Goal: Task Accomplishment & Management: Use online tool/utility

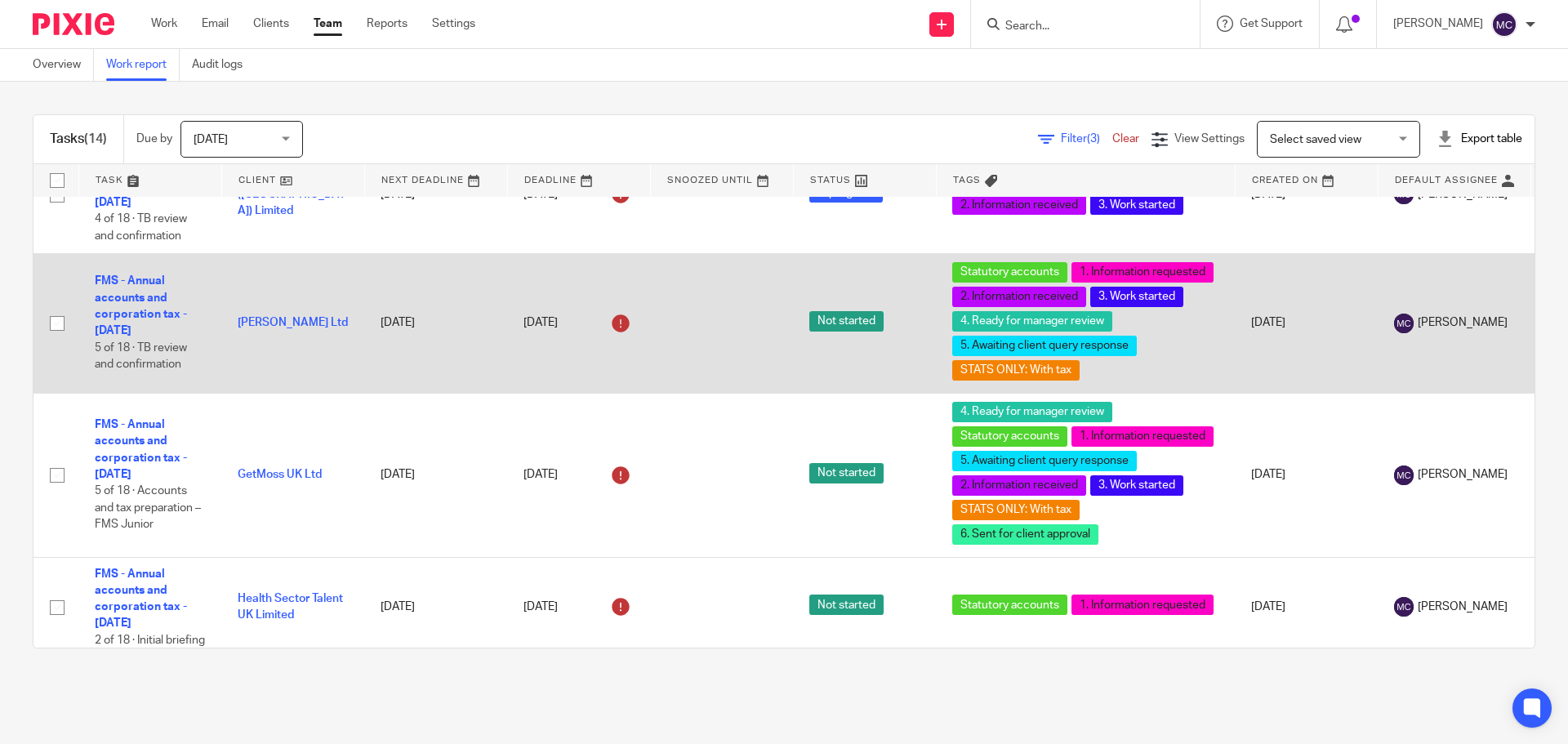
scroll to position [1062, 0]
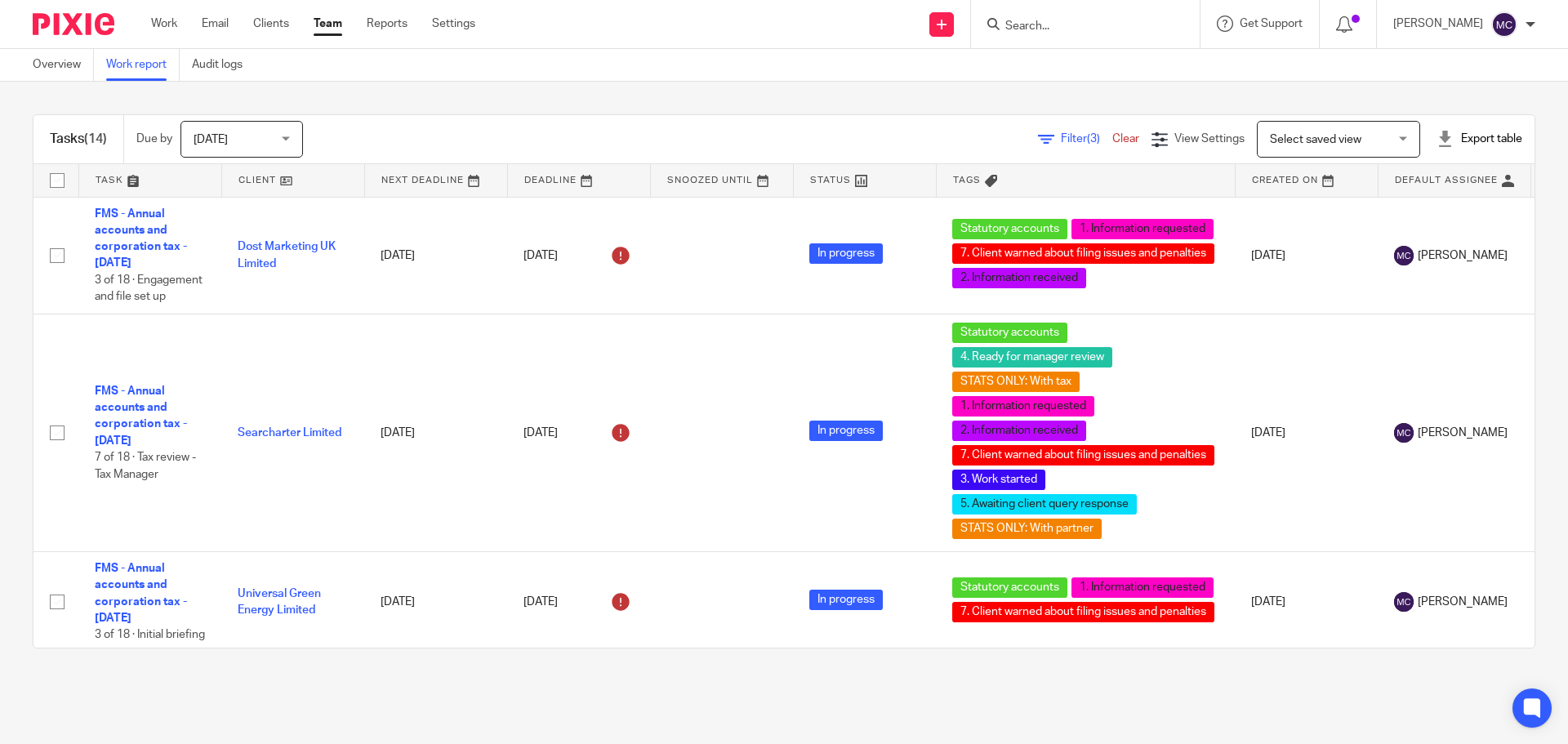
click at [1039, 134] on link "Filter (3)" at bounding box center [1075, 139] width 74 height 12
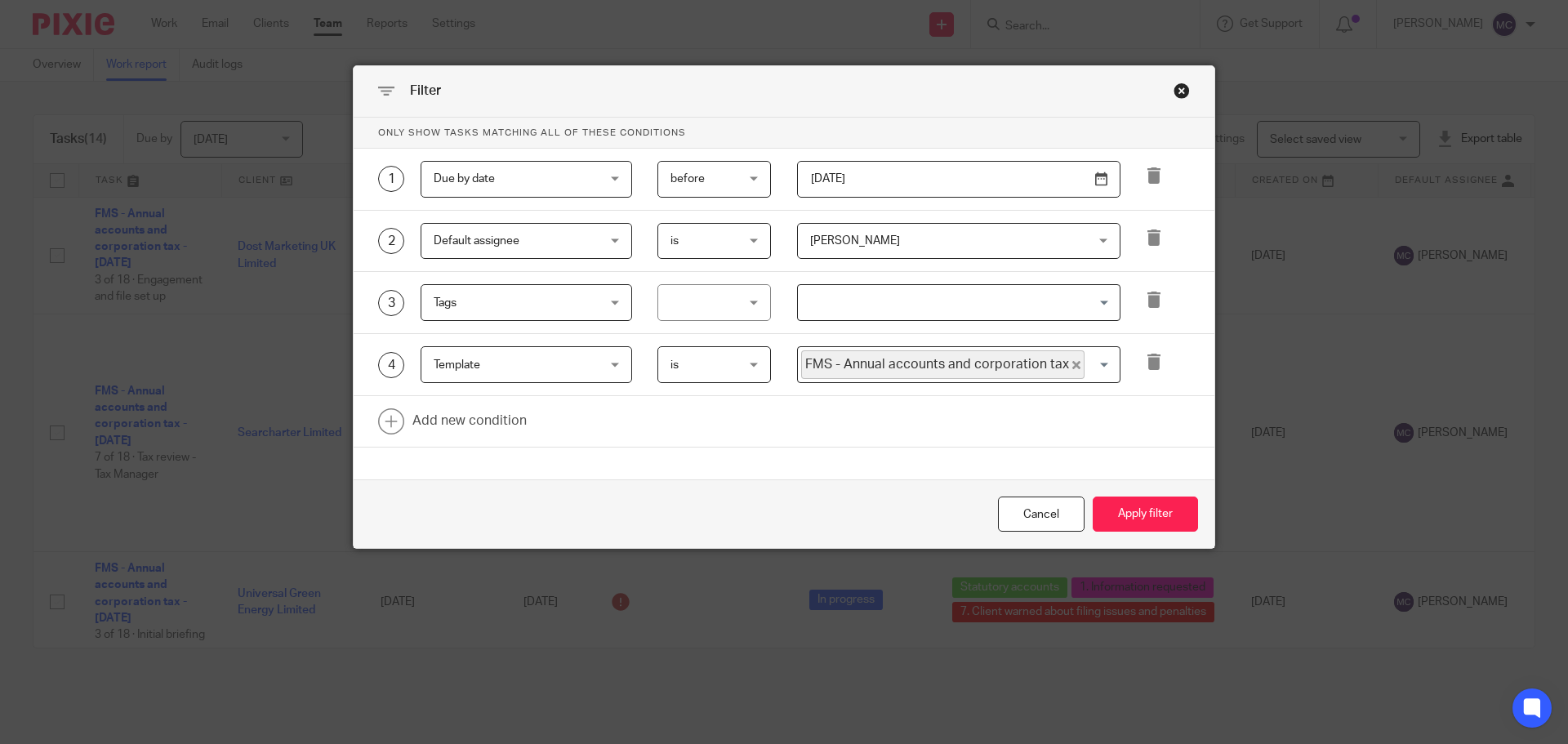
click at [893, 233] on span "[PERSON_NAME]" at bounding box center [934, 242] width 247 height 35
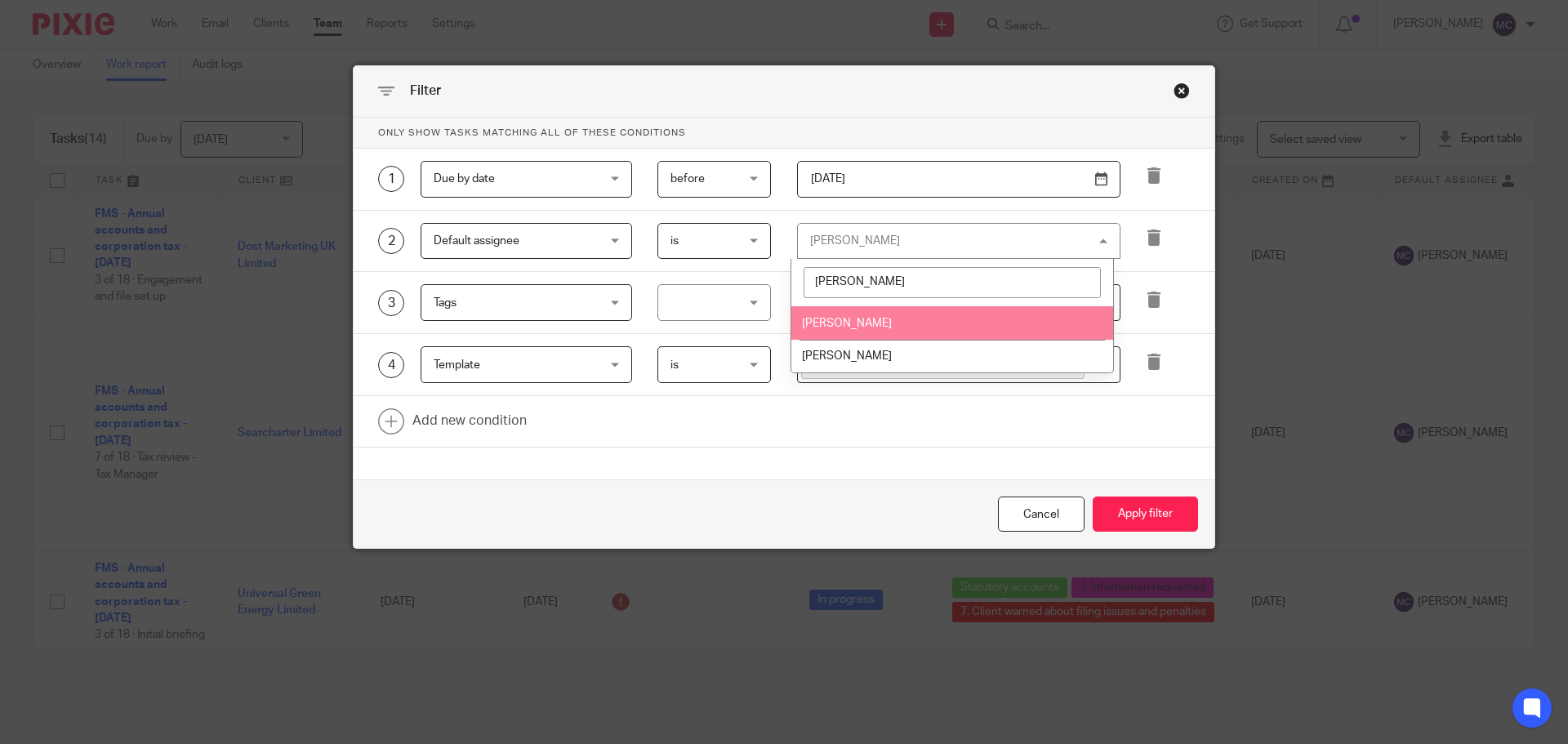
type input "lou"
click at [851, 329] on li "[PERSON_NAME]" at bounding box center [952, 323] width 322 height 34
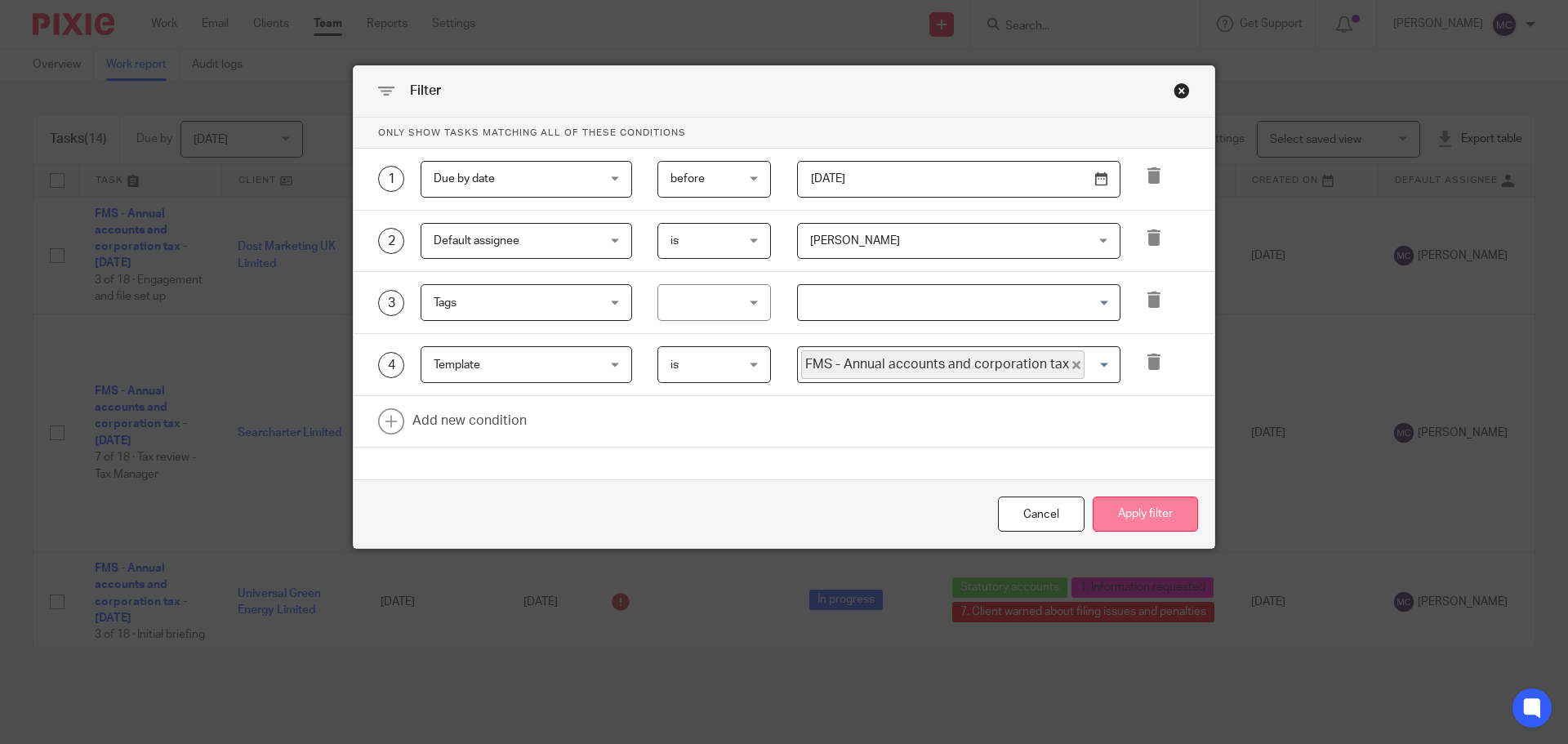
click at [1135, 510] on button "Apply filter" at bounding box center [1145, 514] width 105 height 35
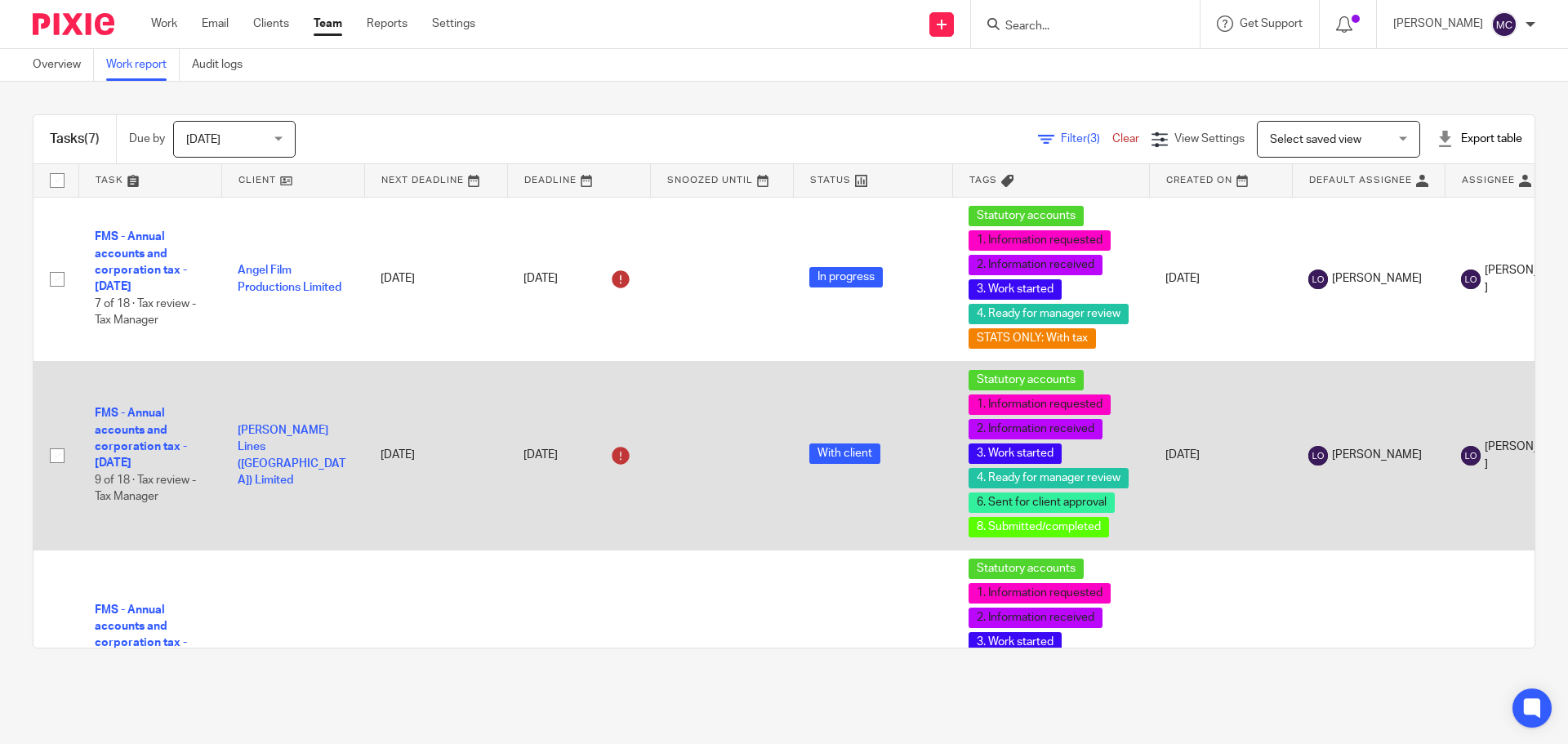
drag, startPoint x: 1107, startPoint y: 527, endPoint x: 995, endPoint y: 528, distance: 112.0
click at [995, 528] on span "8. Submitted/completed" at bounding box center [1039, 527] width 140 height 20
drag, startPoint x: 157, startPoint y: 454, endPoint x: 140, endPoint y: 431, distance: 28.6
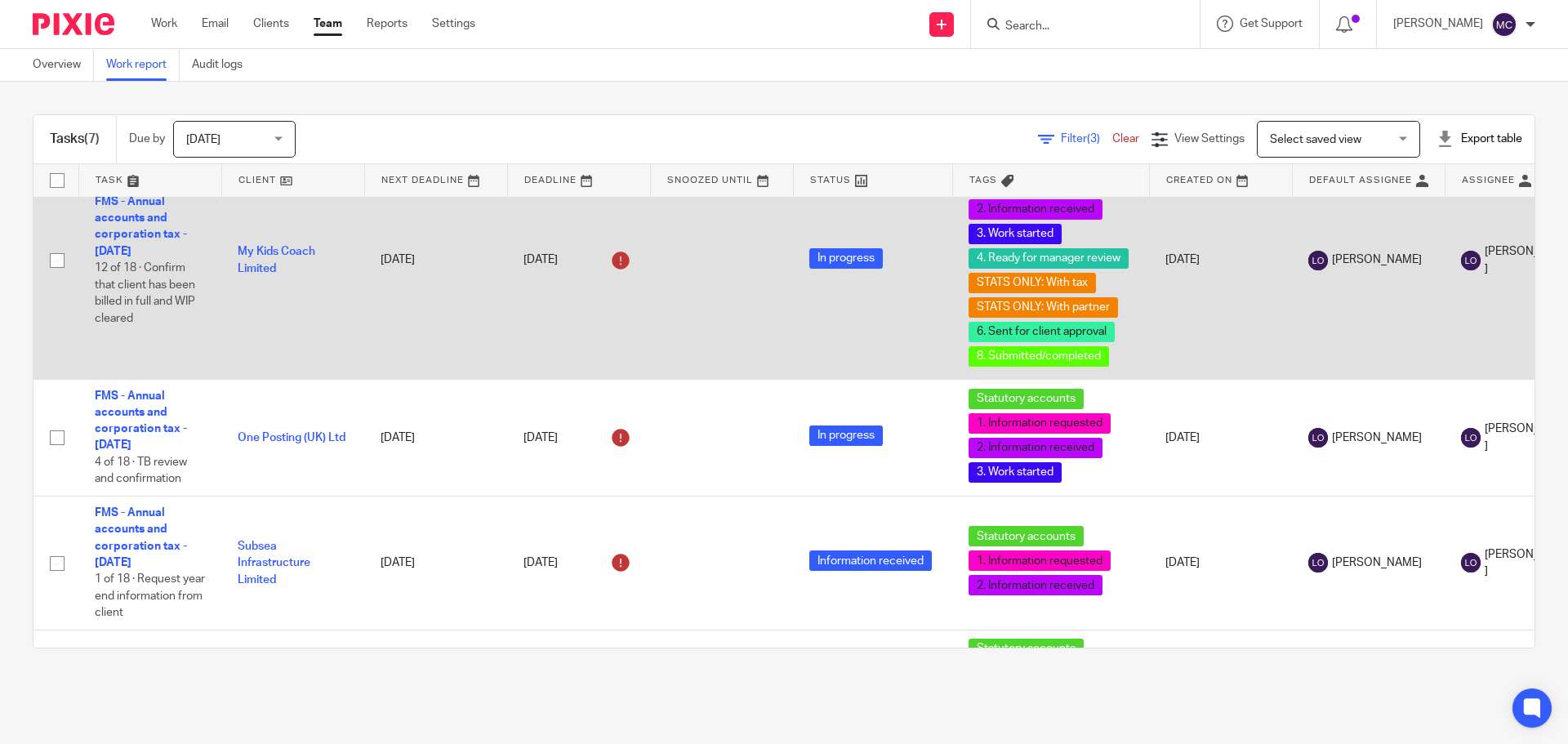
scroll to position [490, 0]
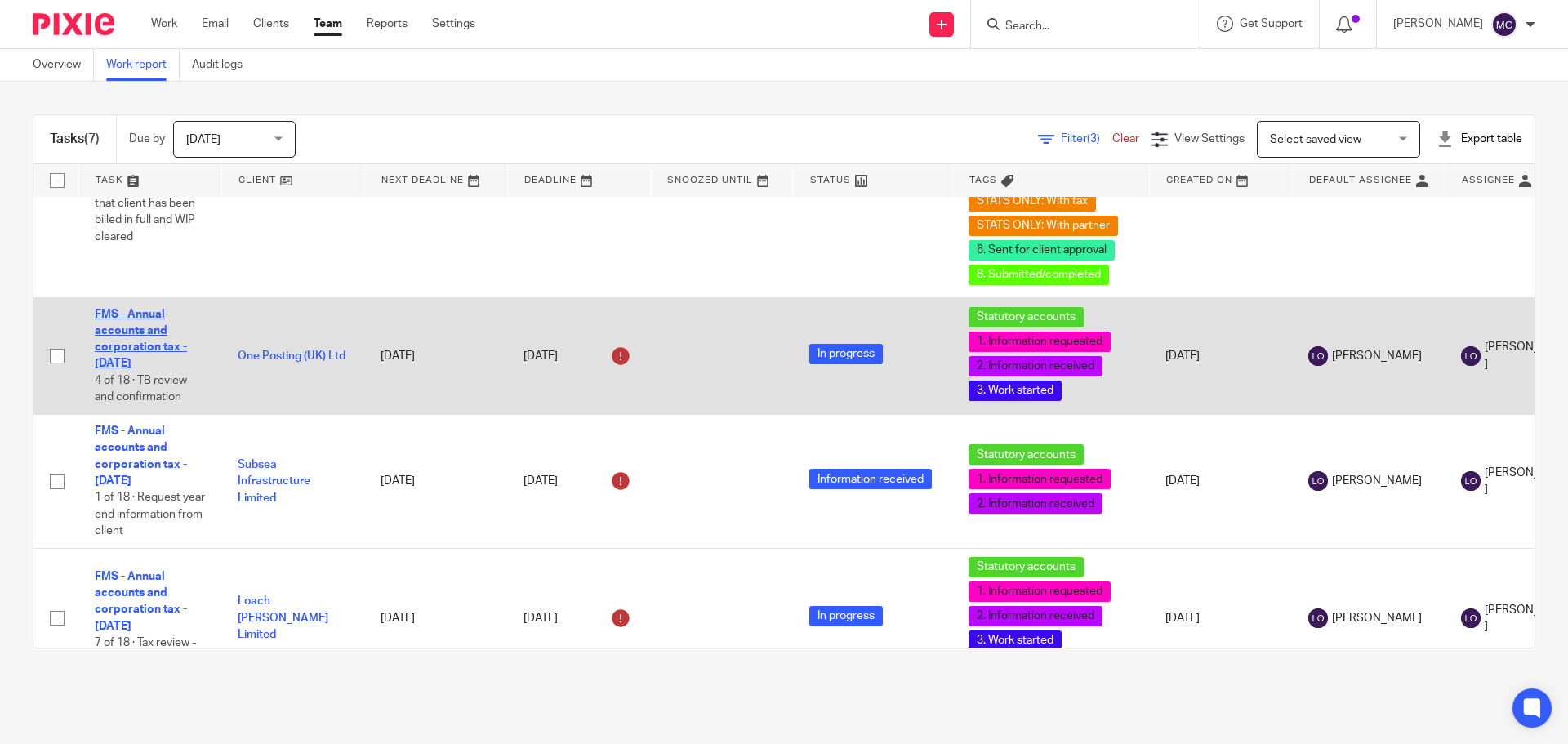
drag, startPoint x: 161, startPoint y: 357, endPoint x: 134, endPoint y: 362, distance: 27.5
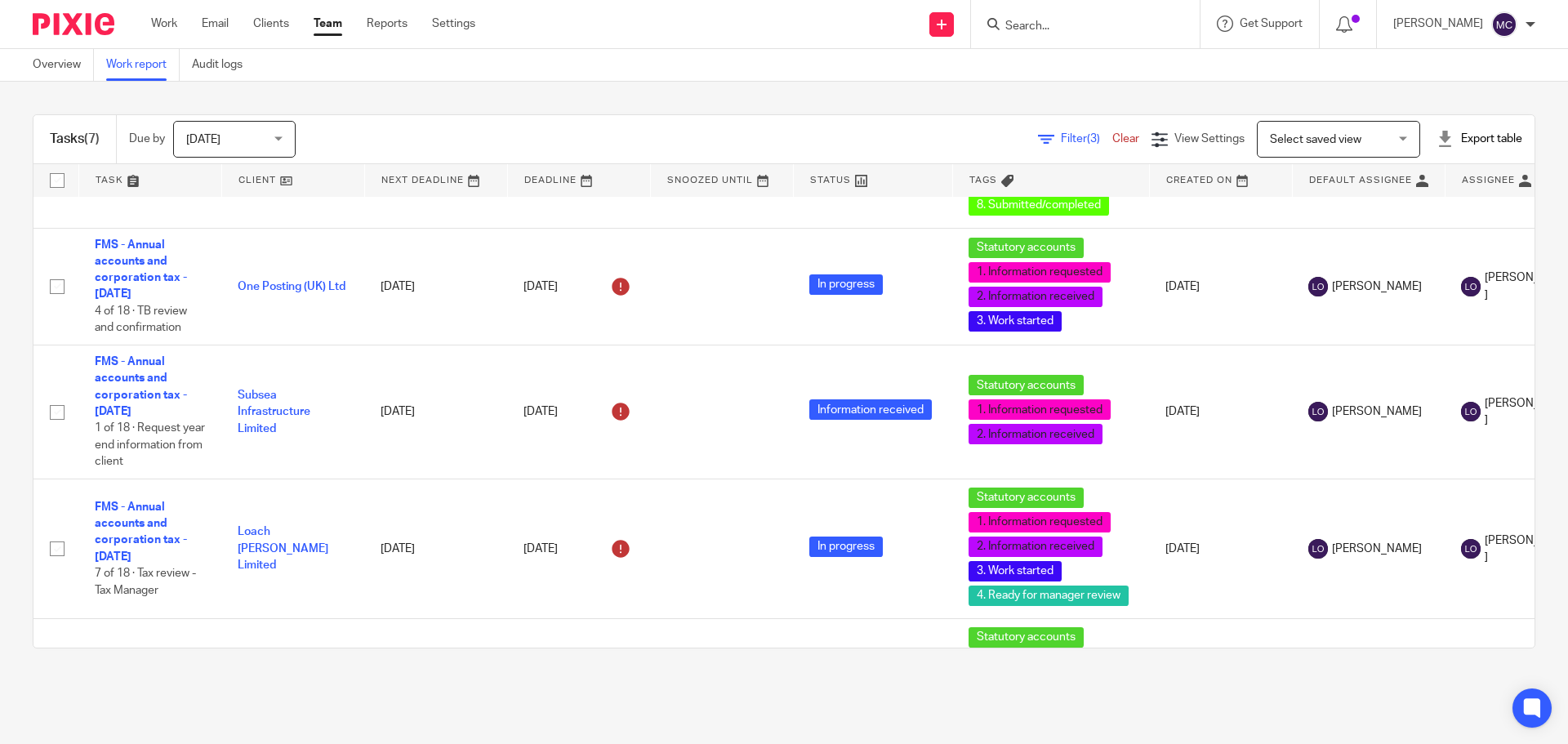
scroll to position [581, 0]
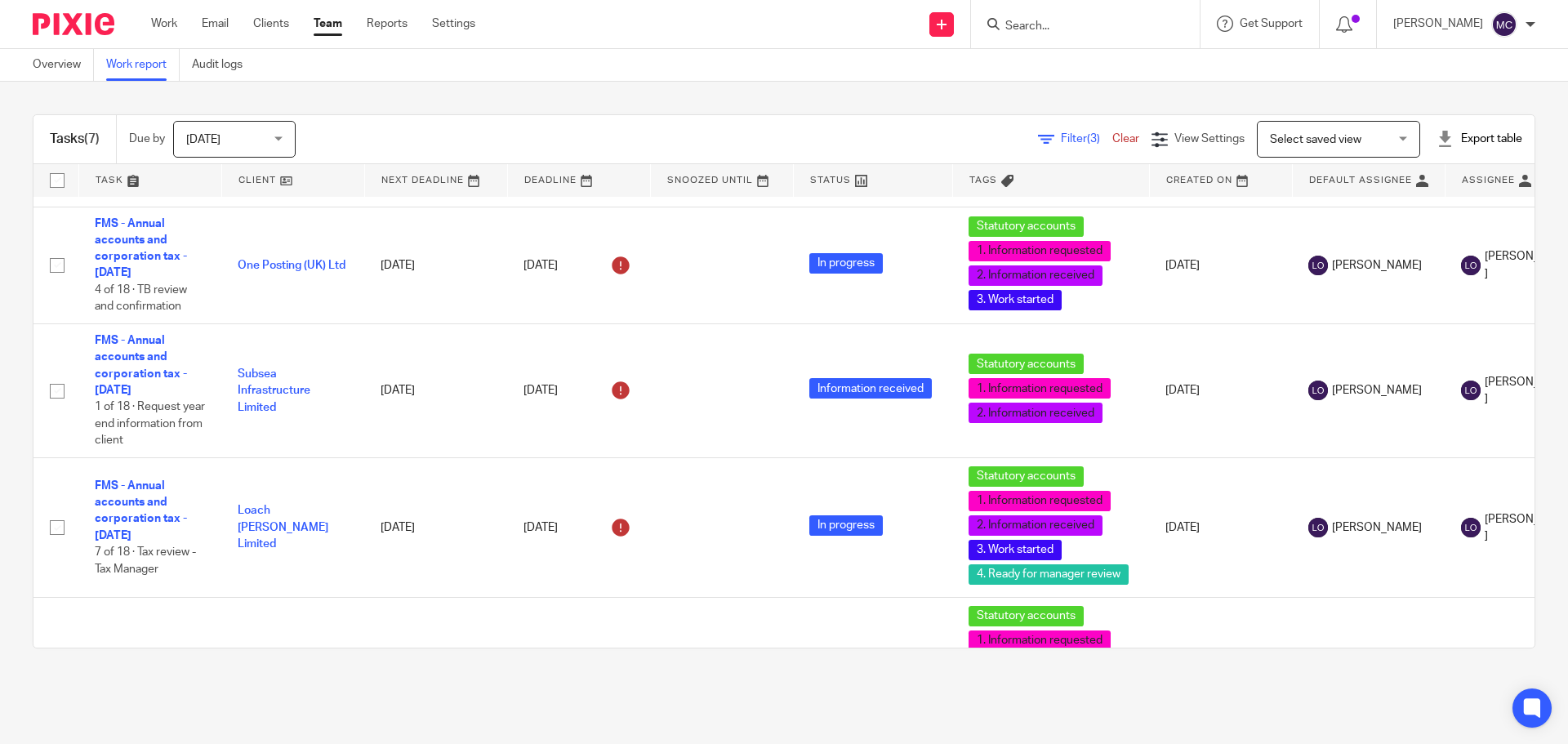
drag, startPoint x: 1511, startPoint y: 464, endPoint x: 1519, endPoint y: 483, distance: 20.6
click at [1519, 483] on div "Tasks (7) Due by Today Today Today Tomorrow This week Next week This month Next…" at bounding box center [784, 382] width 1568 height 600
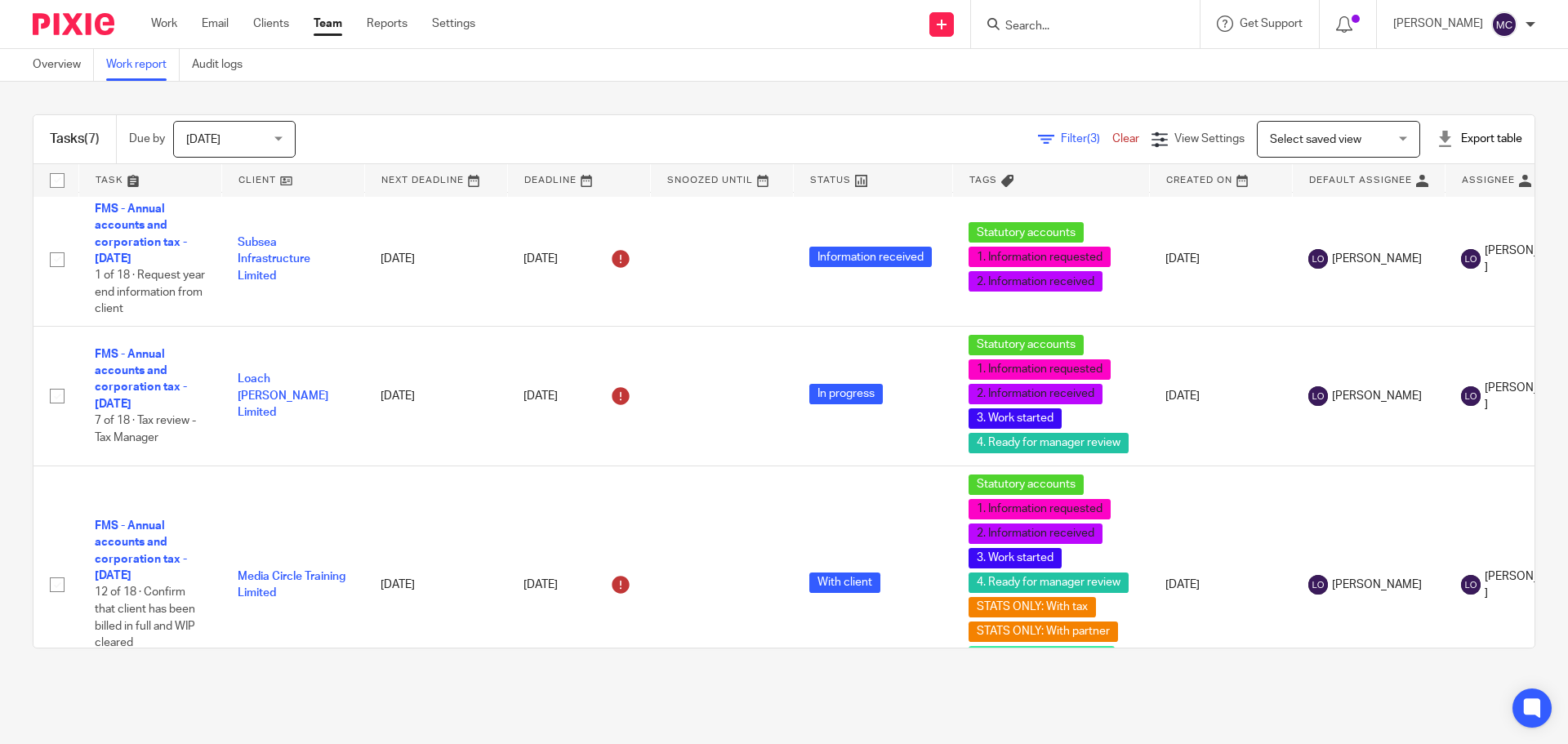
scroll to position [748, 0]
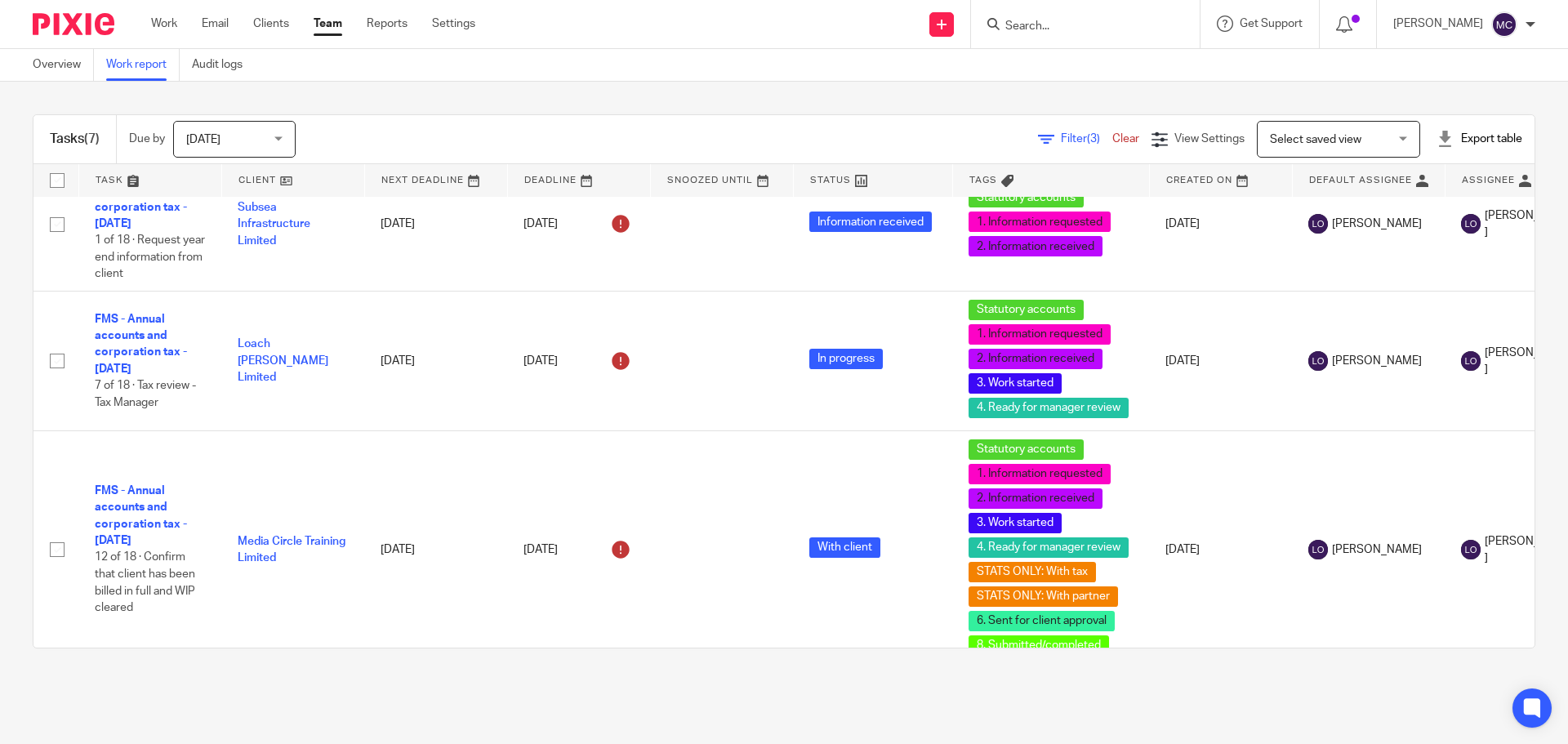
drag, startPoint x: 1520, startPoint y: 529, endPoint x: 1526, endPoint y: 552, distance: 23.8
click at [1526, 552] on div "Tasks (7) Due by Today Today Today Tomorrow This week Next week This month Next…" at bounding box center [784, 382] width 1568 height 600
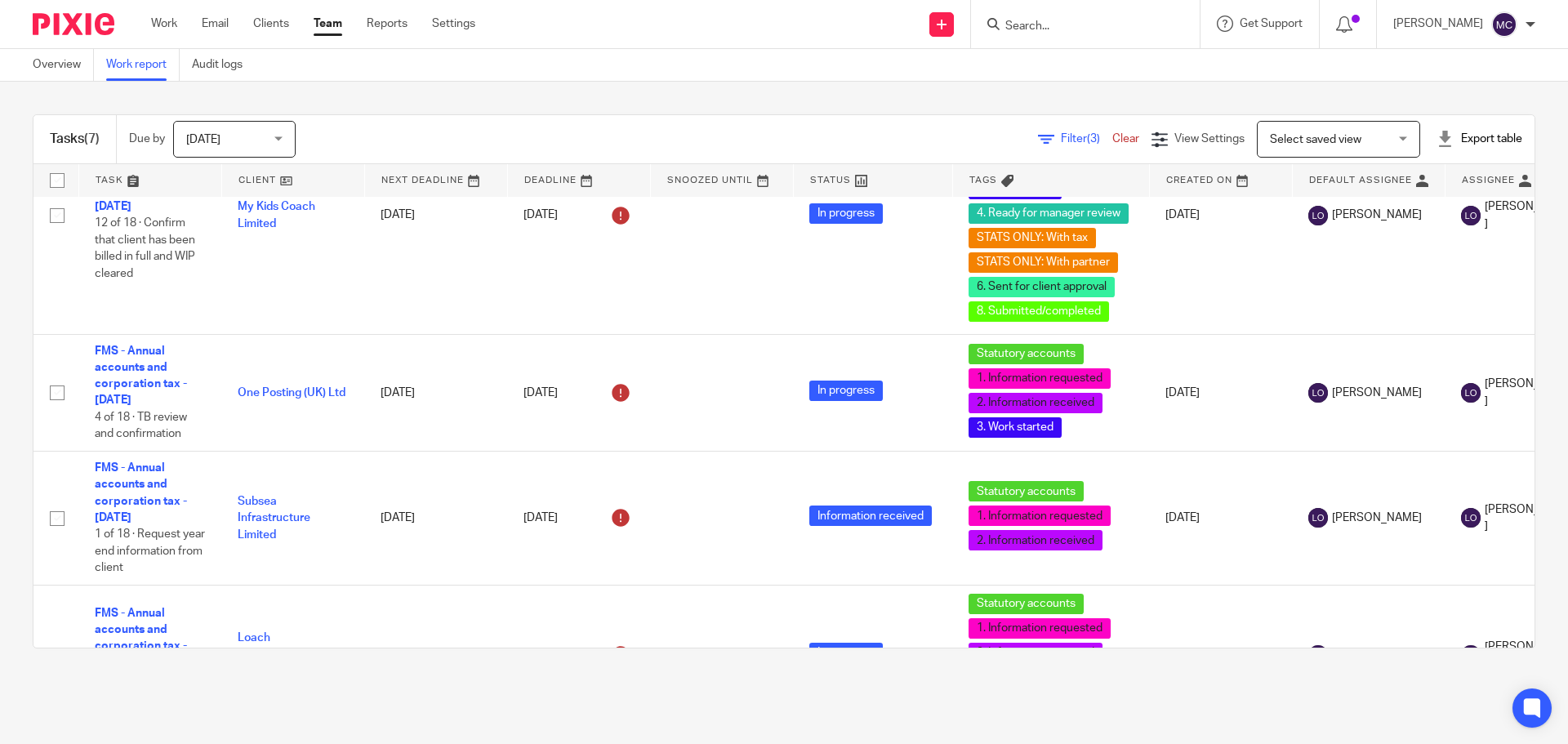
scroll to position [0, 0]
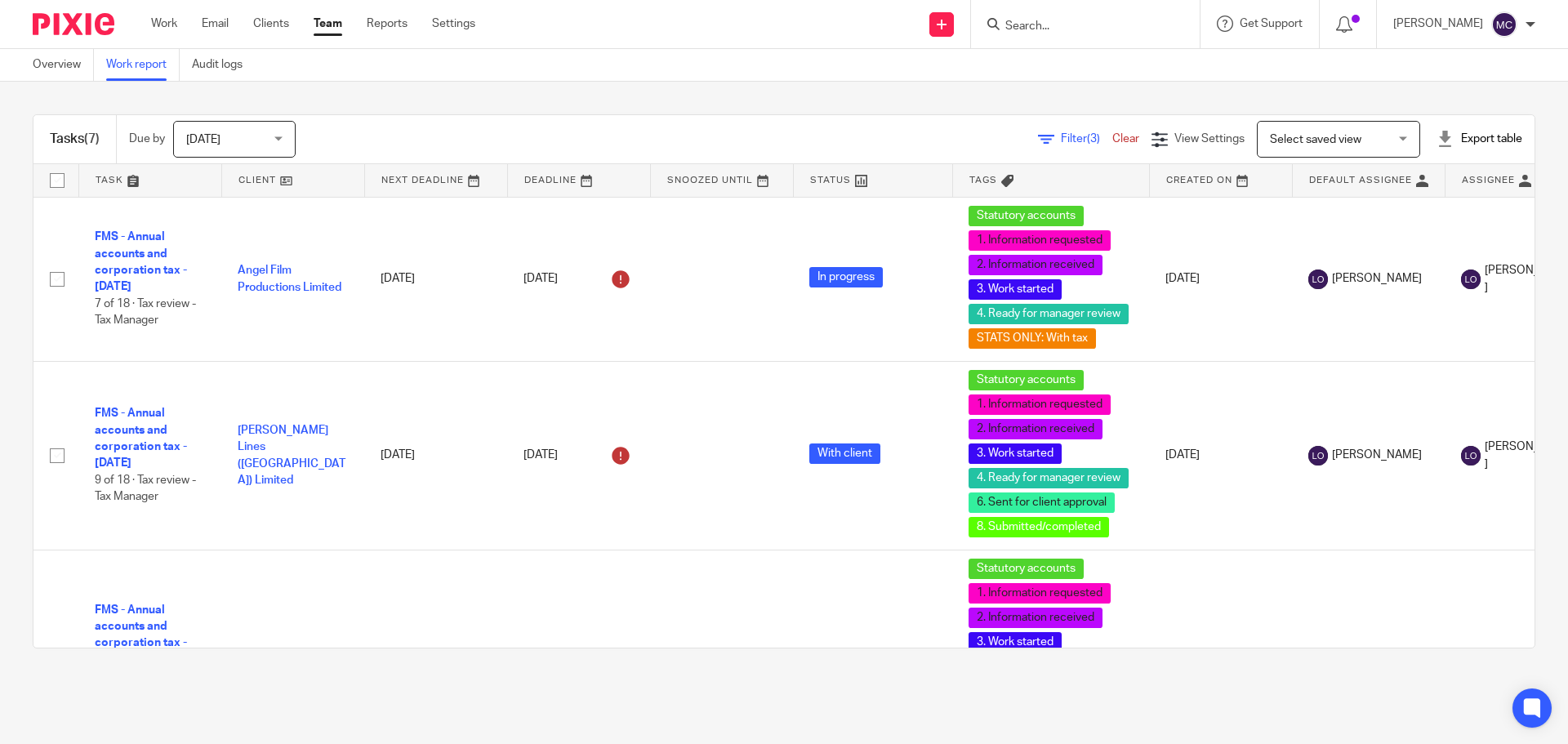
click at [1373, 140] on div "Select saved view Select saved view" at bounding box center [1338, 139] width 163 height 37
click at [929, 100] on div "Tasks (7) Due by Today Today Today Tomorrow This week Next week This month Next…" at bounding box center [784, 382] width 1568 height 600
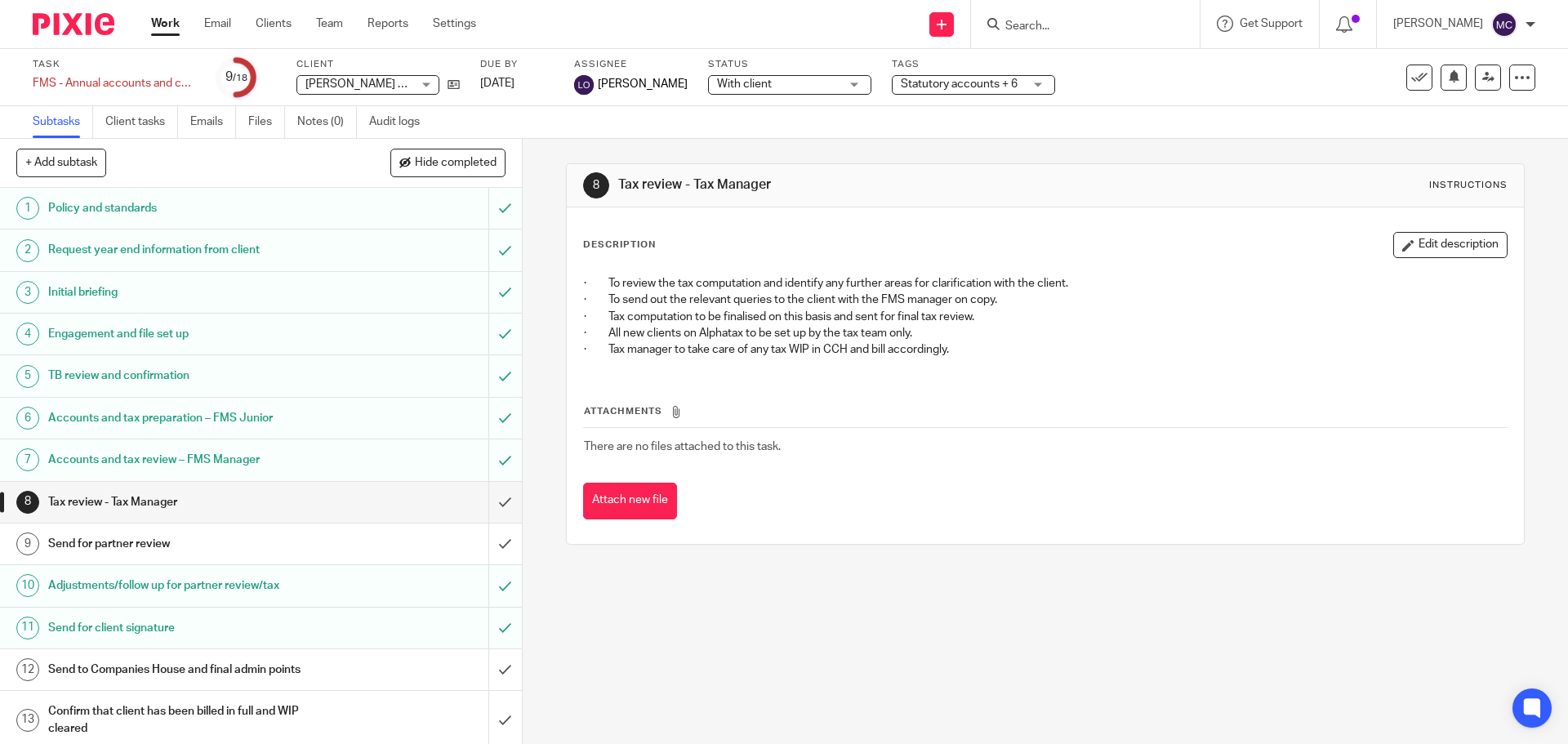
click at [935, 84] on span "Statutory accounts + 6" at bounding box center [959, 84] width 117 height 12
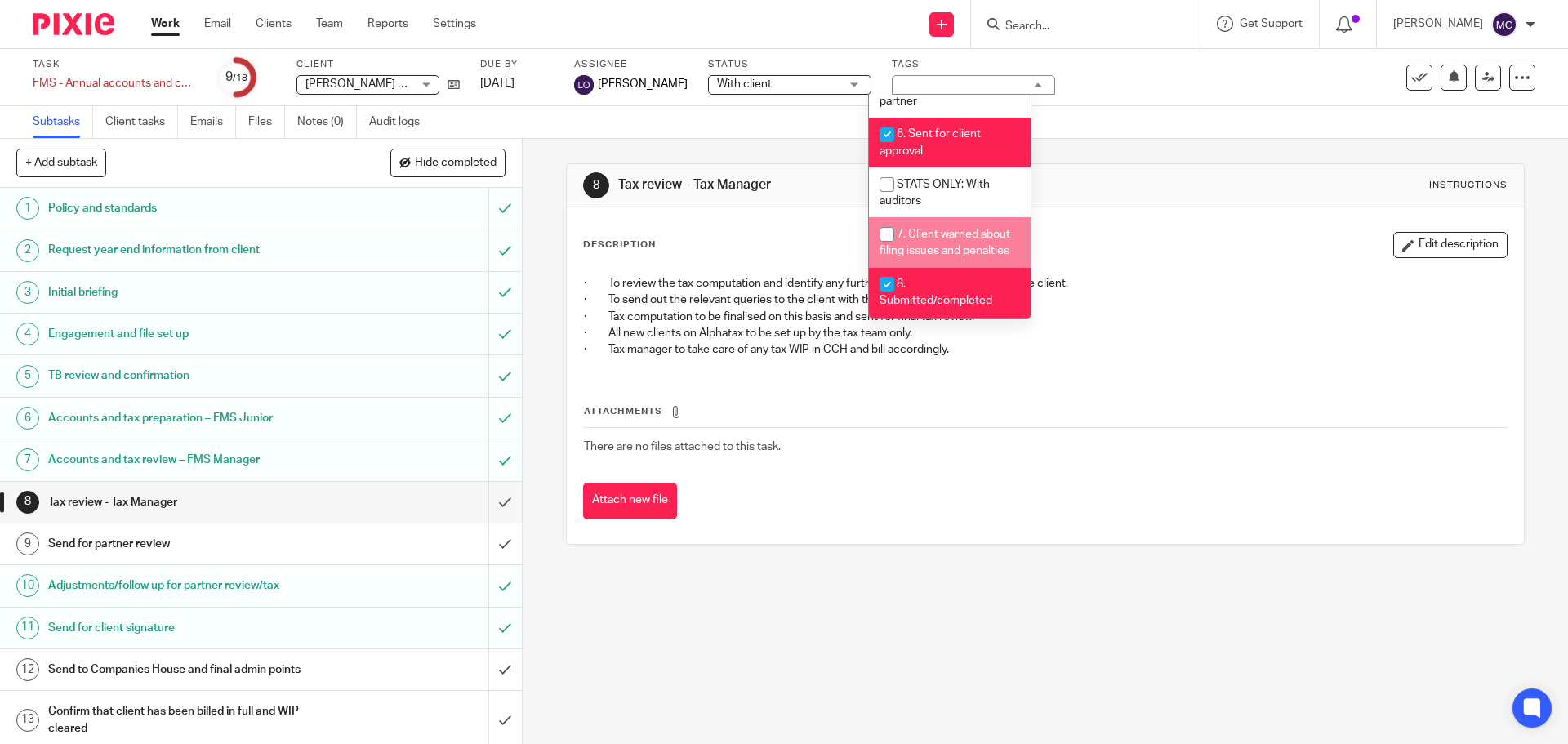
scroll to position [591, 0]
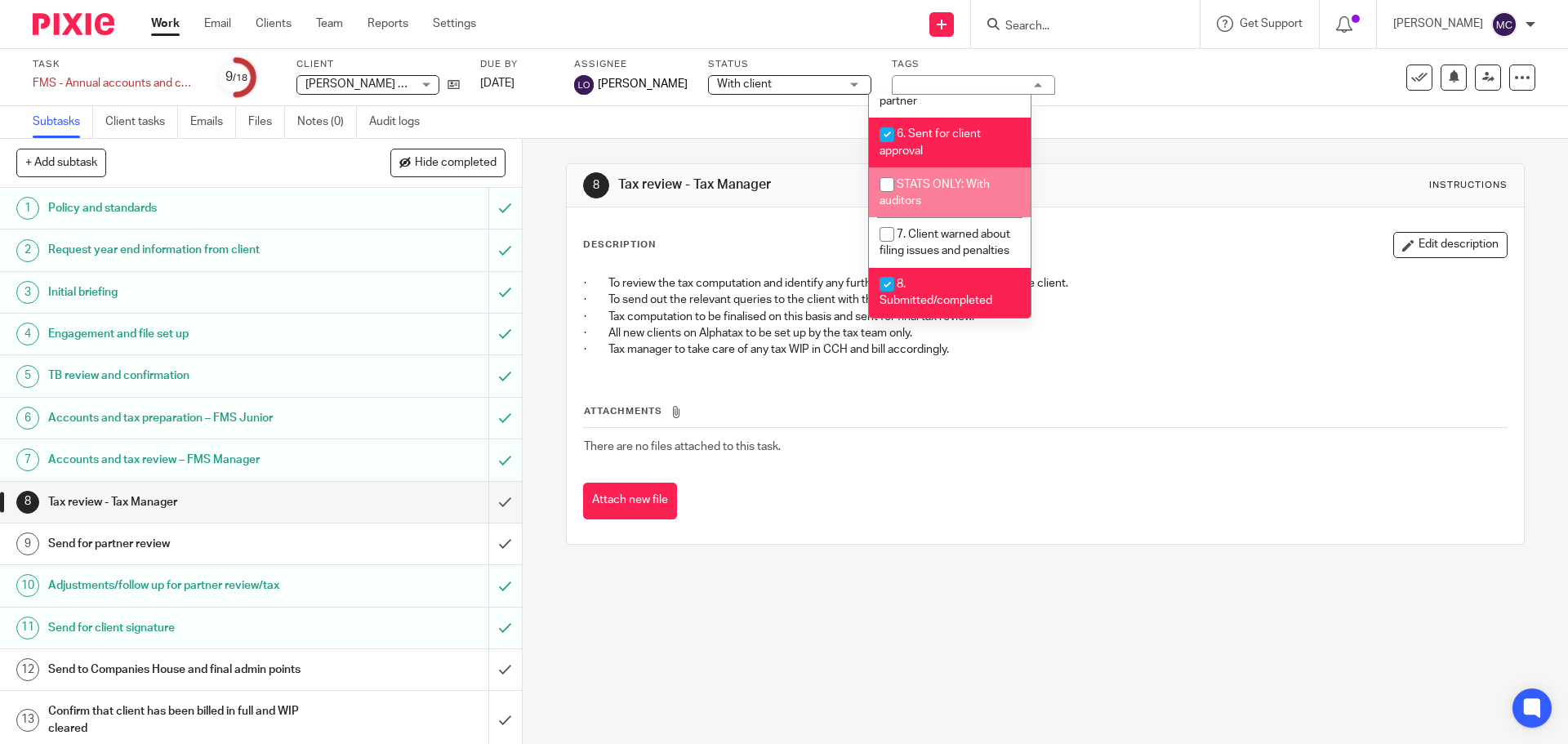
click at [903, 179] on span "STATS ONLY: With auditors" at bounding box center [935, 193] width 110 height 29
checkbox input "true"
click at [923, 281] on li "8. Submitted/completed" at bounding box center [950, 293] width 161 height 50
checkbox input "false"
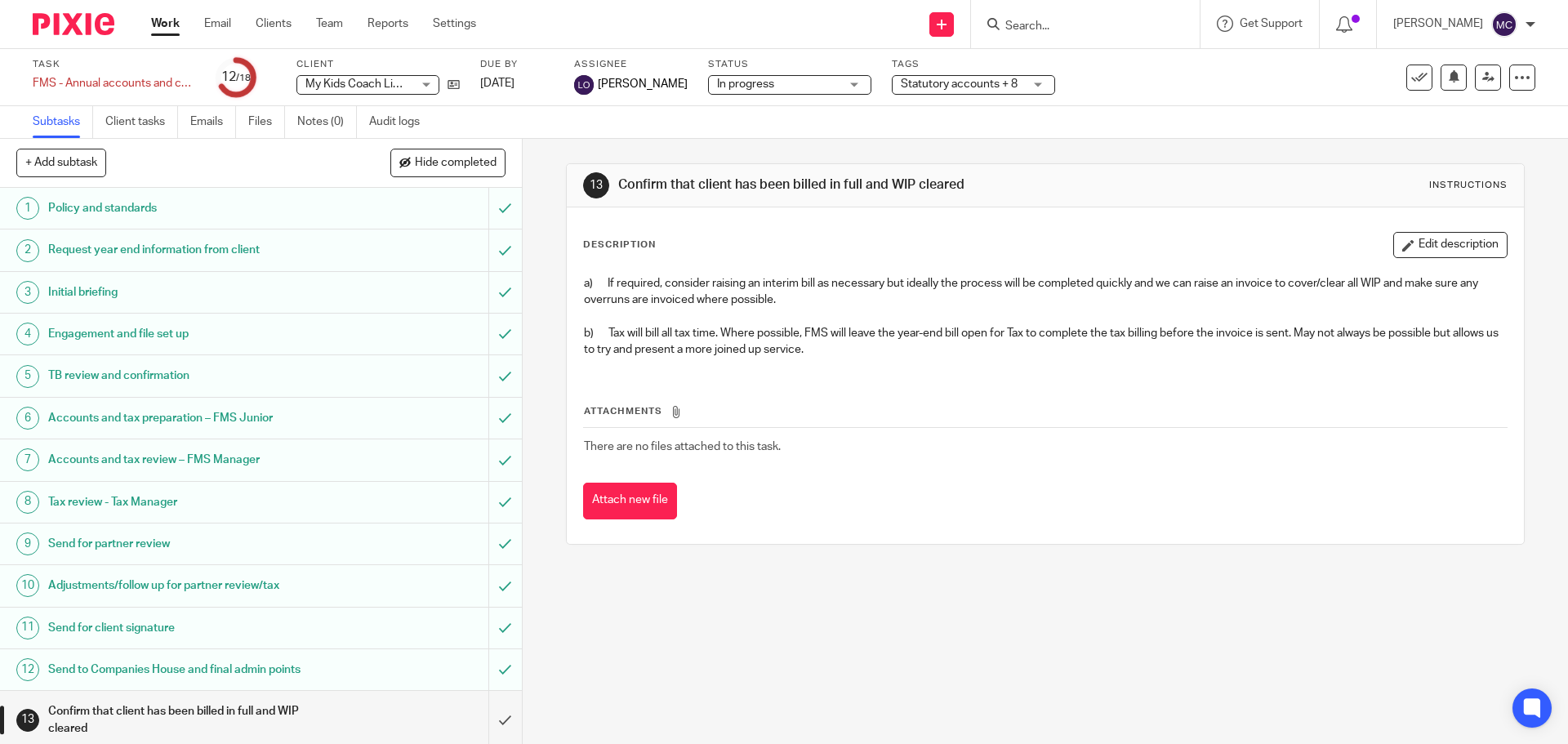
scroll to position [241, 0]
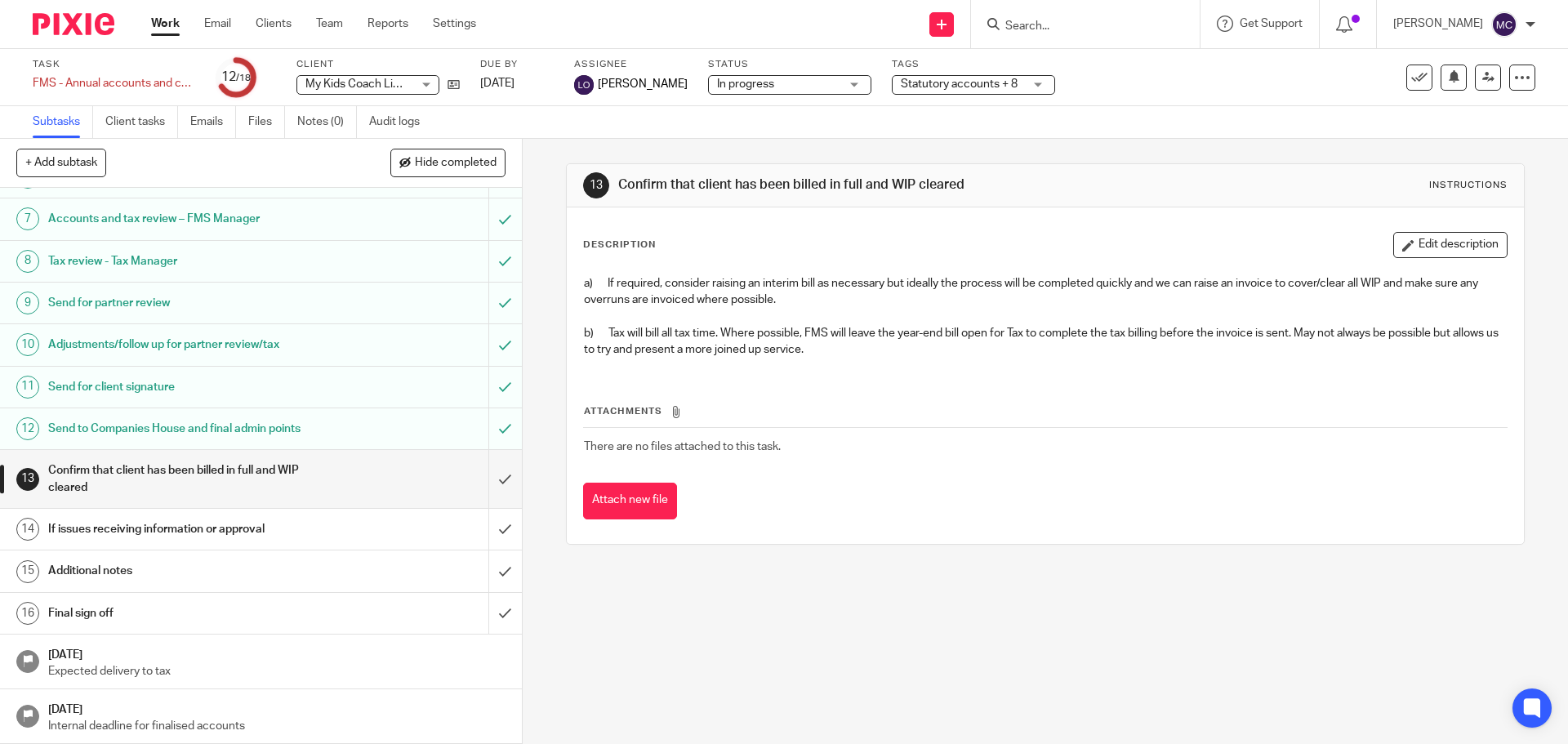
click at [176, 612] on h1 "Final sign off" at bounding box center [189, 613] width 283 height 24
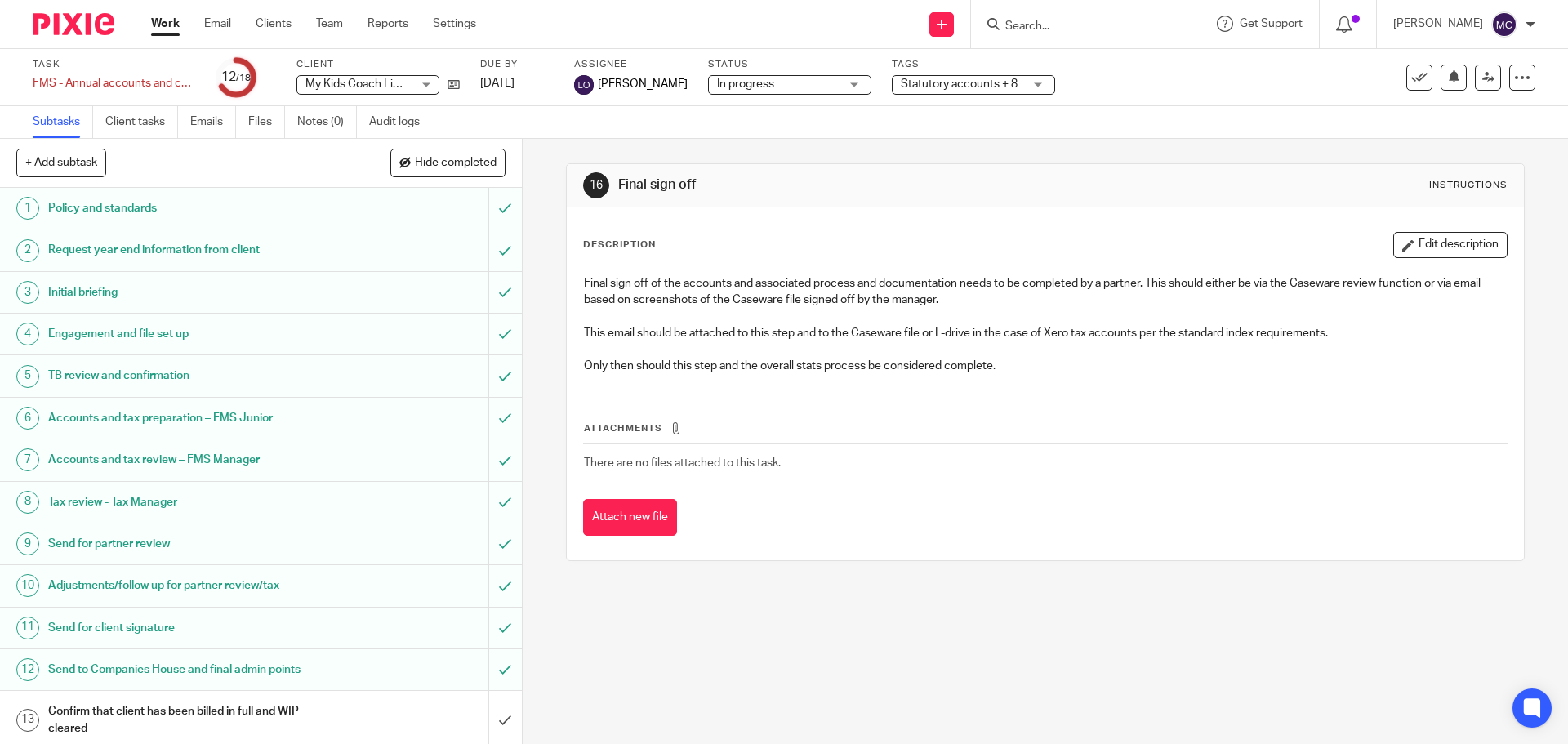
click at [223, 282] on h1 "Initial briefing" at bounding box center [189, 292] width 283 height 24
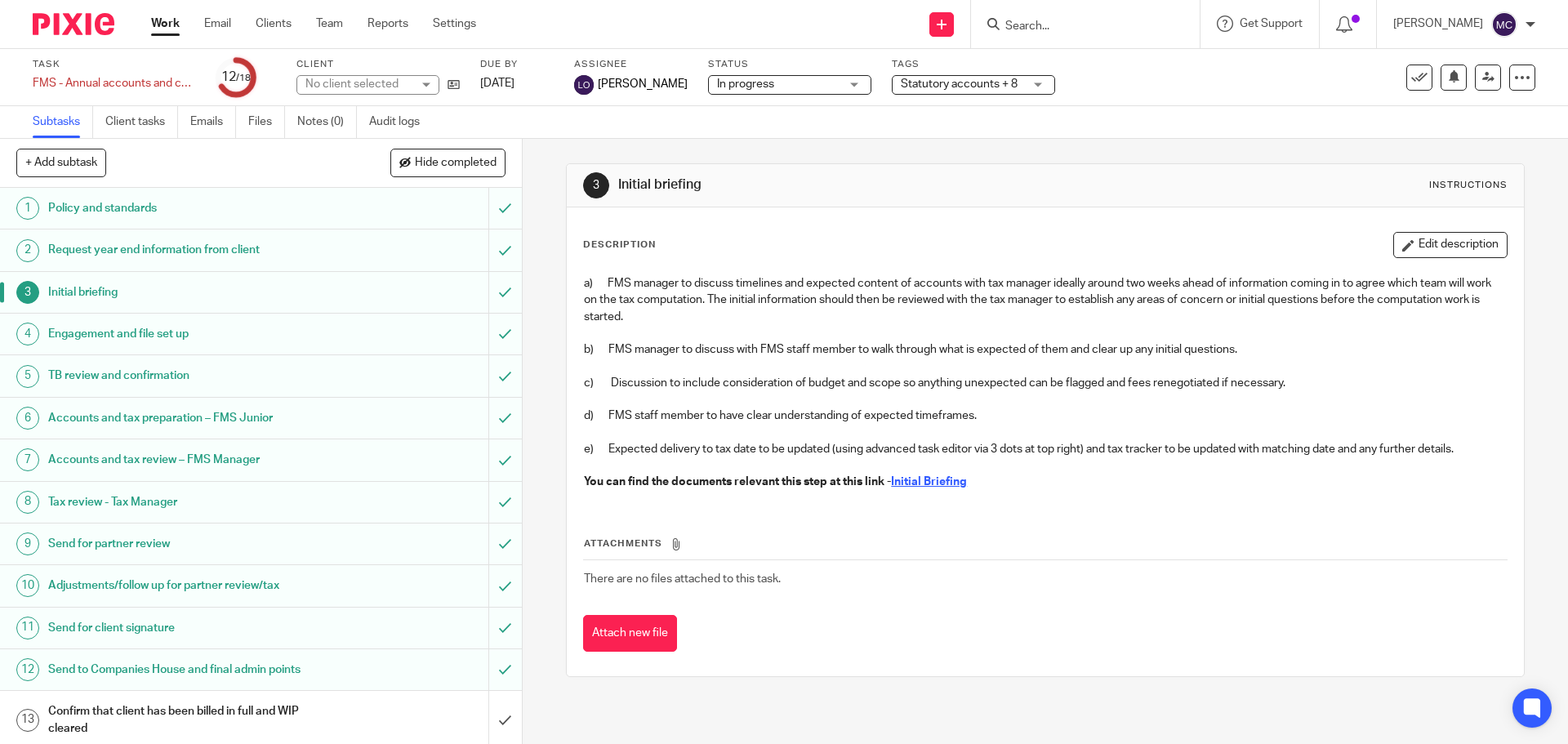
click at [304, 338] on h1 "Engagement and file set up" at bounding box center [189, 333] width 283 height 24
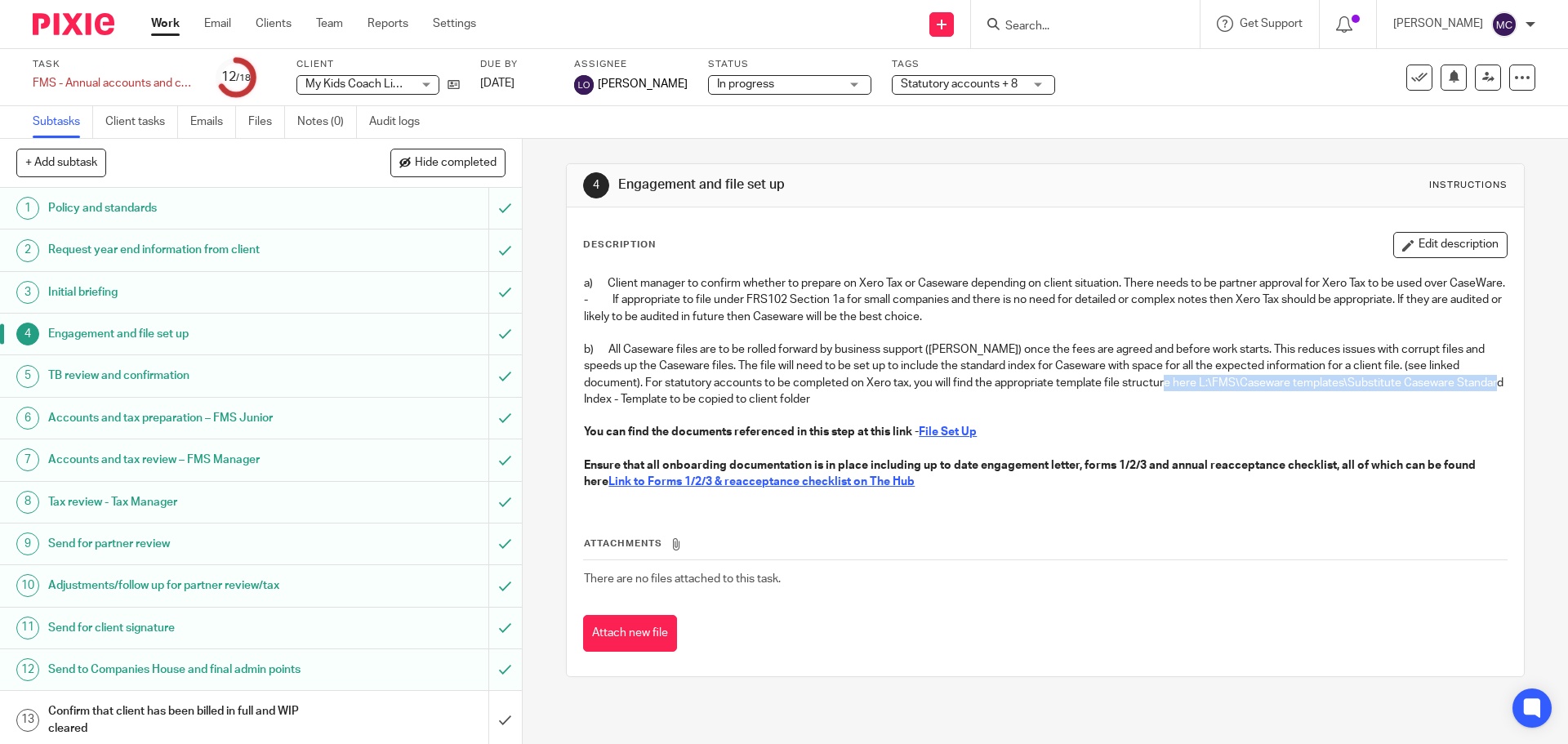
drag, startPoint x: 1115, startPoint y: 399, endPoint x: 1447, endPoint y: 397, distance: 332.0
click at [1447, 397] on p "b) All Caseware files are to be rolled forward by business support ([PERSON_NAM…" at bounding box center [1045, 374] width 923 height 66
click at [1392, 408] on p "b) All Caseware files are to be rolled forward by business support (Claire) onc…" at bounding box center [1045, 374] width 923 height 66
drag, startPoint x: 1114, startPoint y: 398, endPoint x: 777, endPoint y: 417, distance: 337.5
click at [777, 408] on p "b) All Caseware files are to be rolled forward by business support (Claire) onc…" at bounding box center [1045, 374] width 923 height 66
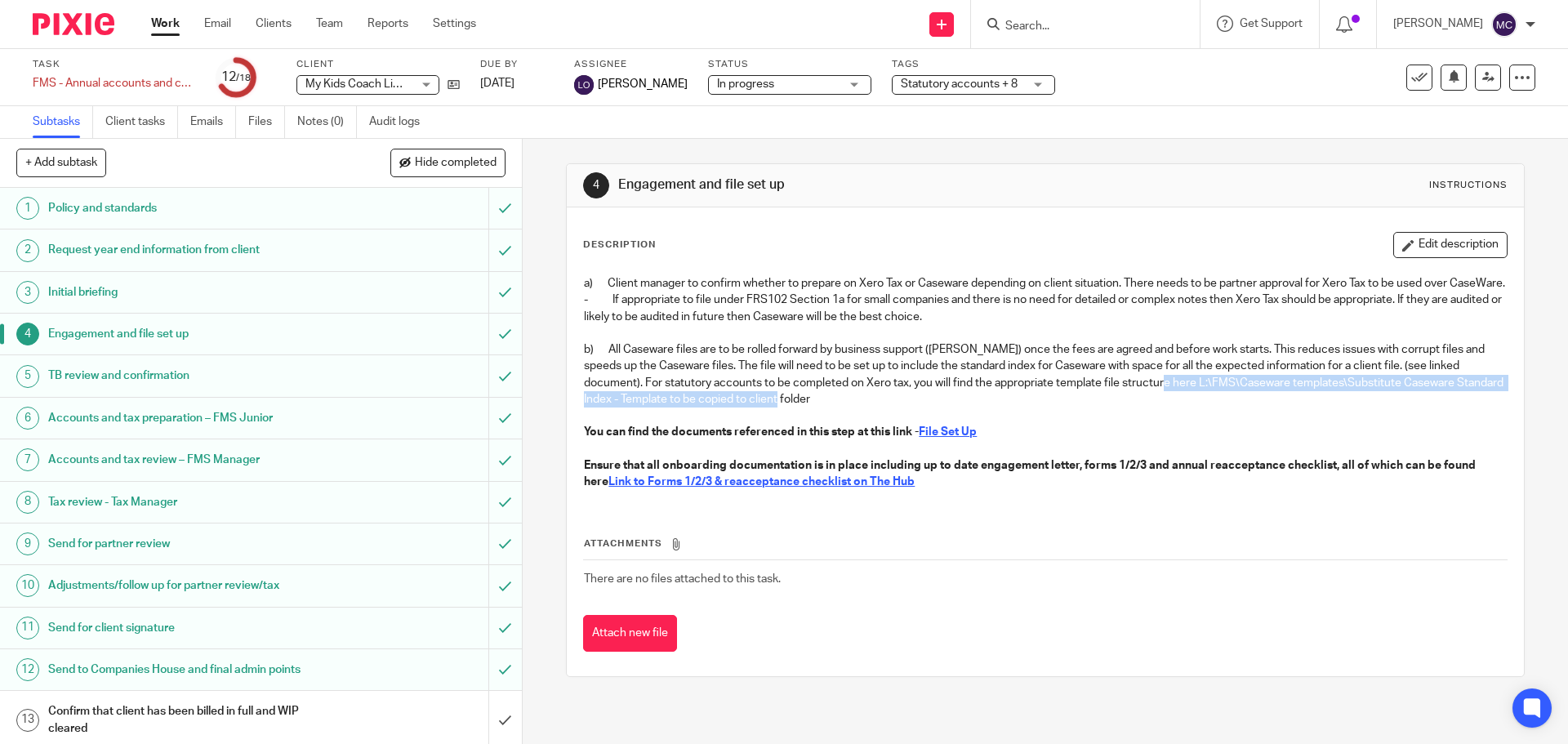
copy p "L:\FMS\Caseware templates\Substitute Caseware Standard Index - Template to be c…"
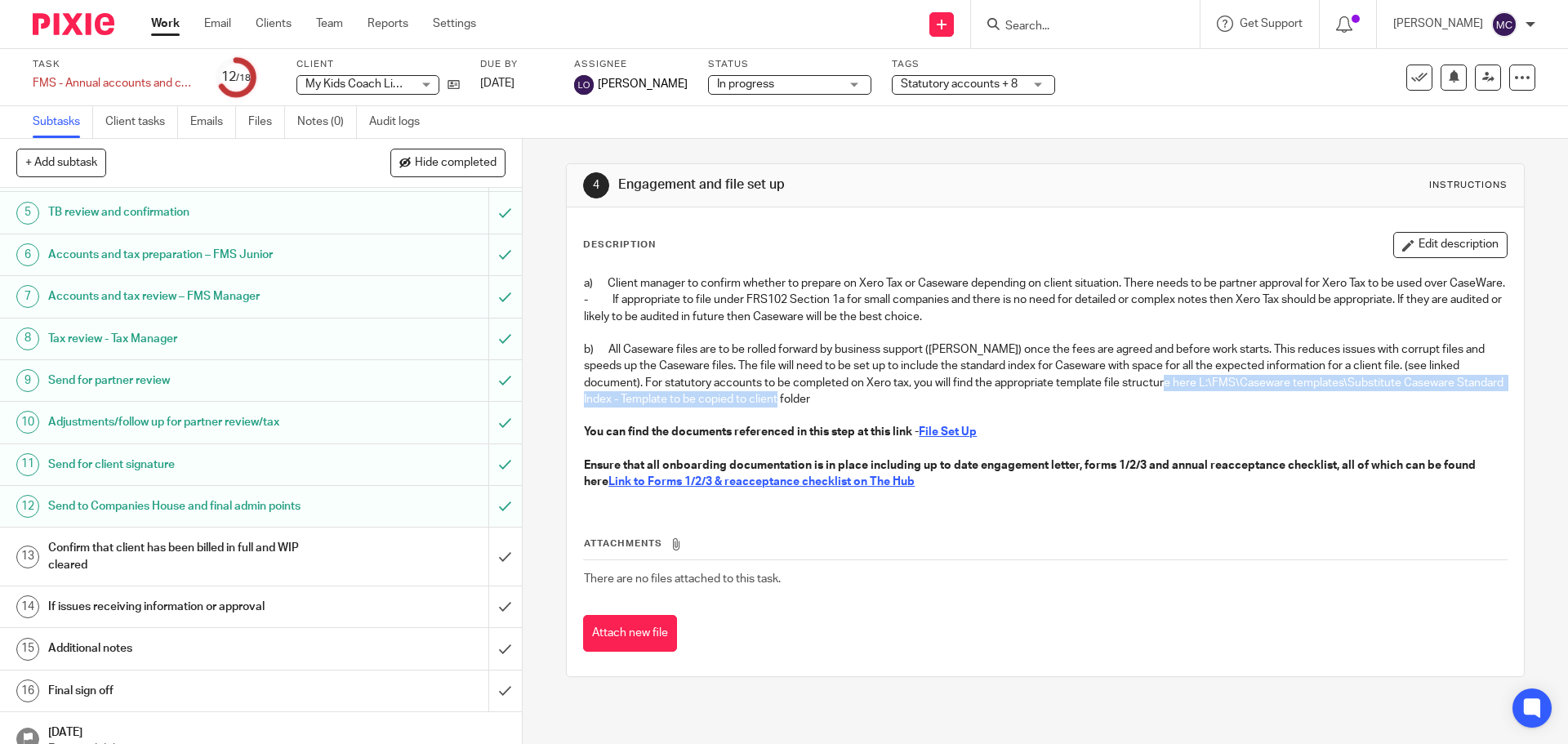
scroll to position [241, 0]
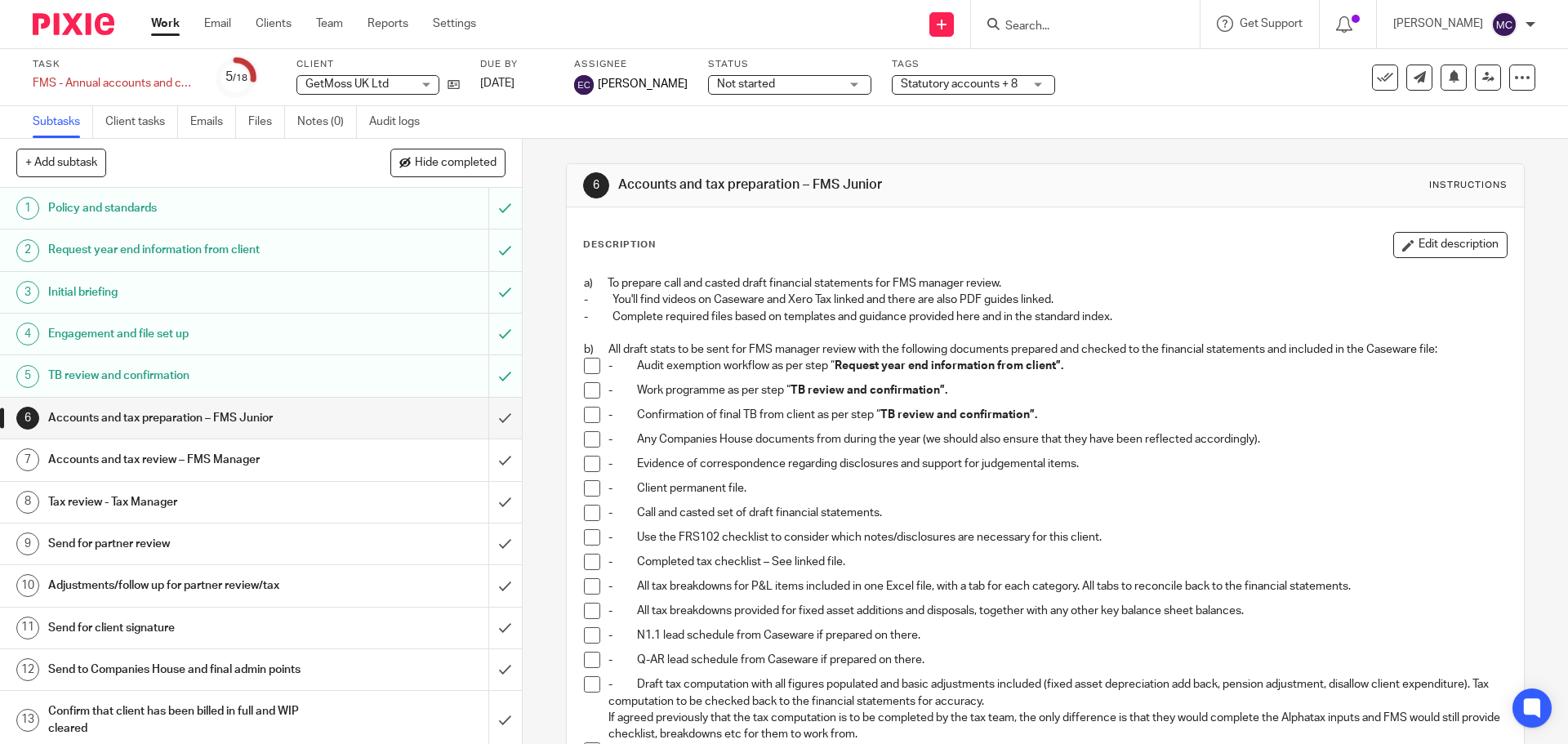
click at [979, 85] on span "Statutory accounts + 8" at bounding box center [959, 84] width 117 height 12
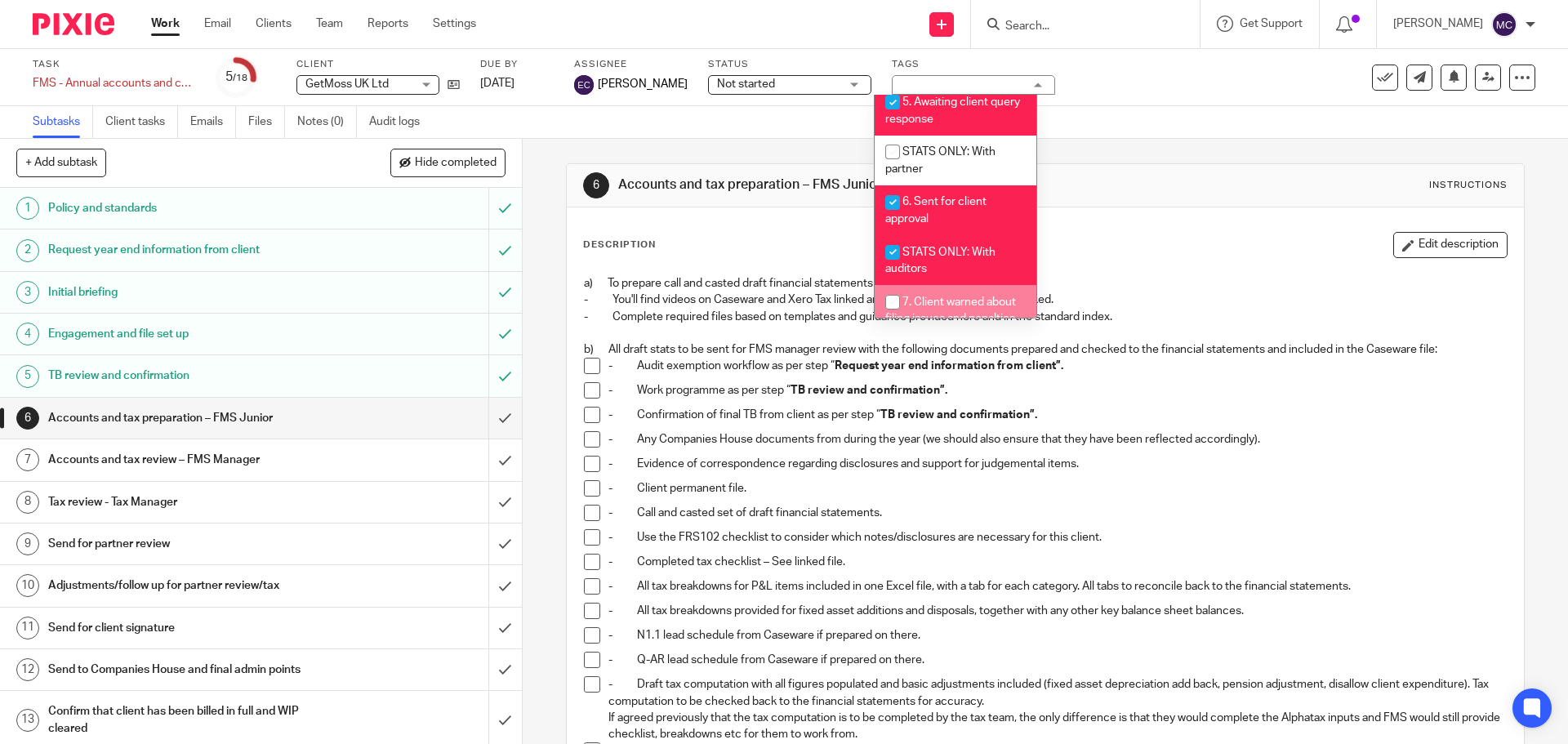
scroll to position [591, 0]
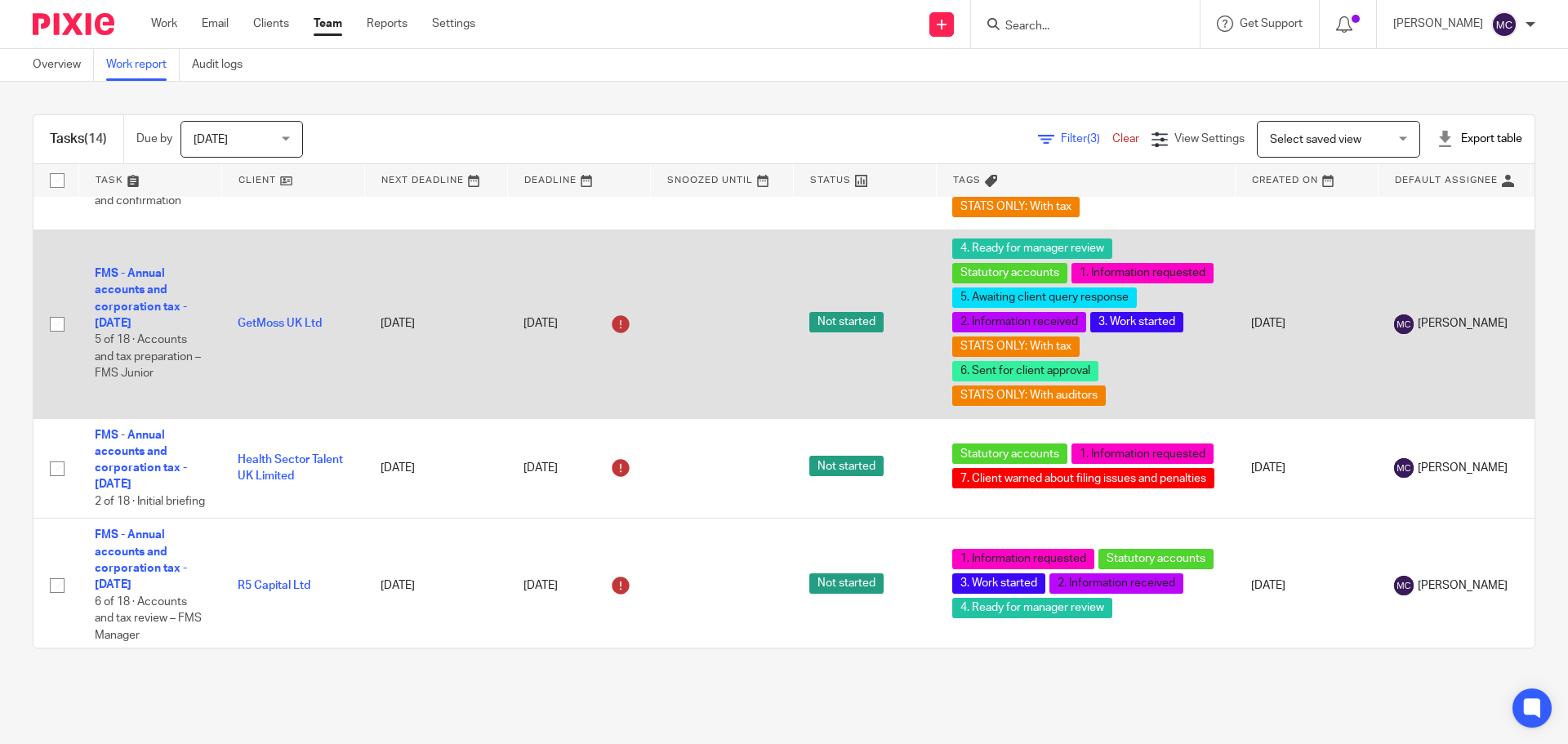
scroll to position [1225, 0]
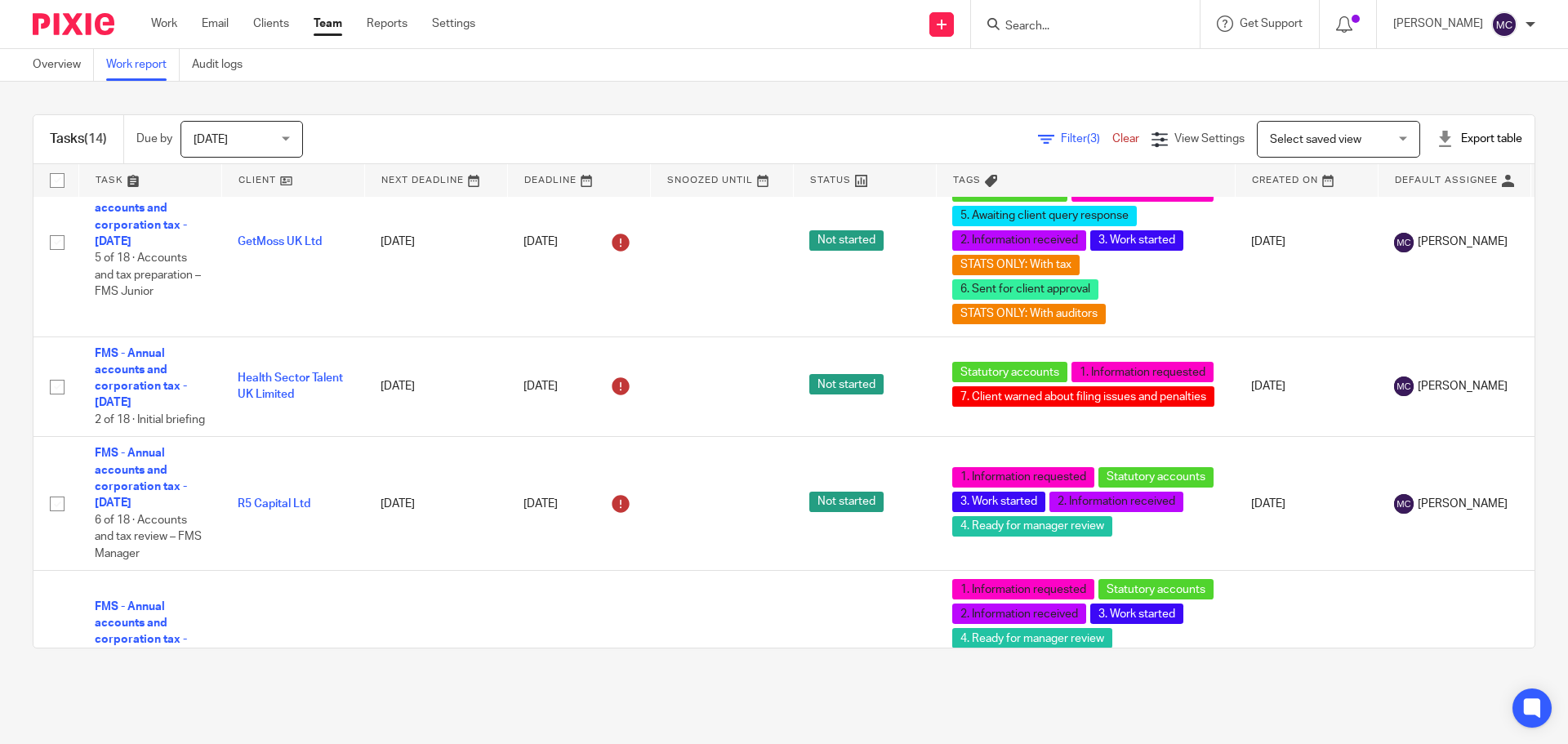
click at [1061, 135] on span "Filter (3)" at bounding box center [1086, 139] width 51 height 12
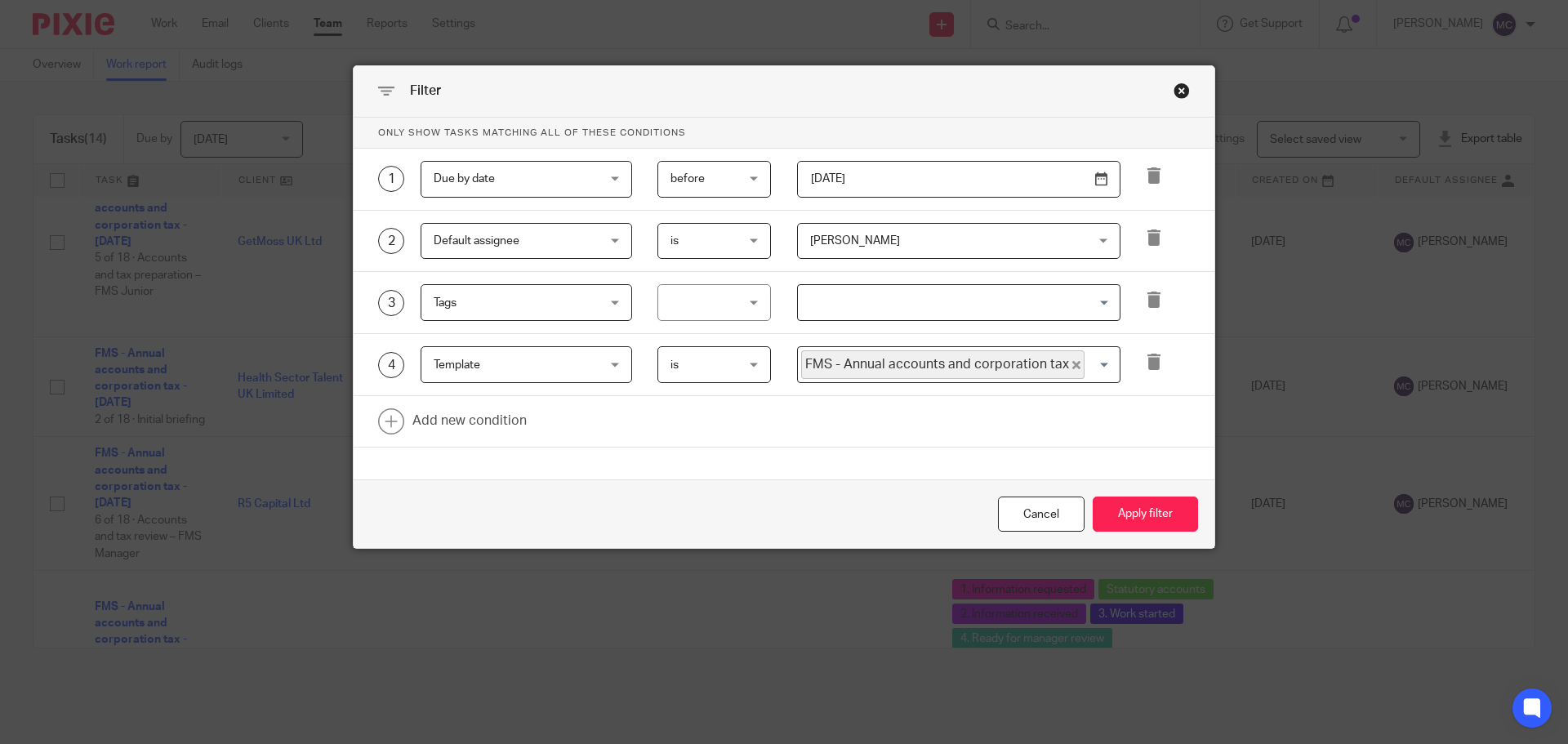
click at [981, 246] on span "[PERSON_NAME]" at bounding box center [934, 242] width 247 height 35
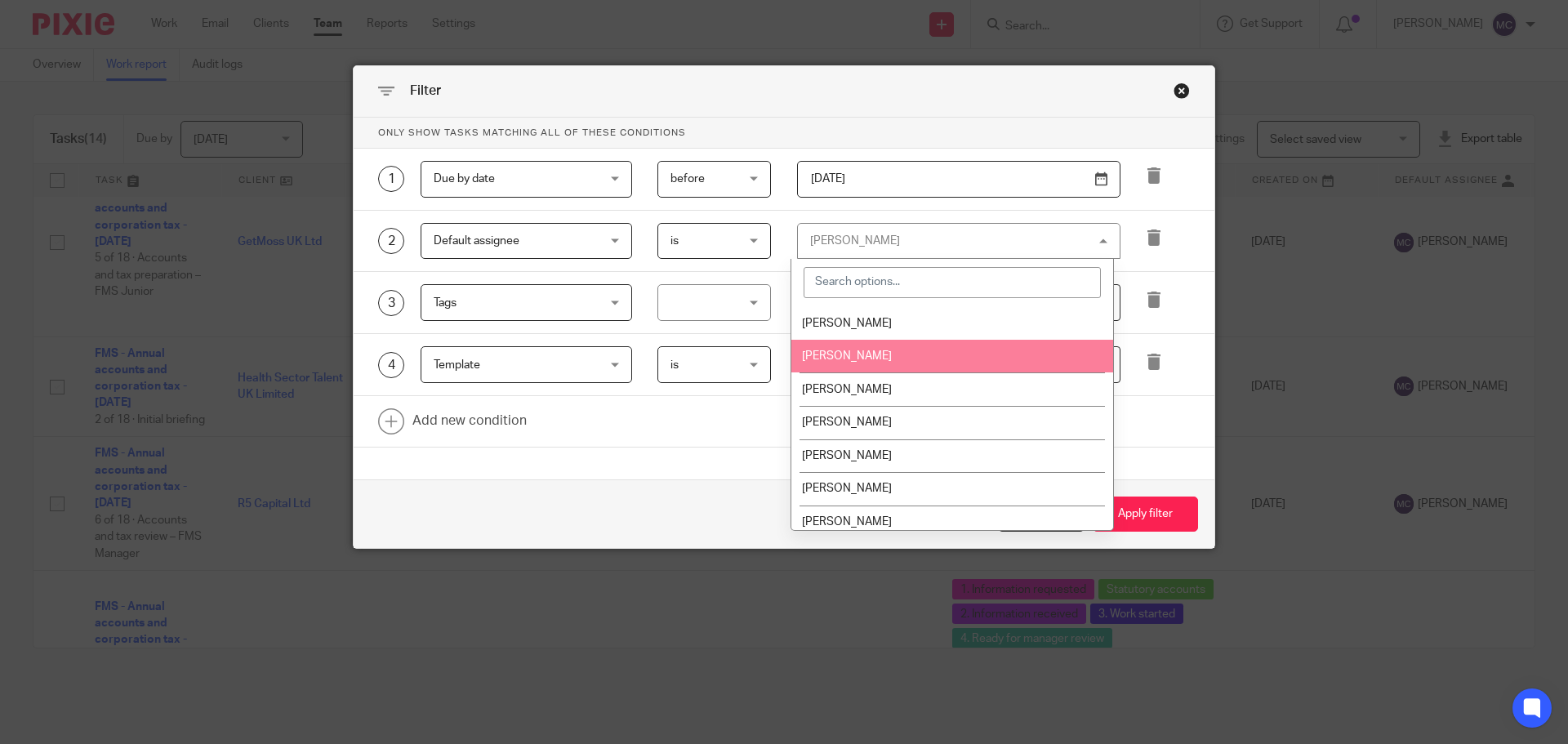
click at [865, 360] on span "[PERSON_NAME]" at bounding box center [846, 357] width 90 height 12
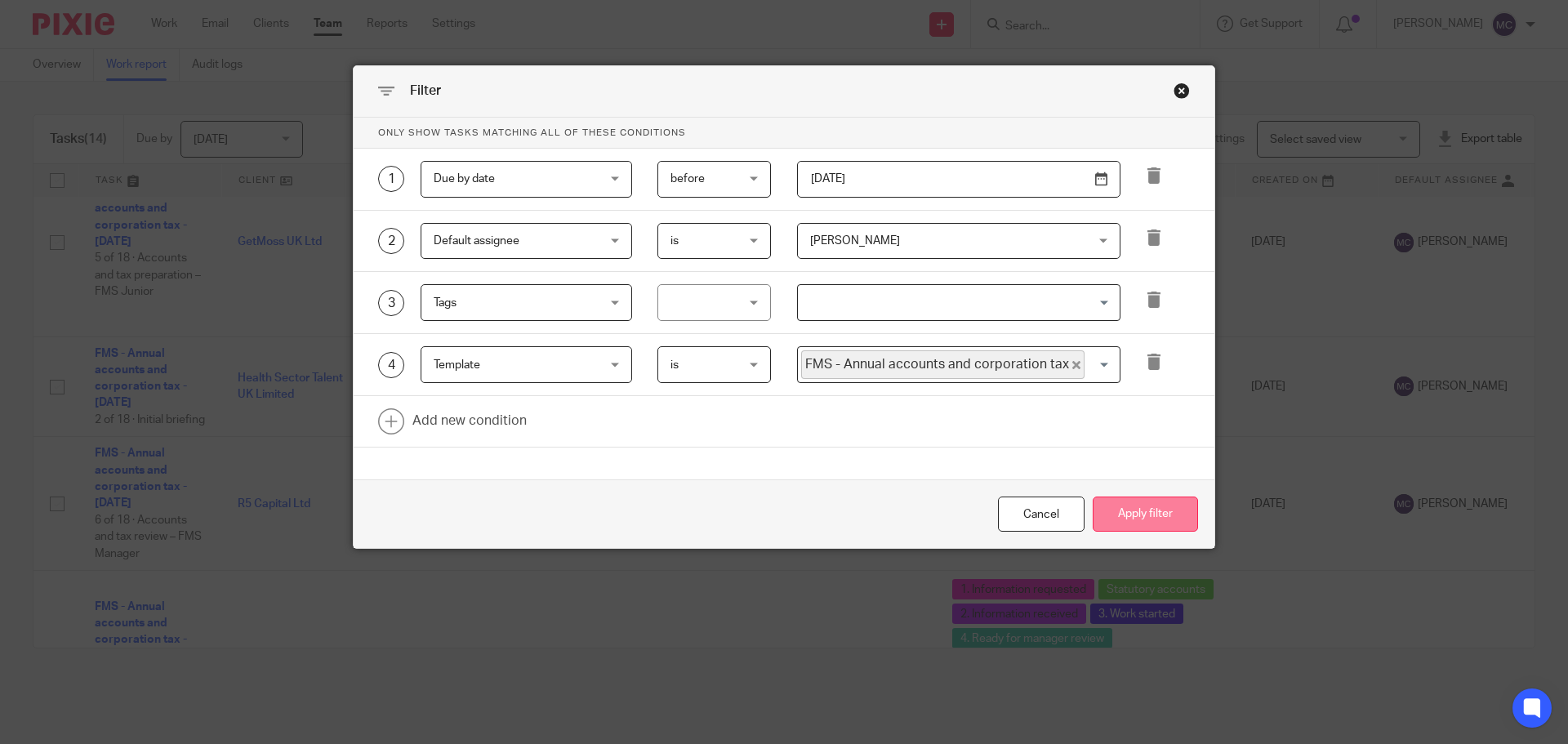
click at [1139, 527] on button "Apply filter" at bounding box center [1145, 514] width 105 height 35
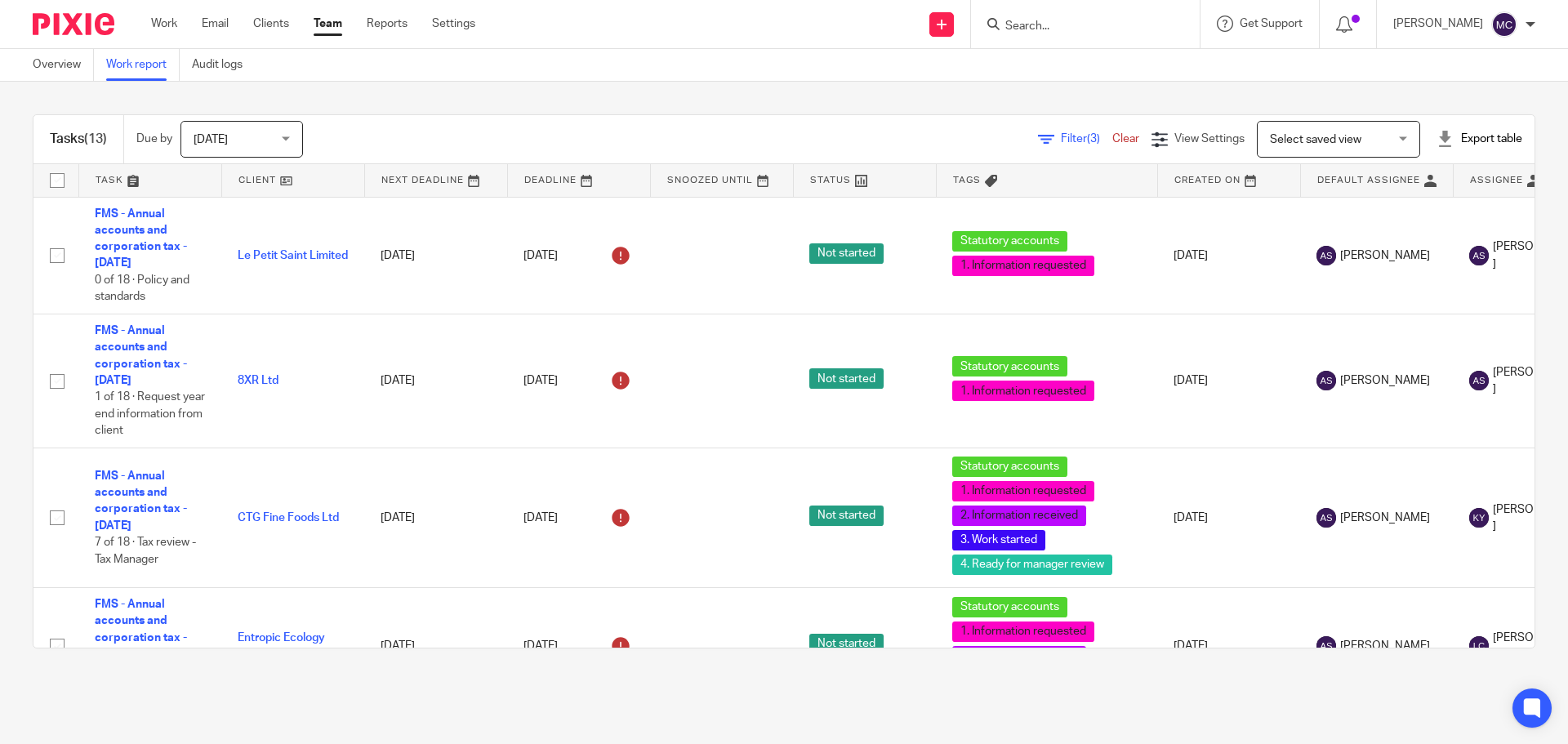
click at [1061, 139] on span "Filter (3)" at bounding box center [1086, 139] width 51 height 12
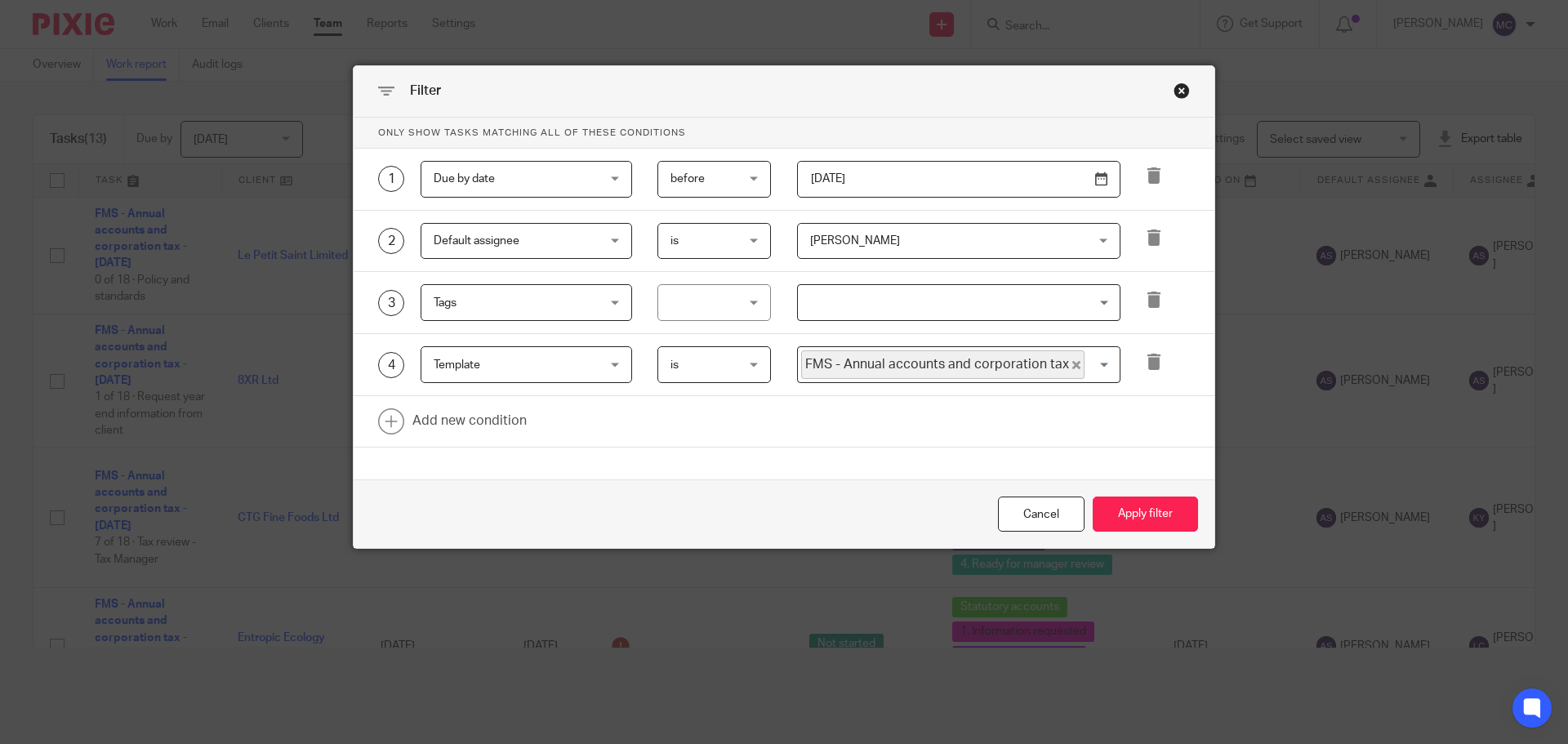
click at [944, 245] on span "[PERSON_NAME]" at bounding box center [934, 242] width 247 height 35
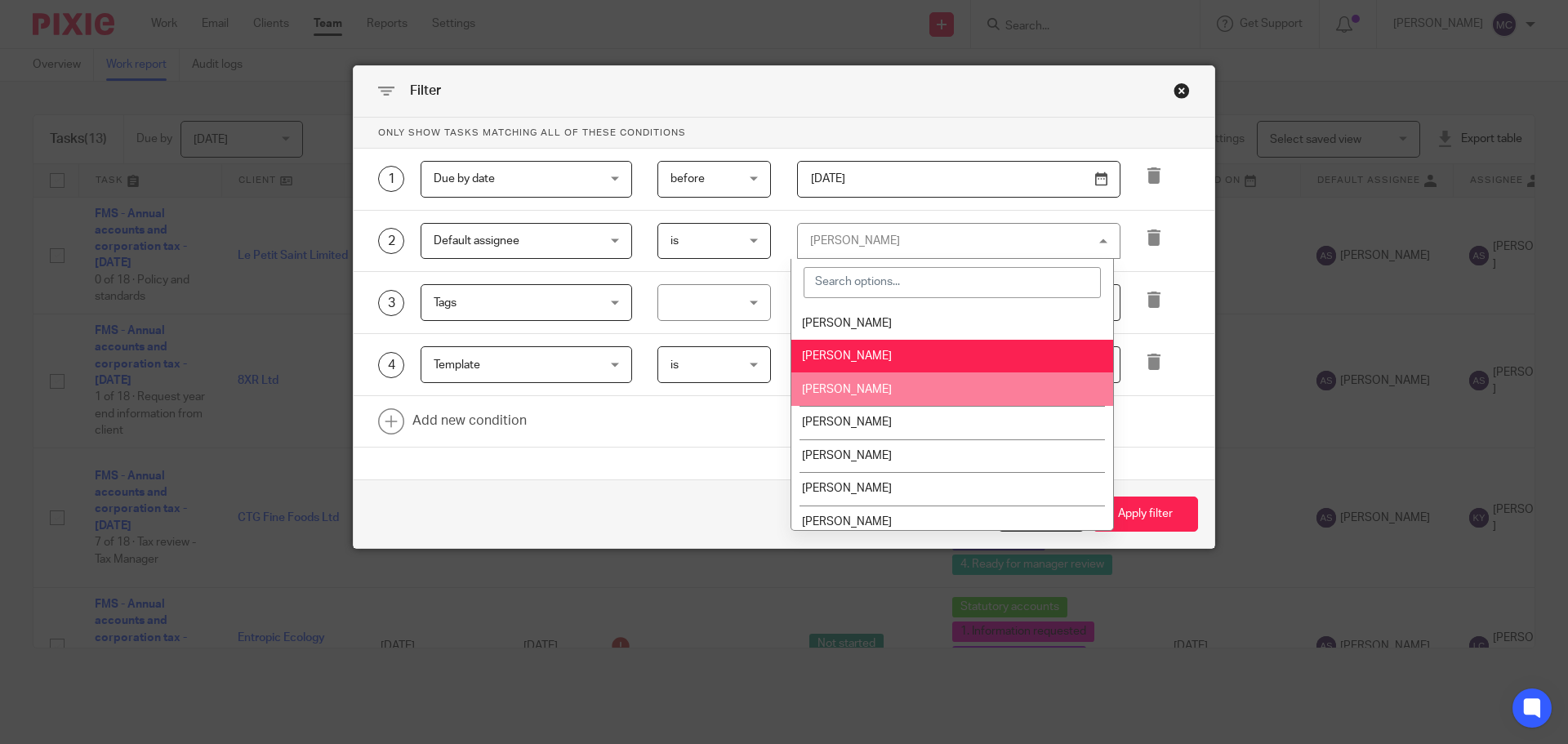
click at [928, 394] on li "[PERSON_NAME]" at bounding box center [952, 389] width 322 height 34
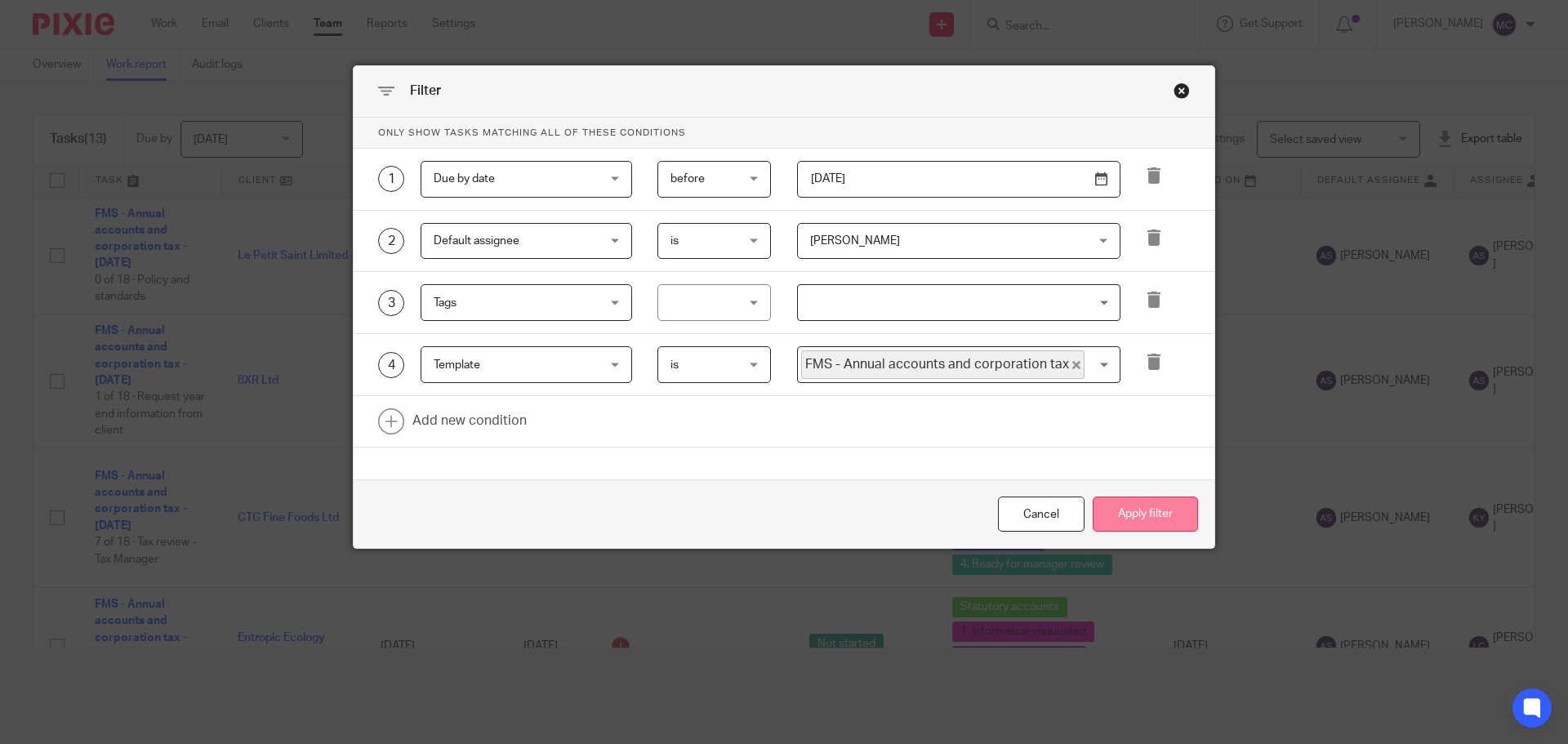
click at [1112, 504] on button "Apply filter" at bounding box center [1145, 514] width 105 height 35
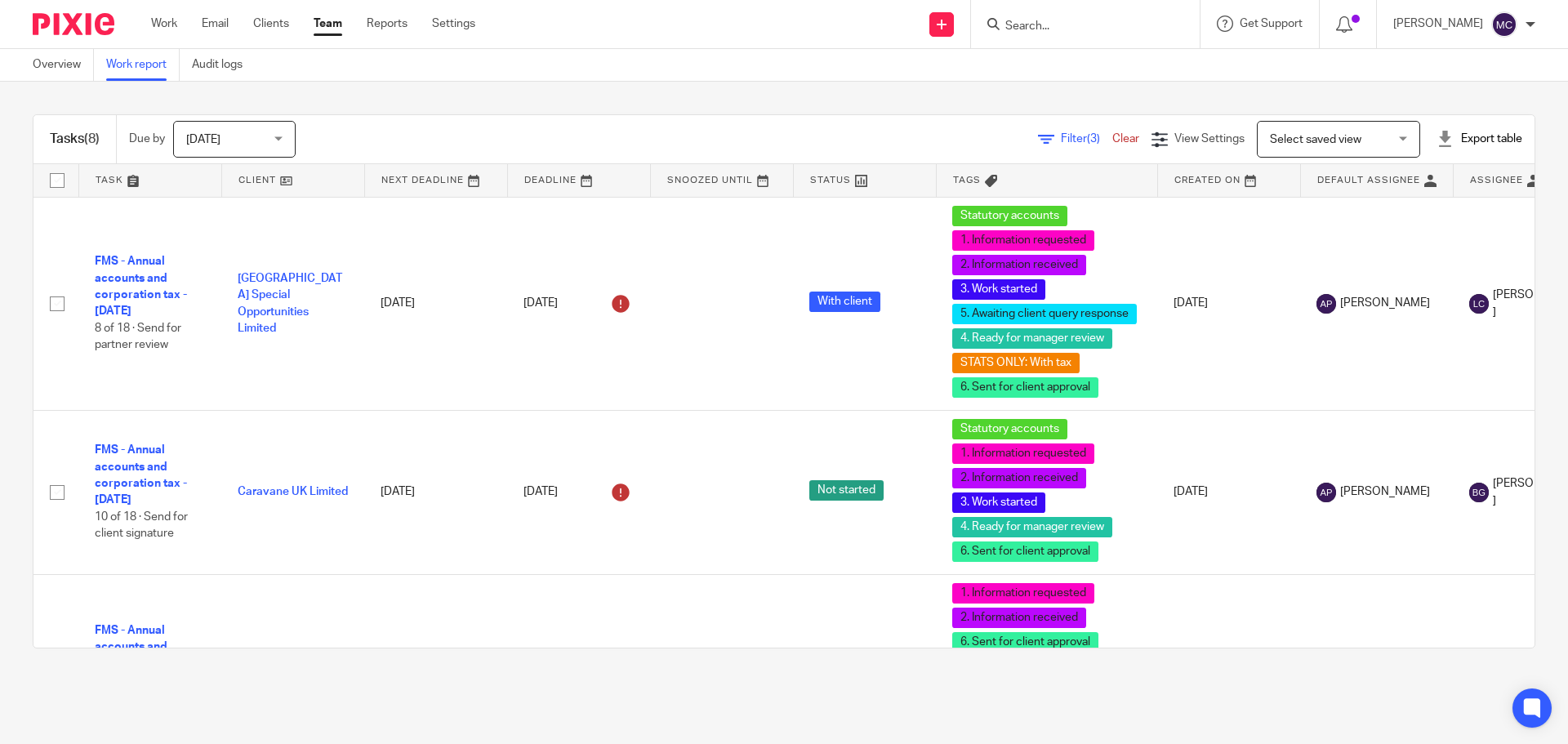
click at [1061, 141] on span "Filter (3)" at bounding box center [1086, 139] width 51 height 12
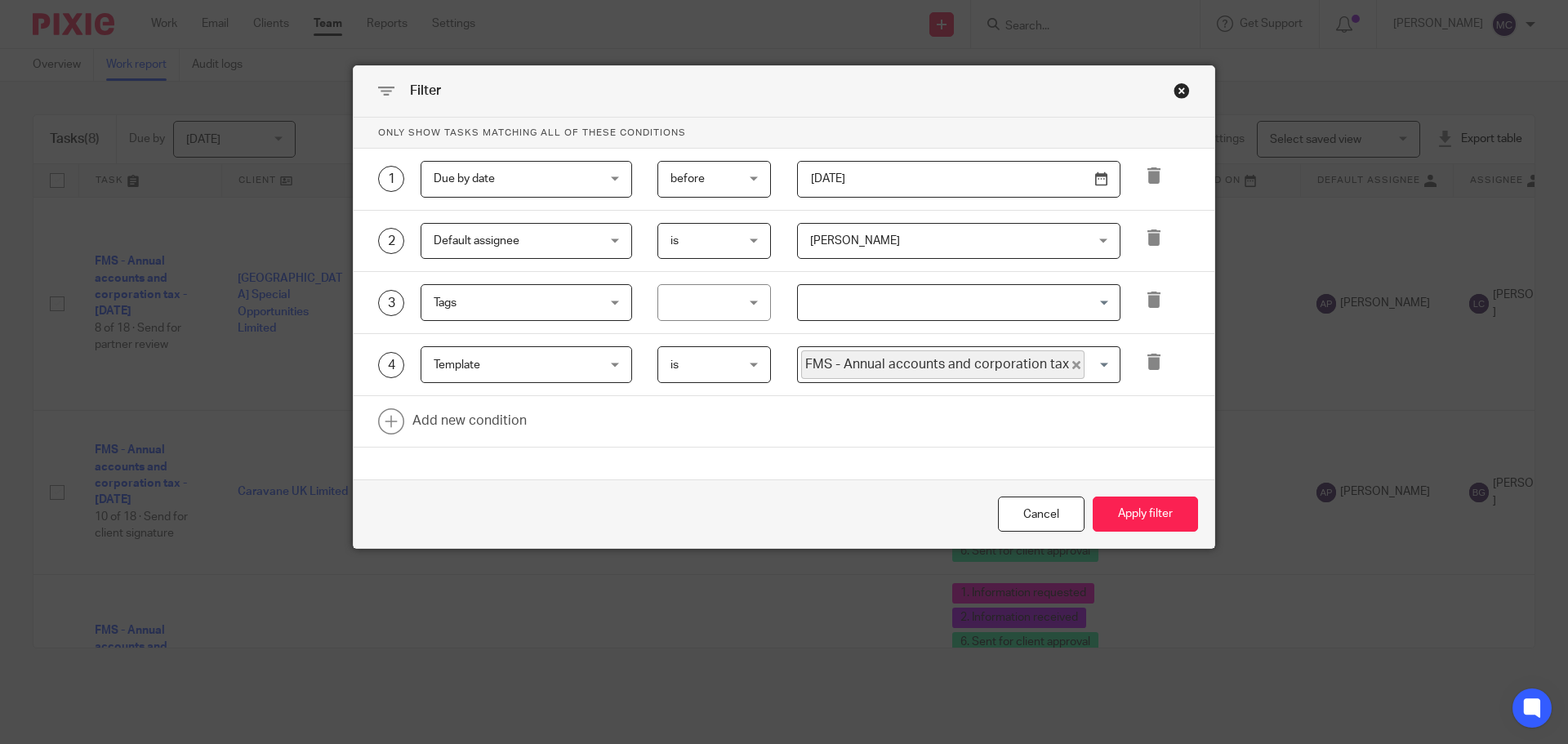
click at [922, 241] on span "[PERSON_NAME]" at bounding box center [934, 242] width 247 height 35
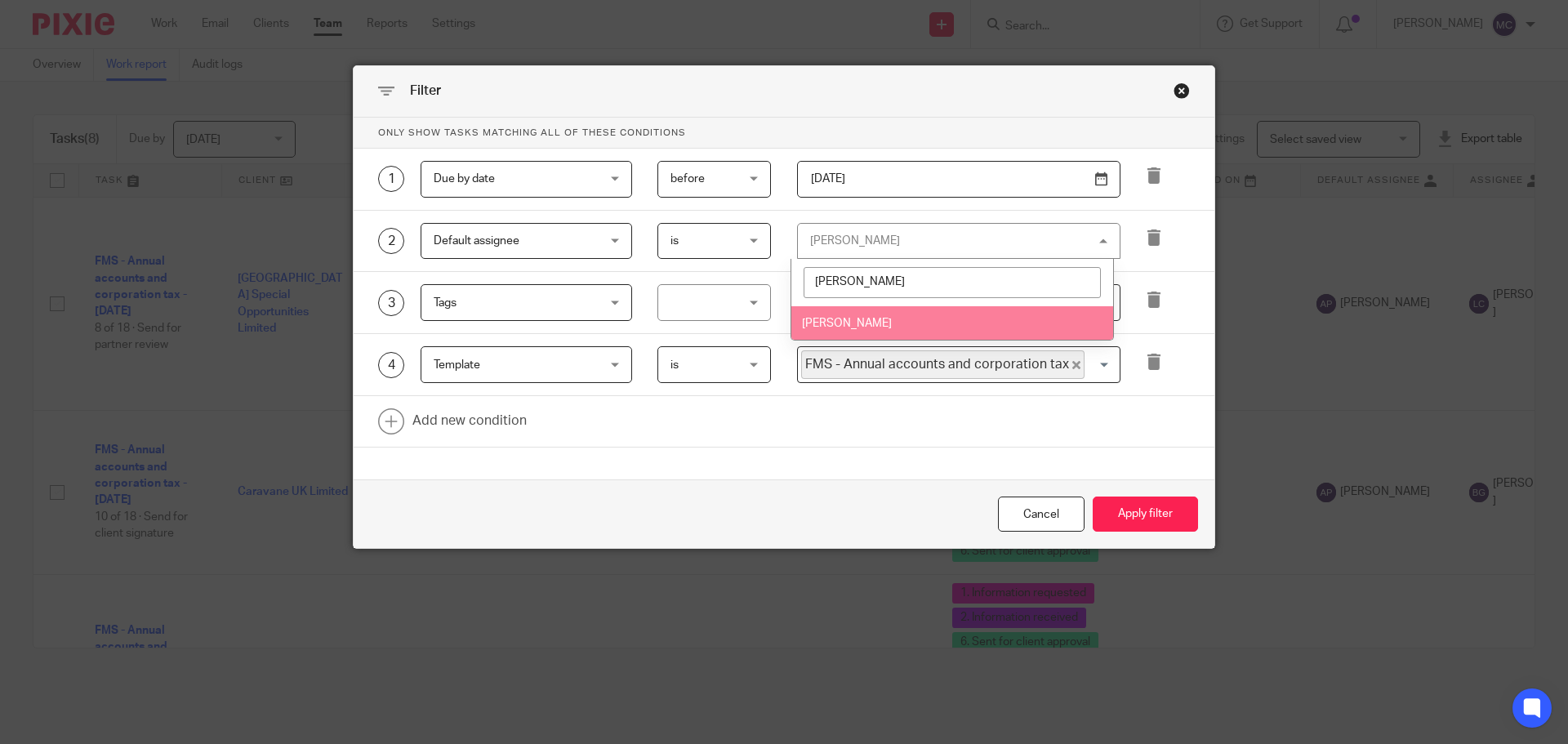
type input "greg"
click at [909, 330] on li "[PERSON_NAME]" at bounding box center [952, 323] width 322 height 34
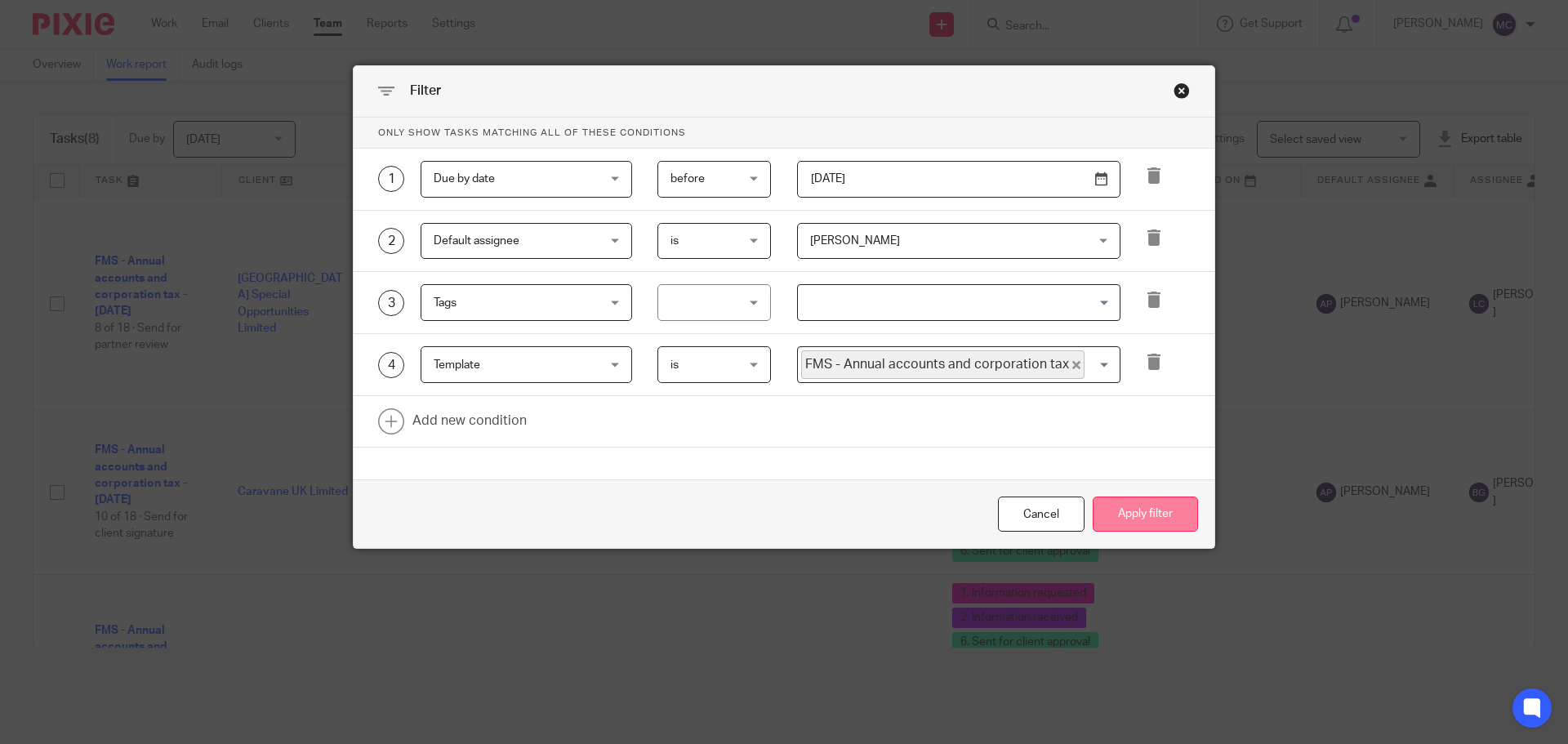
click at [1129, 513] on button "Apply filter" at bounding box center [1145, 514] width 105 height 35
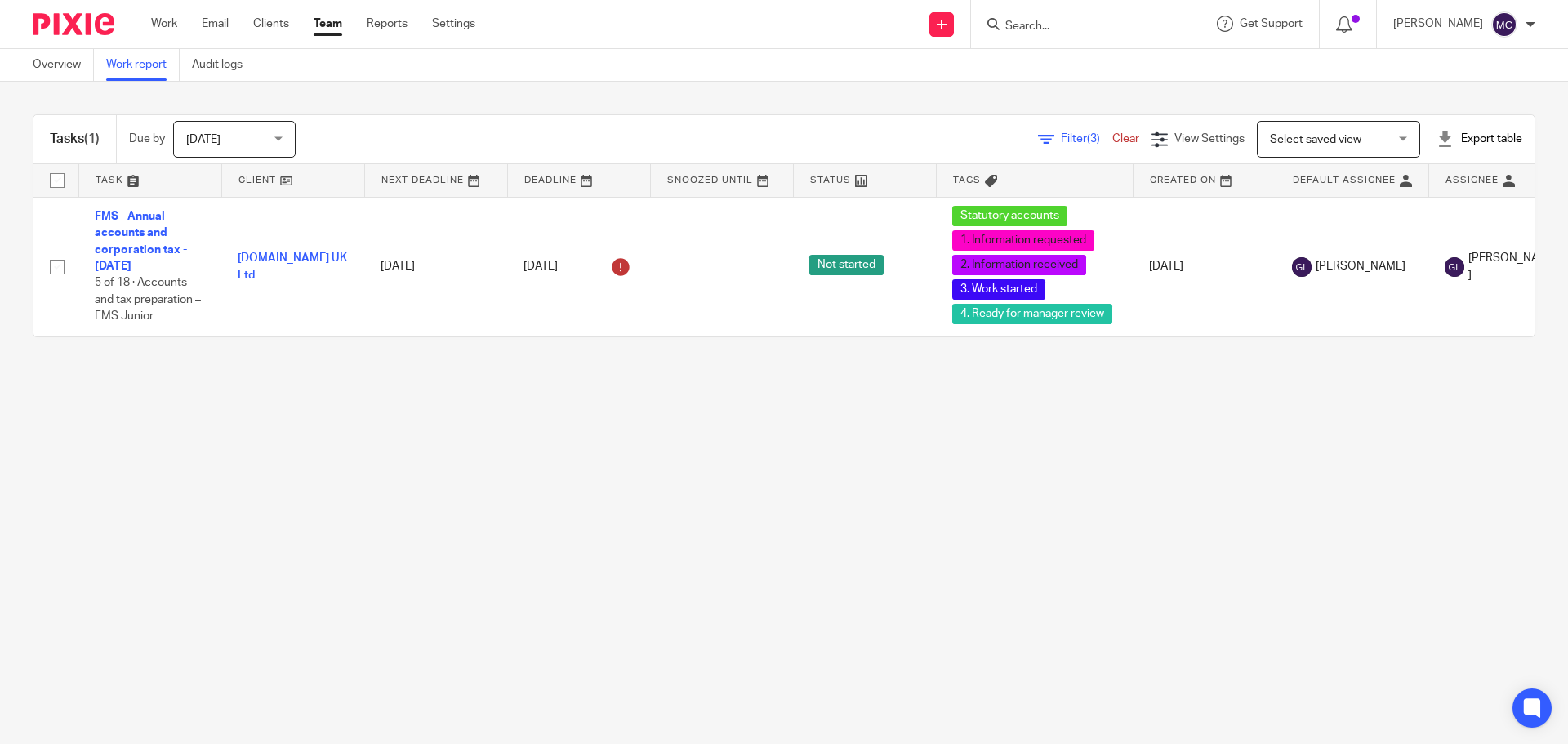
click at [1061, 137] on span "Filter (3)" at bounding box center [1086, 139] width 51 height 12
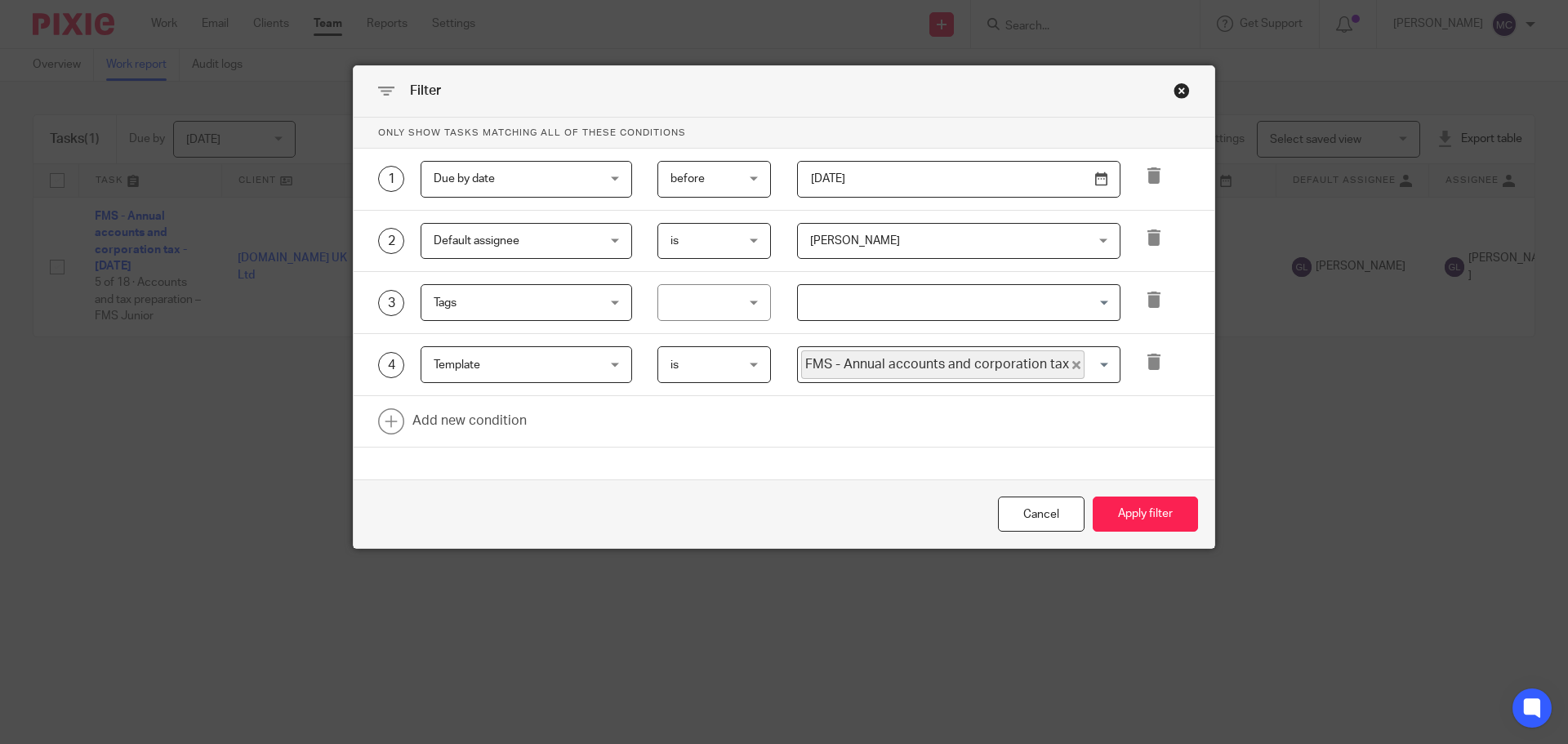
click at [1174, 95] on div "Close this dialog window" at bounding box center [1182, 90] width 16 height 16
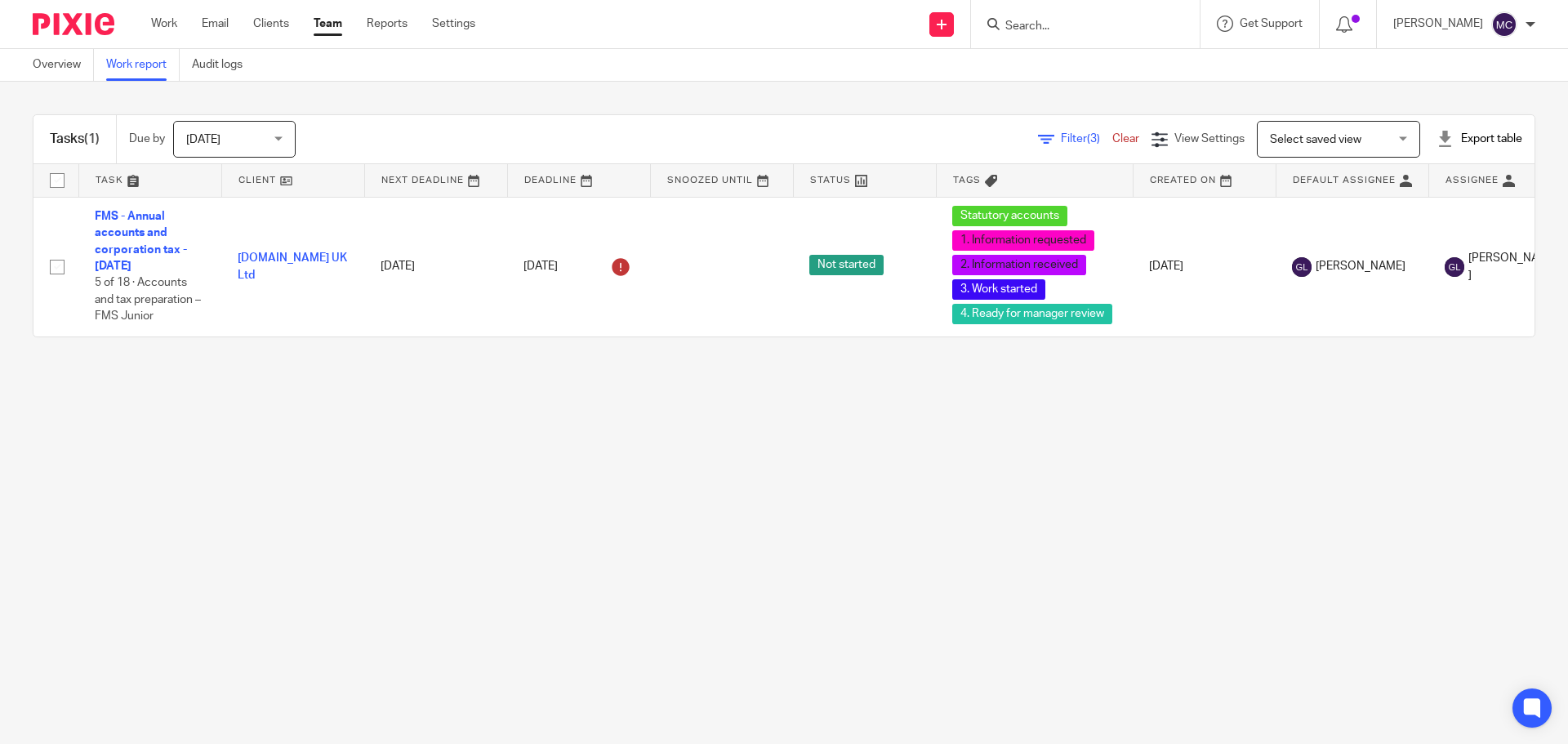
click at [1087, 134] on span "(3)" at bounding box center [1094, 139] width 14 height 12
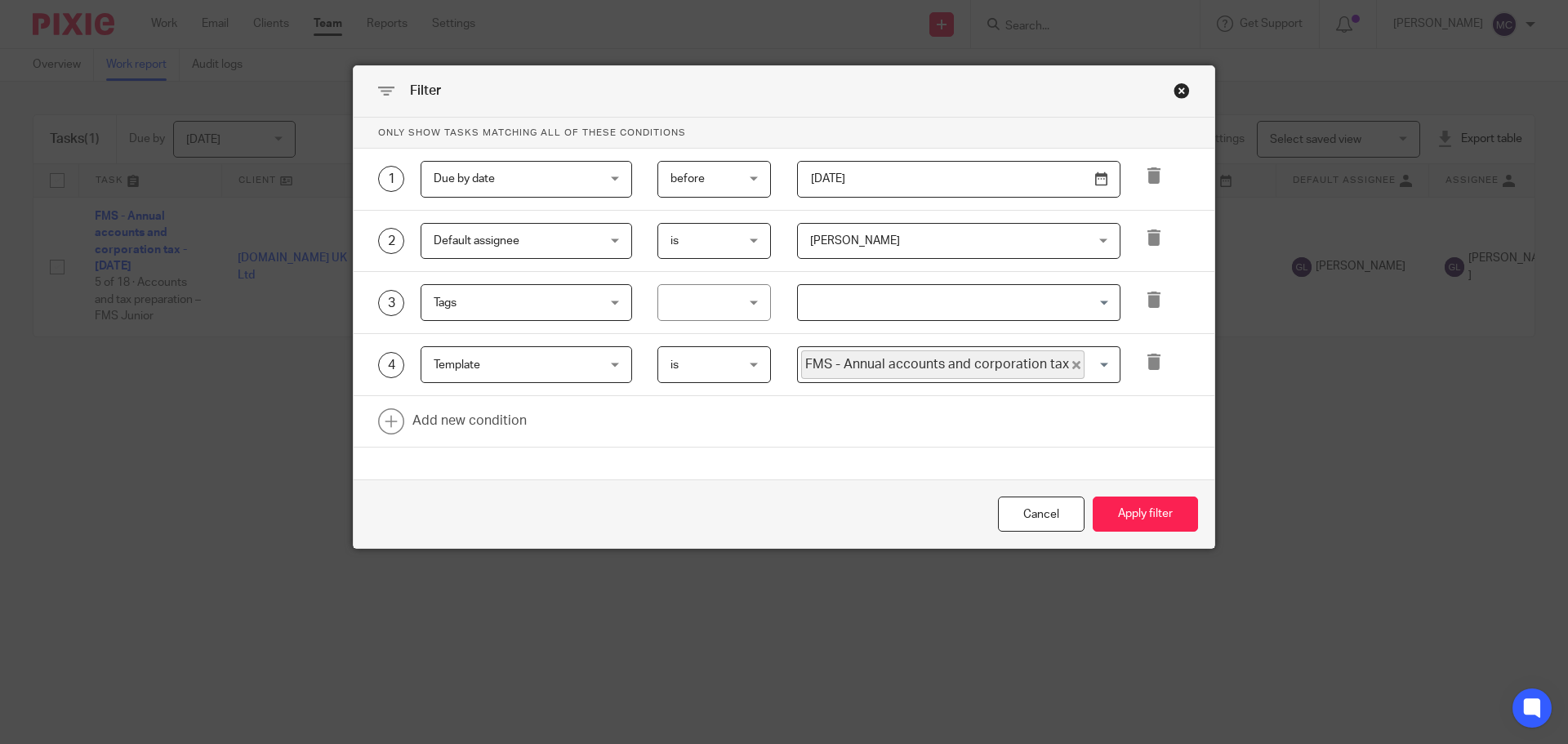
click at [1040, 241] on span "[PERSON_NAME]" at bounding box center [934, 242] width 247 height 35
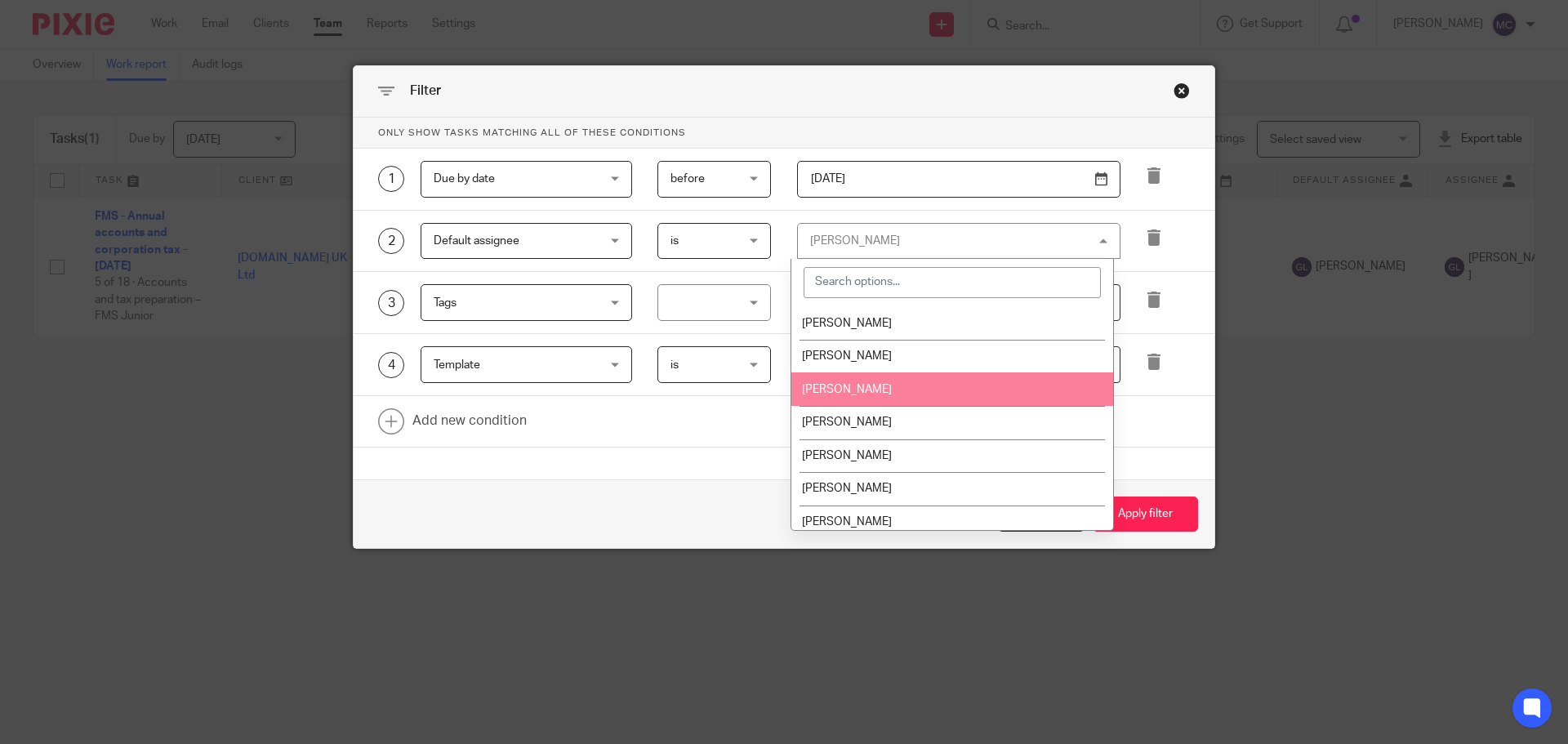
scroll to position [163, 0]
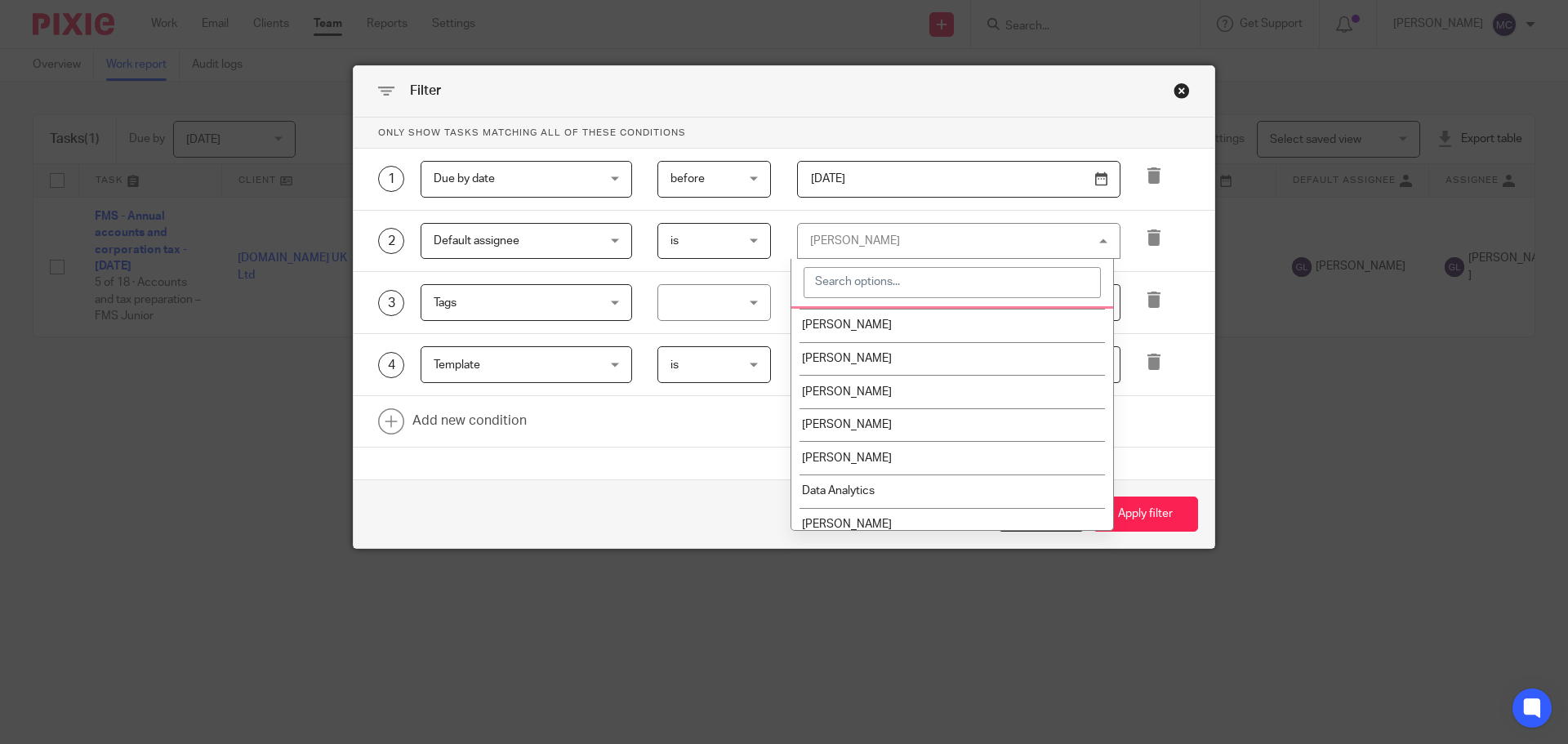
click at [922, 281] on input "search" at bounding box center [953, 282] width 298 height 31
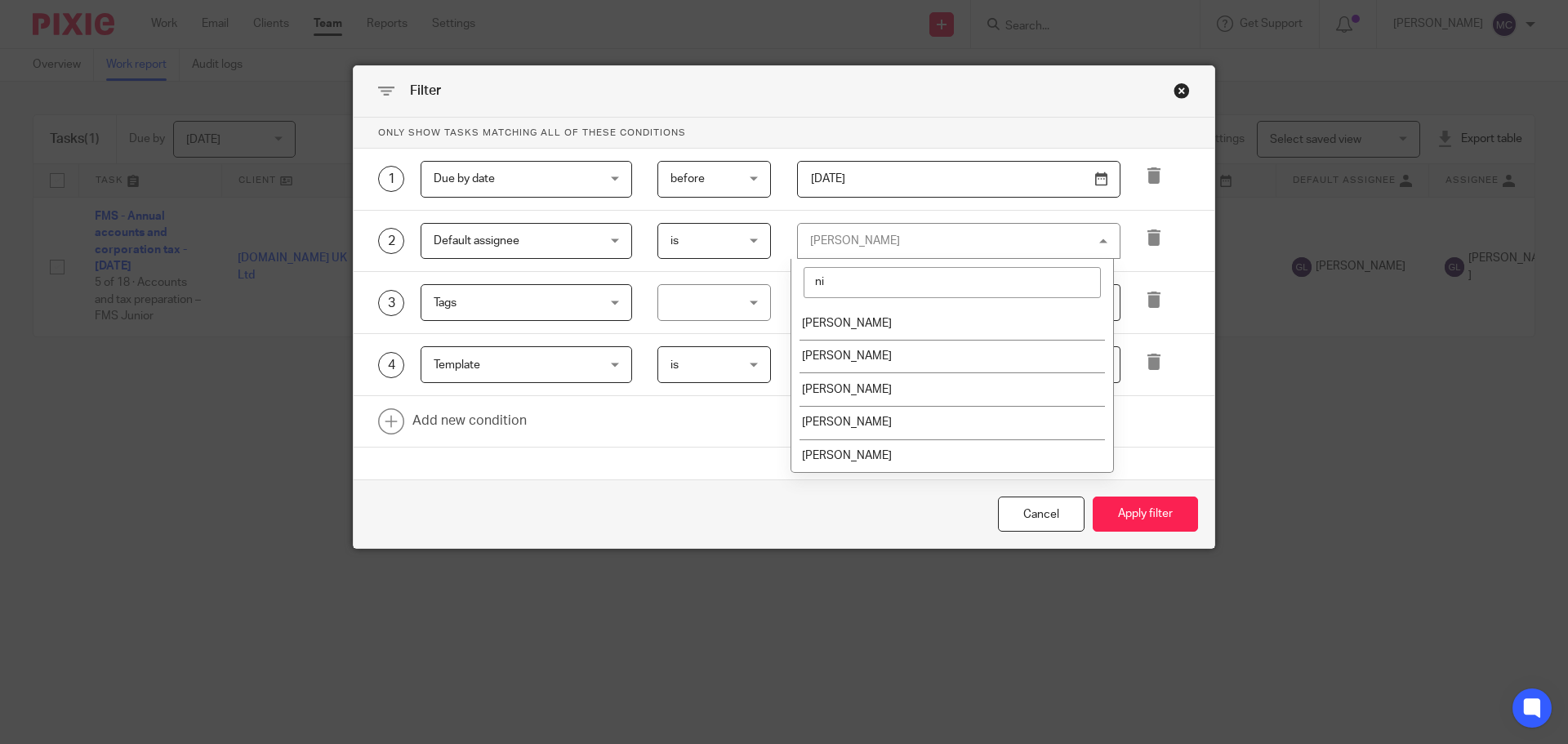
scroll to position [0, 0]
type input "nic"
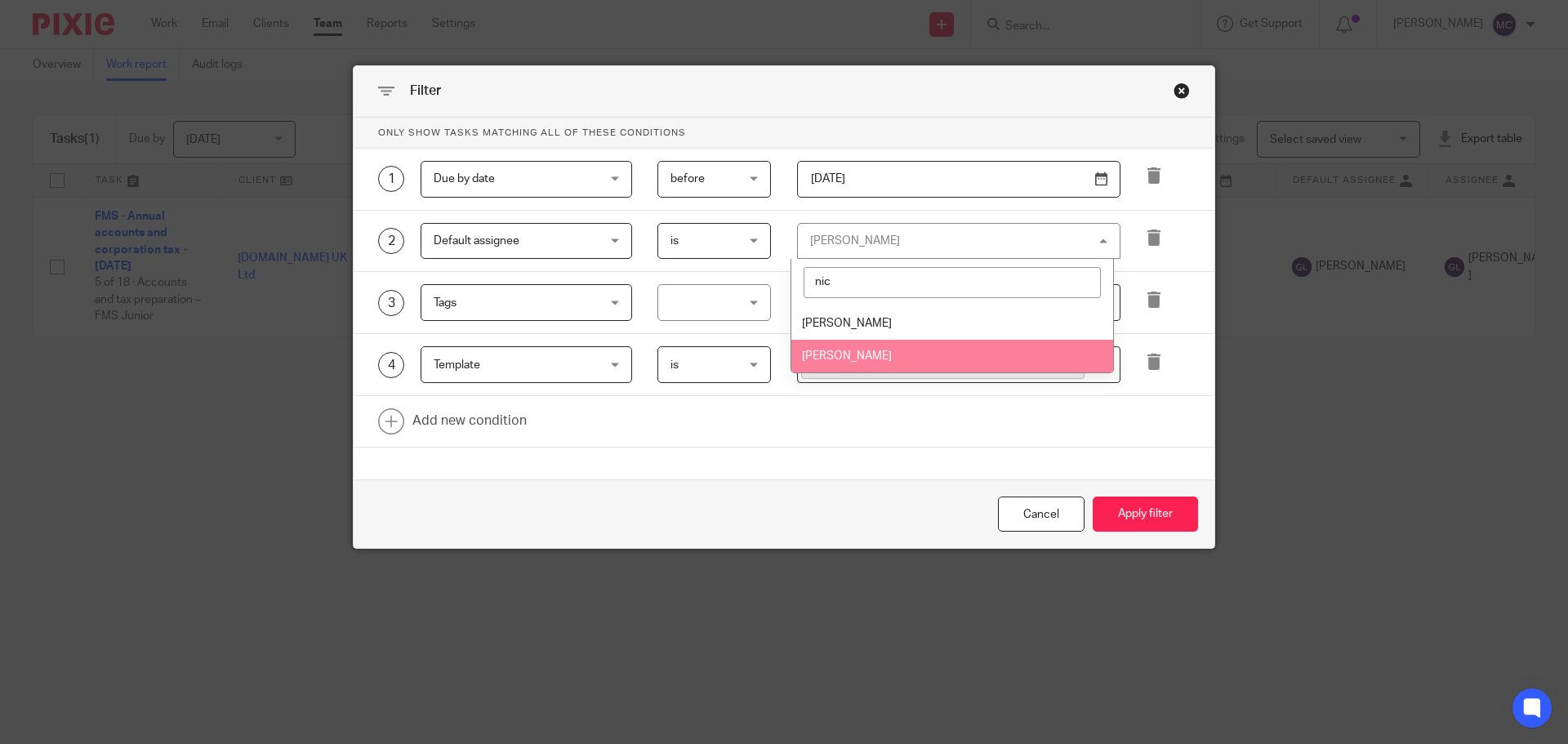
click at [887, 355] on li "[PERSON_NAME]" at bounding box center [952, 357] width 322 height 34
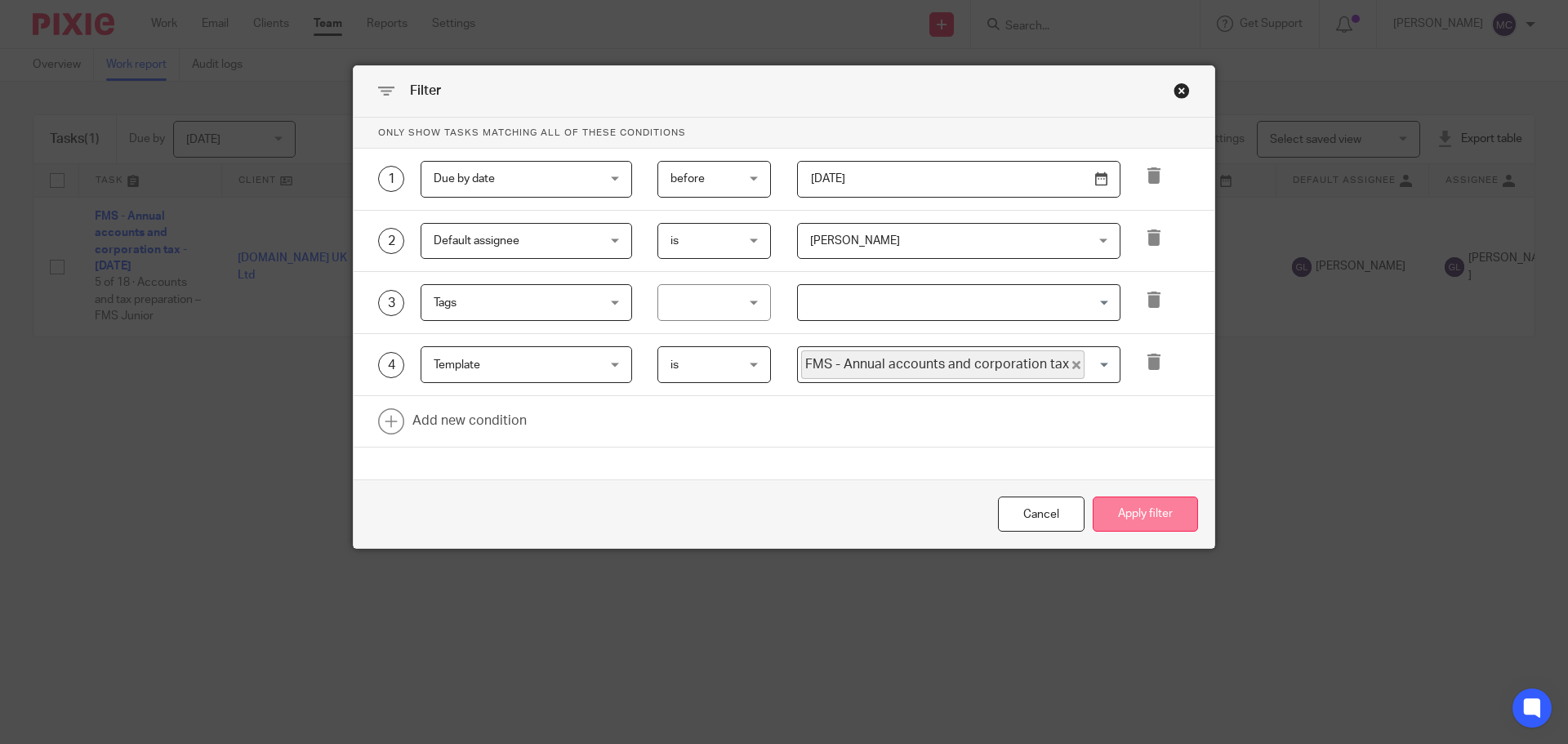
click at [1135, 521] on button "Apply filter" at bounding box center [1145, 514] width 105 height 35
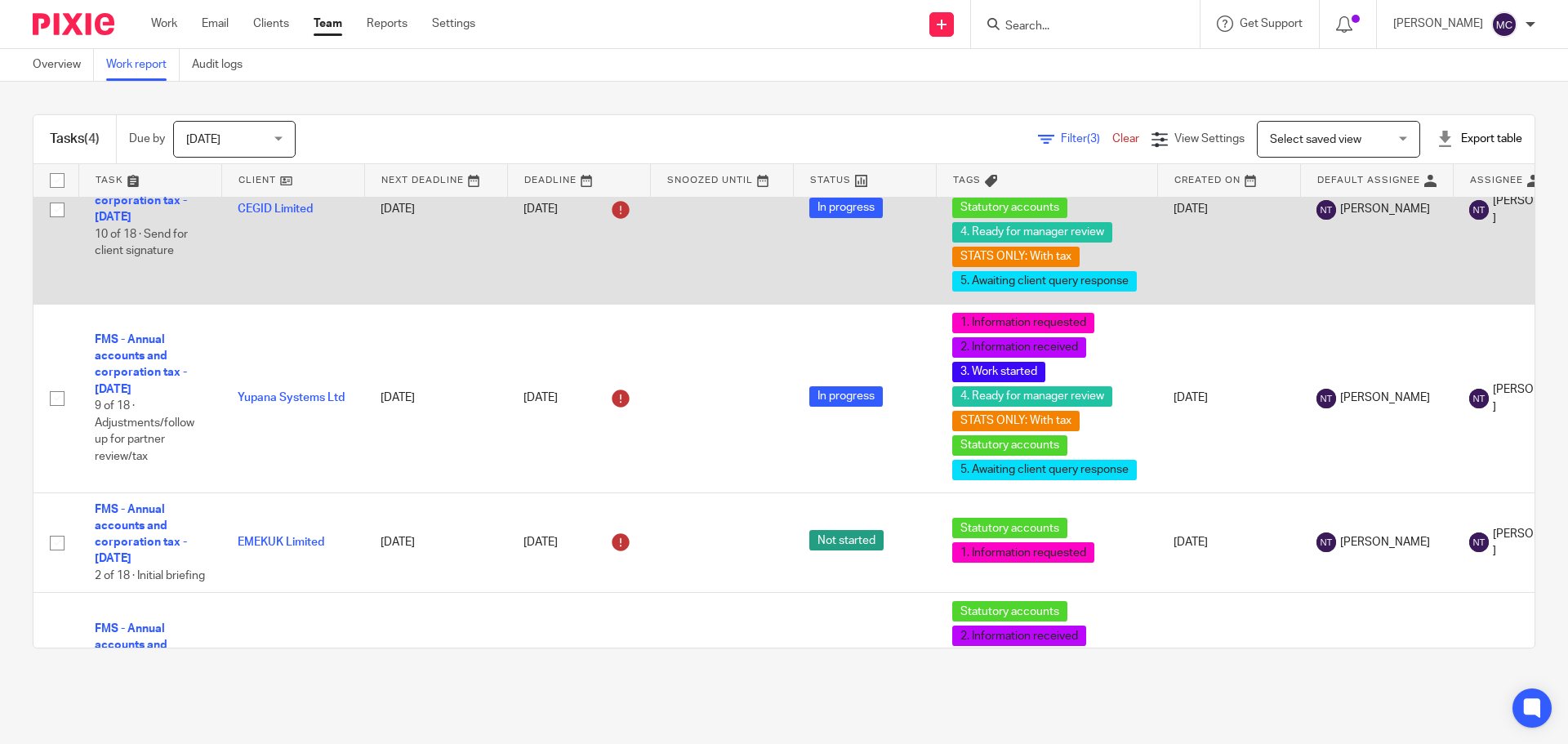
scroll to position [244, 0]
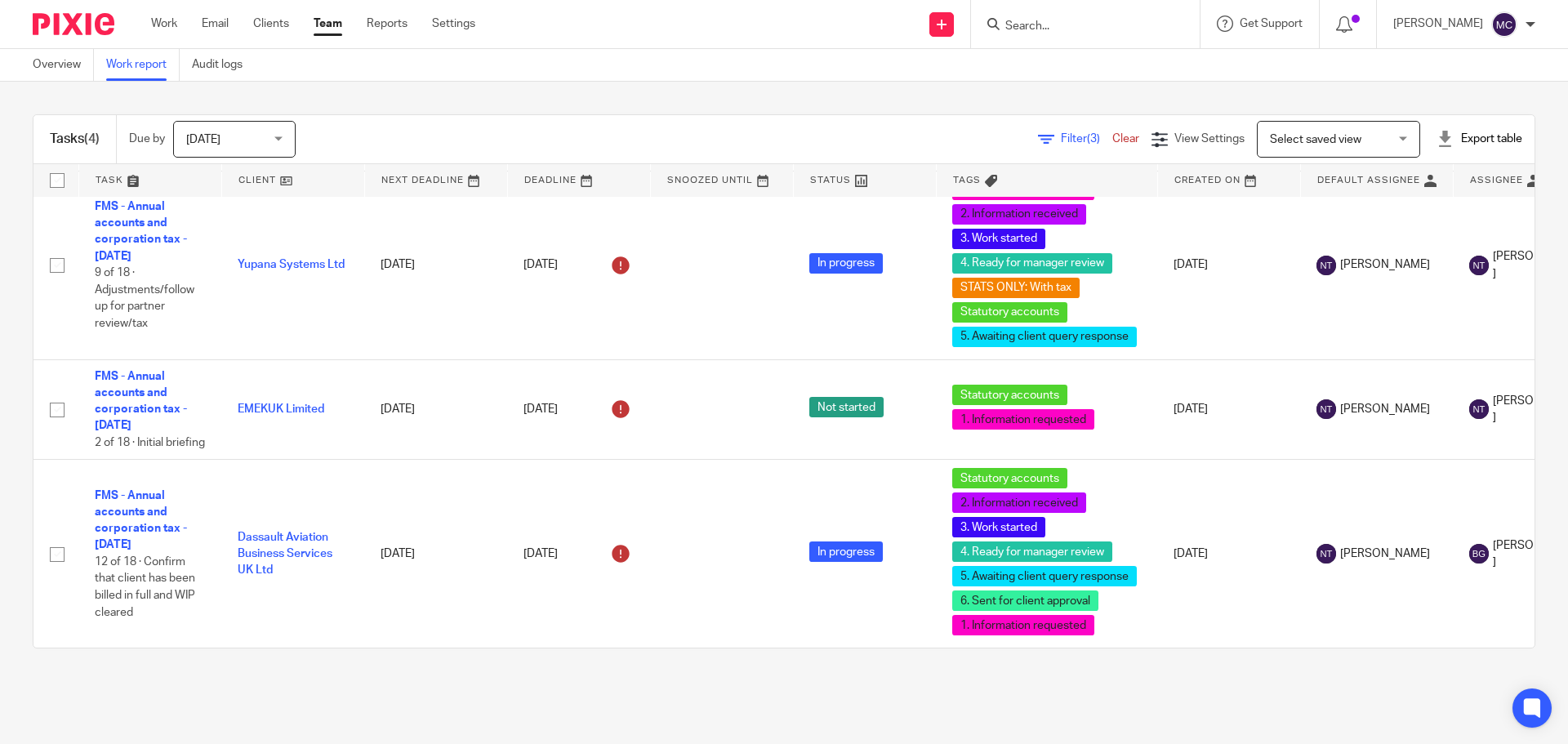
click at [1044, 151] on div "Filter (3) Clear View Settings View Settings (3) Filters Clear Save Manage save…" at bounding box center [929, 139] width 1211 height 37
click at [1061, 134] on span "Filter (3)" at bounding box center [1086, 139] width 51 height 12
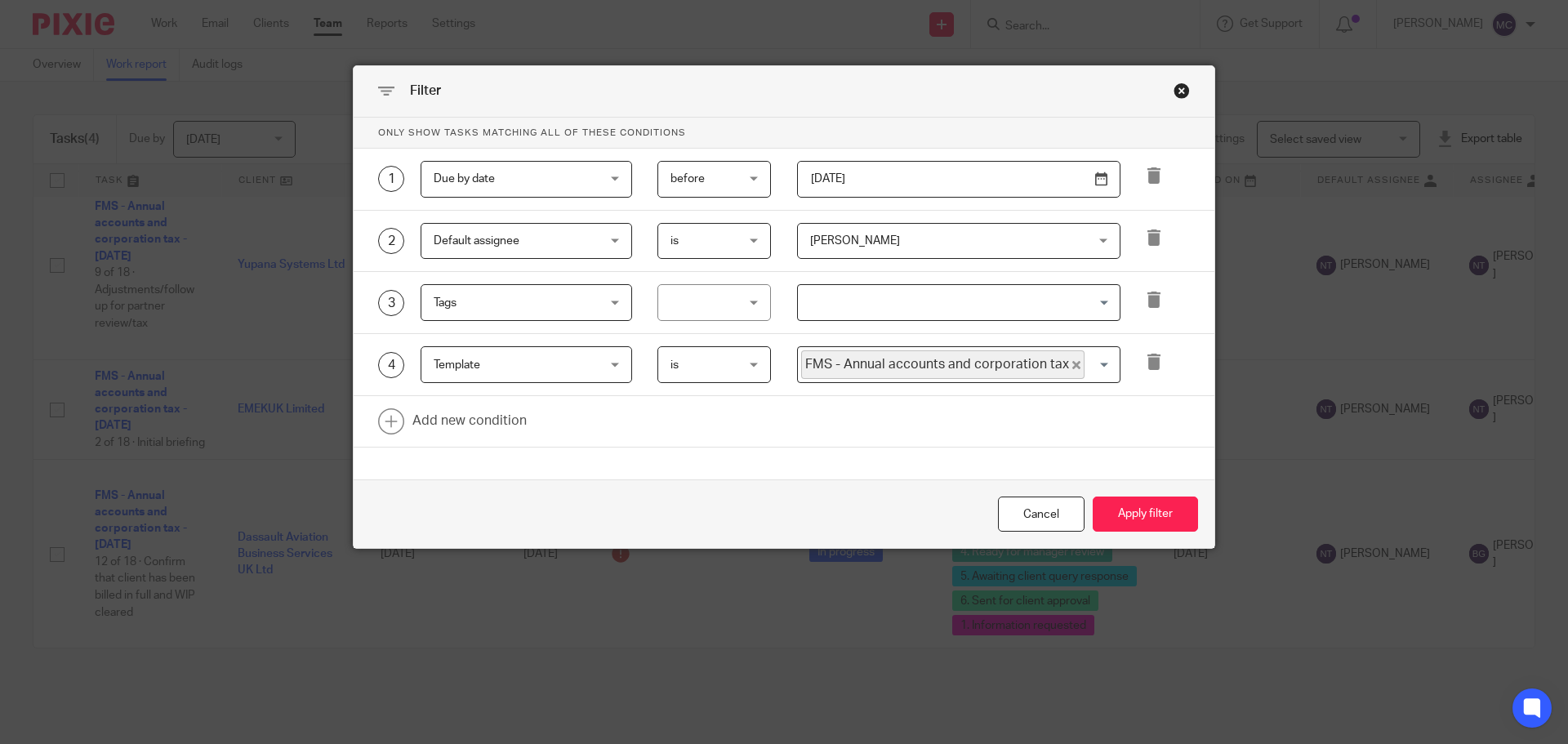
click at [880, 245] on span "[PERSON_NAME]" at bounding box center [934, 242] width 247 height 35
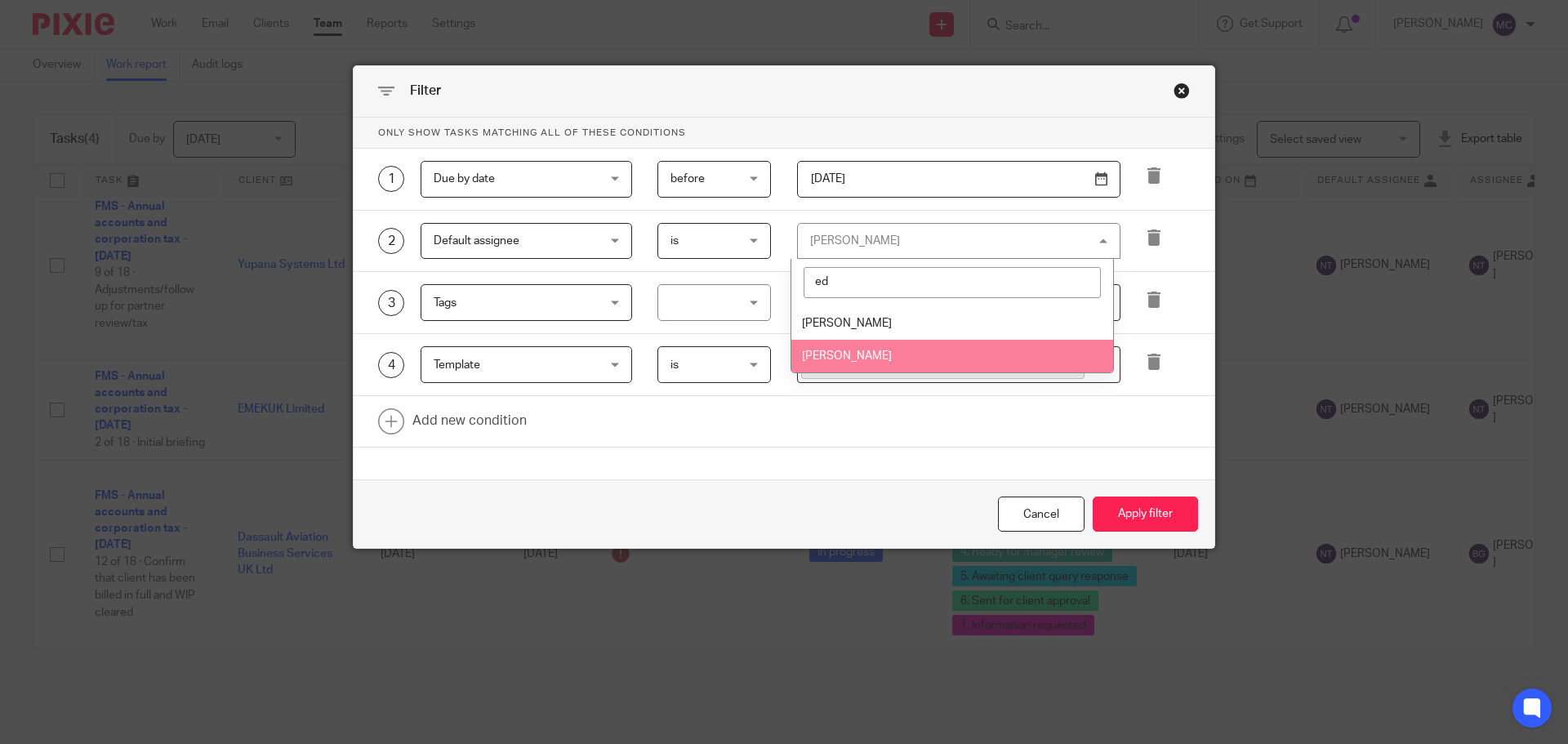
type input "ed"
click at [875, 354] on li "[PERSON_NAME]" at bounding box center [952, 357] width 322 height 34
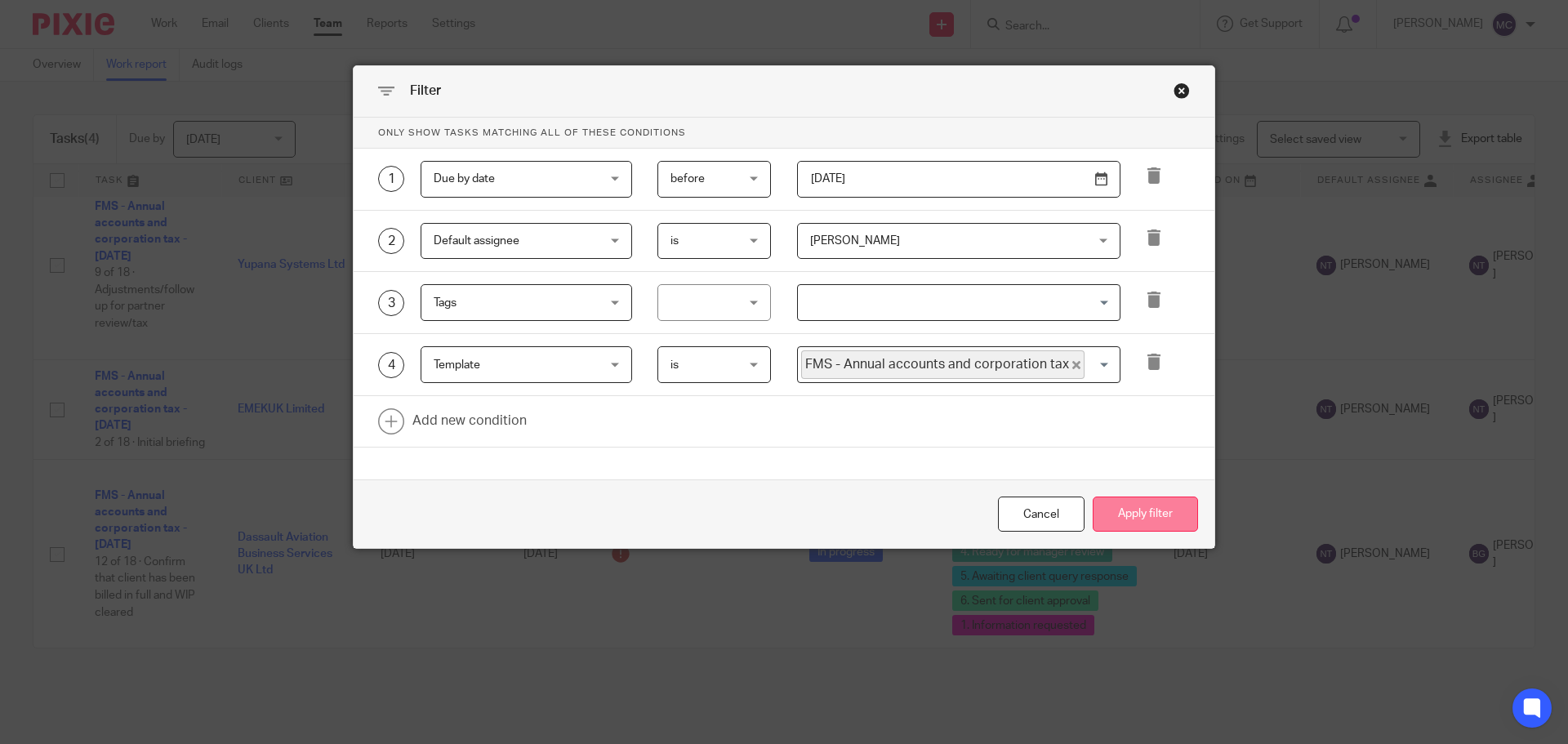
click at [1129, 511] on button "Apply filter" at bounding box center [1145, 514] width 105 height 35
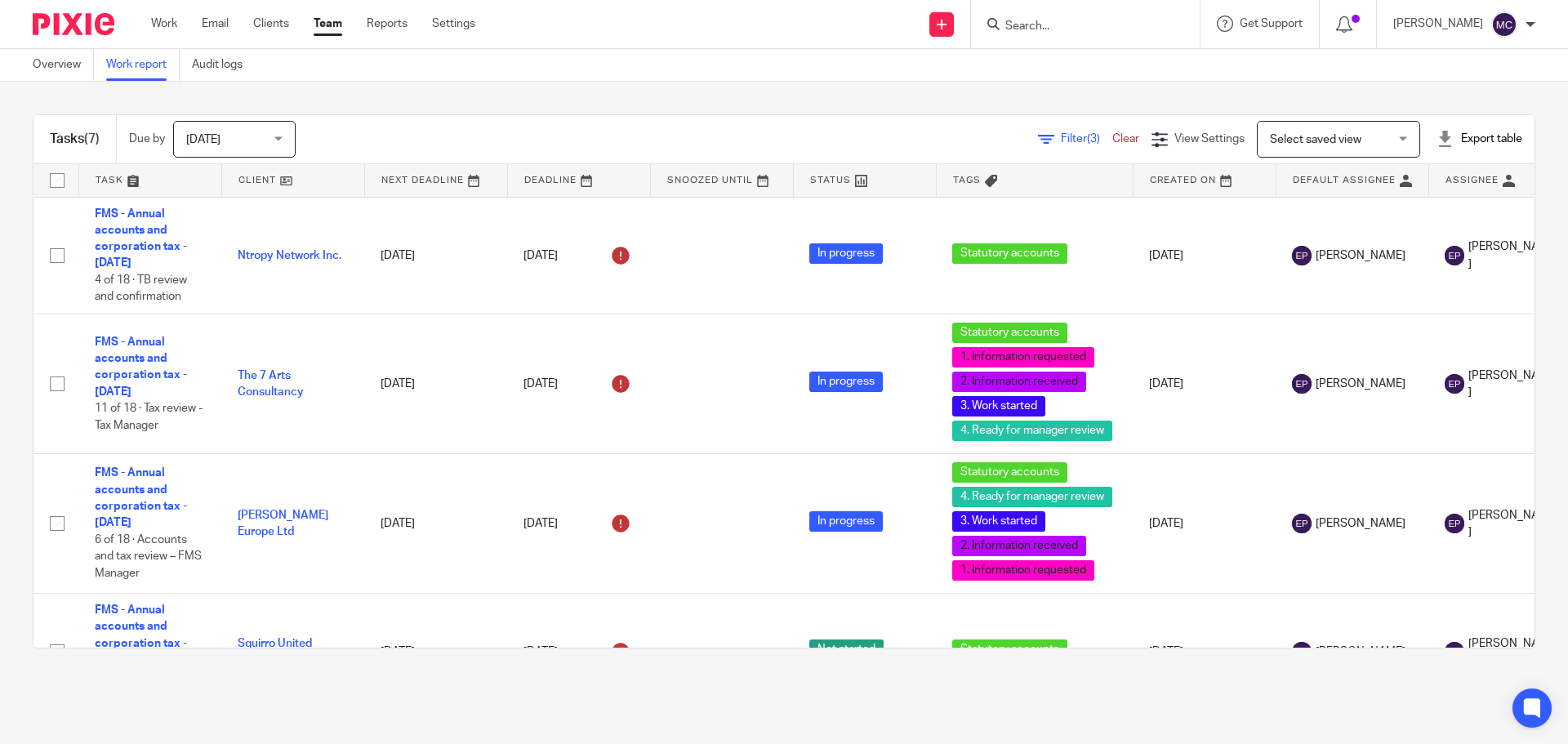
click at [1061, 140] on span "Filter (3)" at bounding box center [1086, 139] width 51 height 12
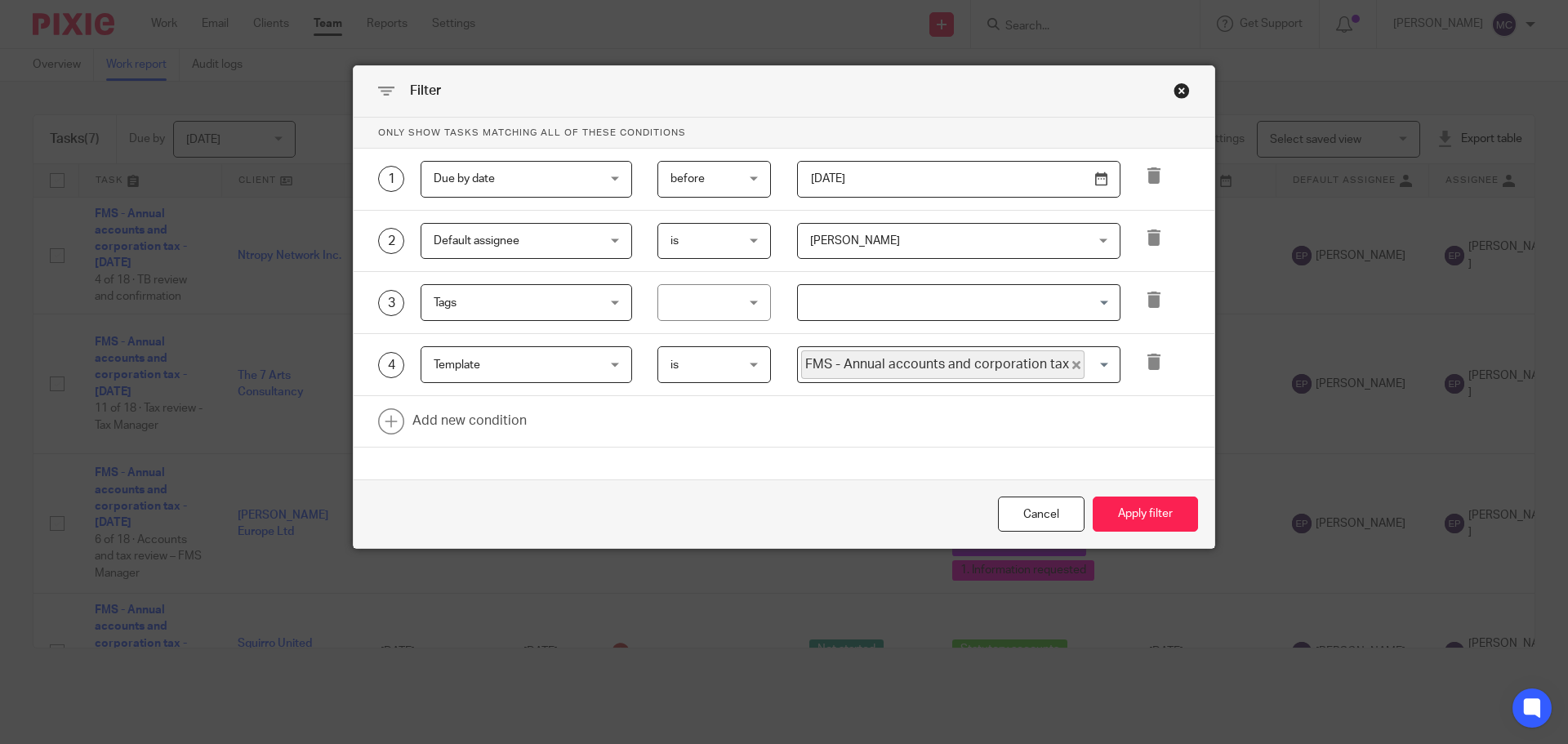
click at [1078, 241] on div "[PERSON_NAME] [PERSON_NAME]" at bounding box center [958, 242] width 324 height 37
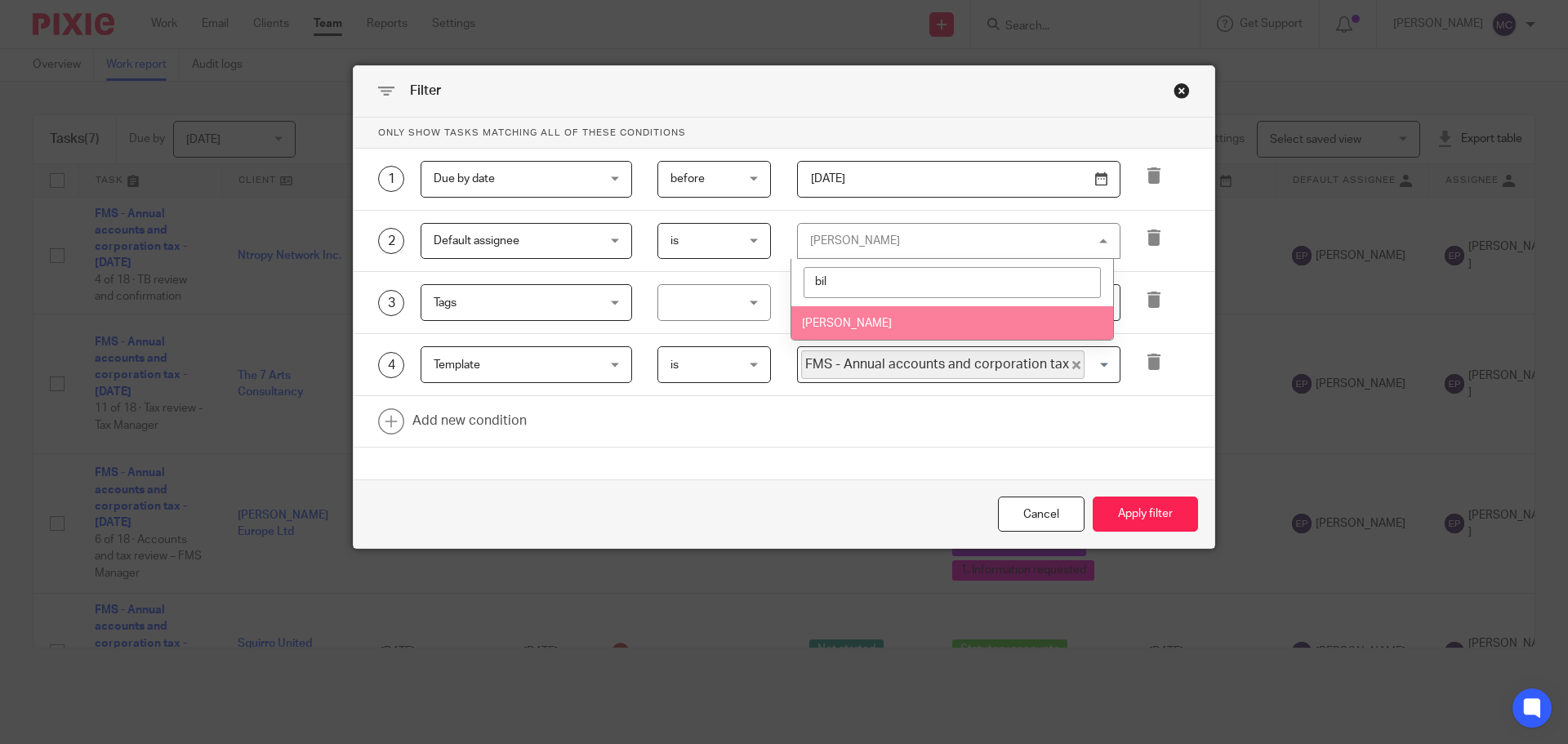
type input "bil"
click at [915, 324] on li "[PERSON_NAME]" at bounding box center [952, 323] width 322 height 34
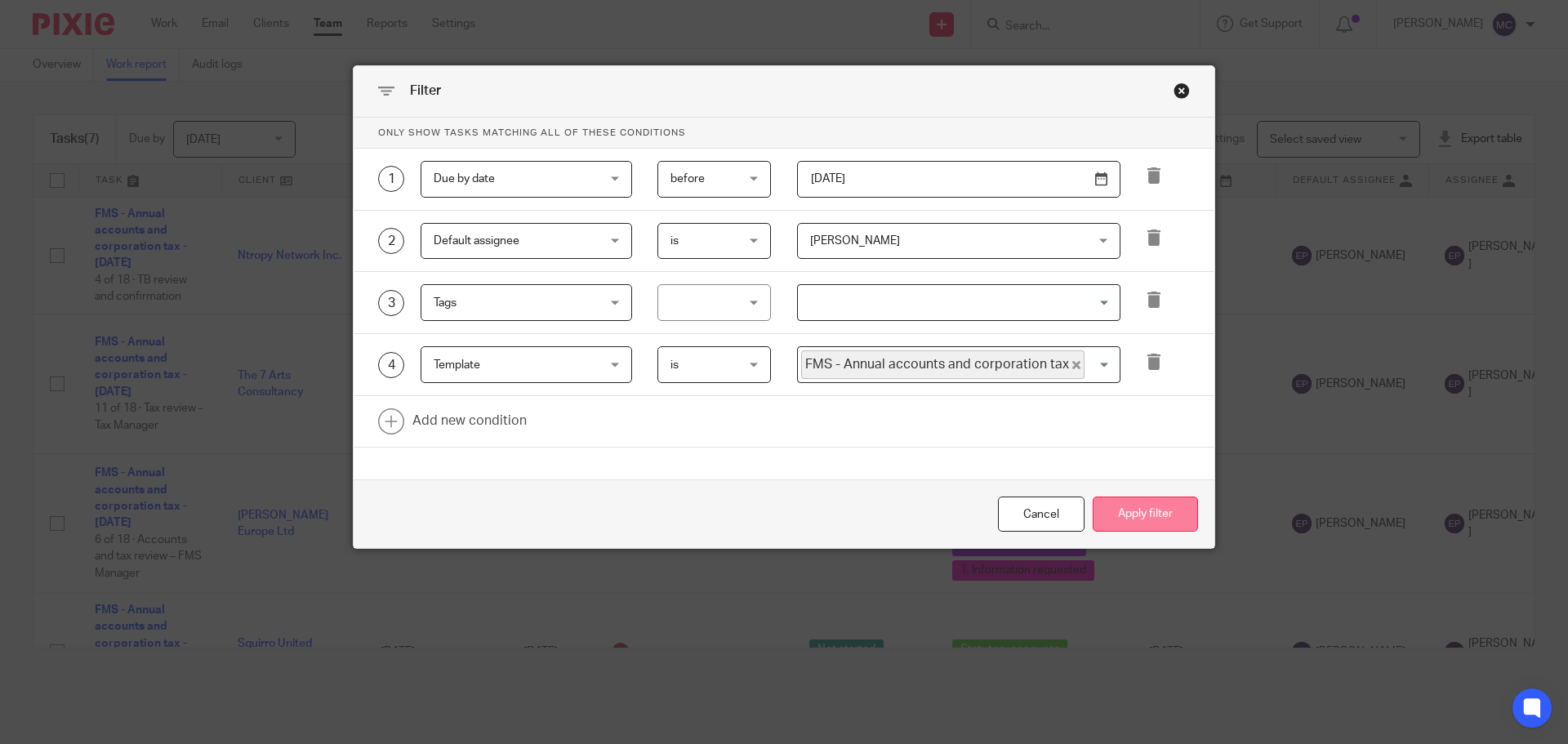
click at [1159, 506] on button "Apply filter" at bounding box center [1145, 514] width 105 height 35
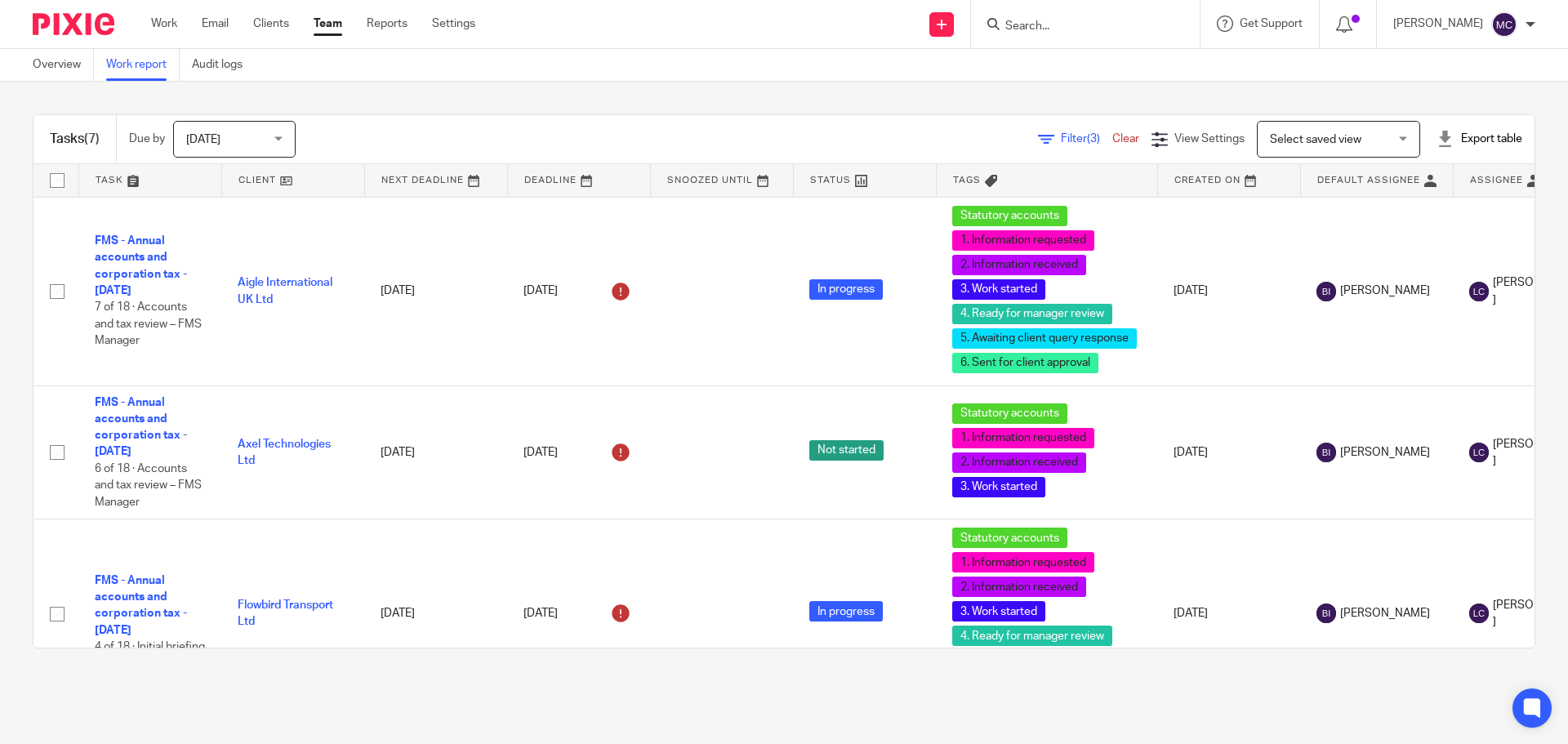
click at [1039, 134] on link "Filter (3)" at bounding box center [1075, 139] width 74 height 12
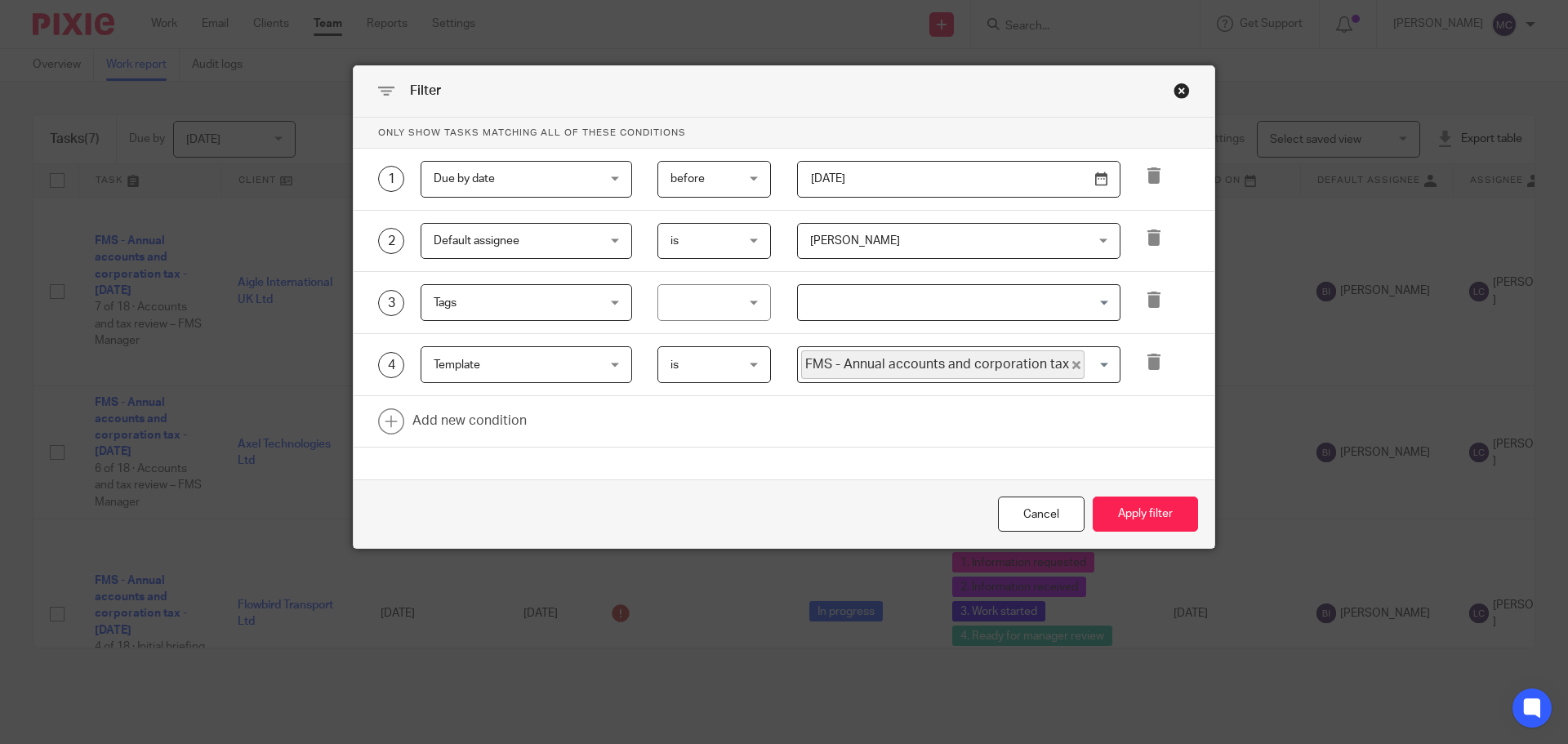
click at [1056, 238] on div "[PERSON_NAME] [PERSON_NAME]" at bounding box center [958, 242] width 324 height 37
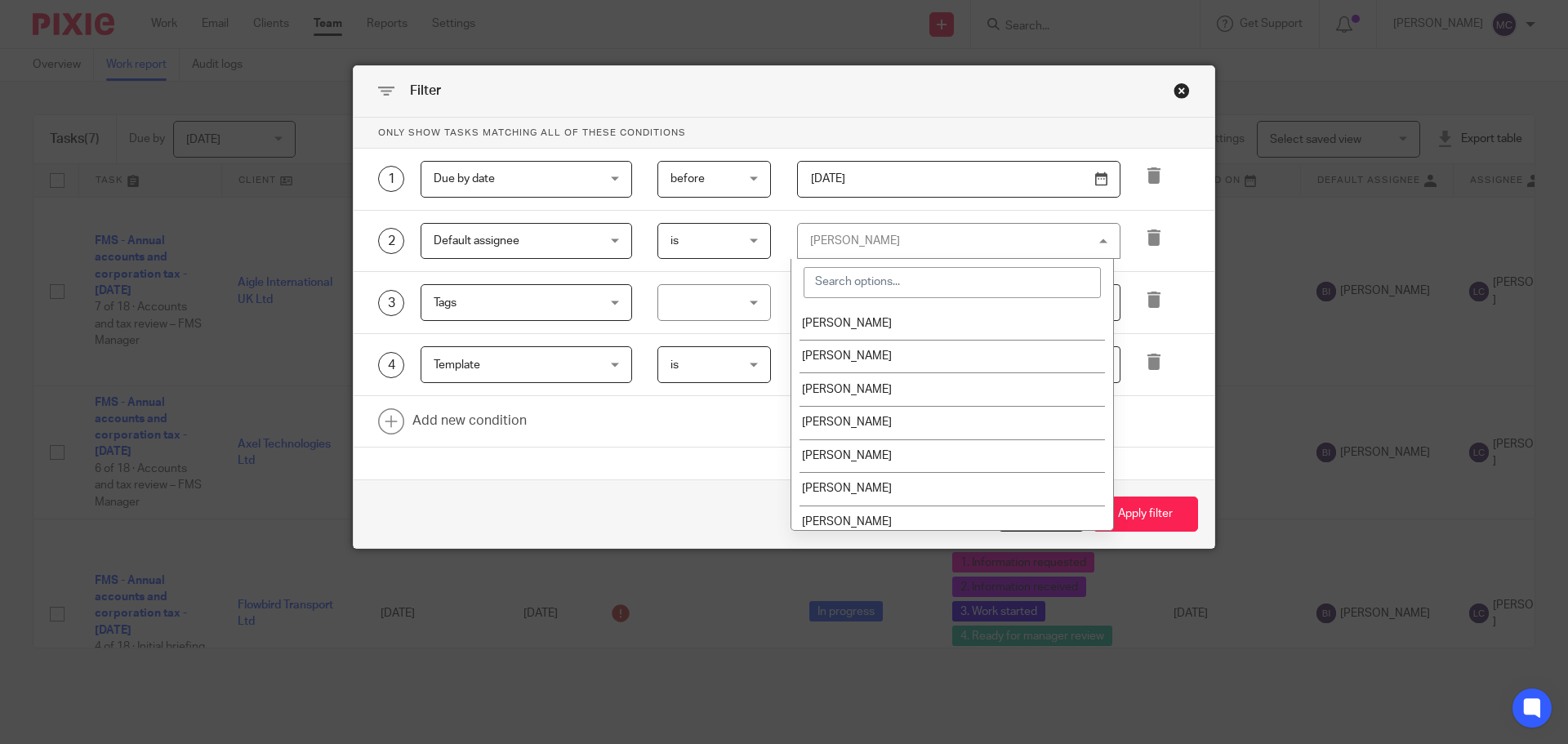
click at [1299, 407] on div "Filter Only show tasks matching all of these conditions 1 Due by date Due by da…" at bounding box center [784, 372] width 1568 height 744
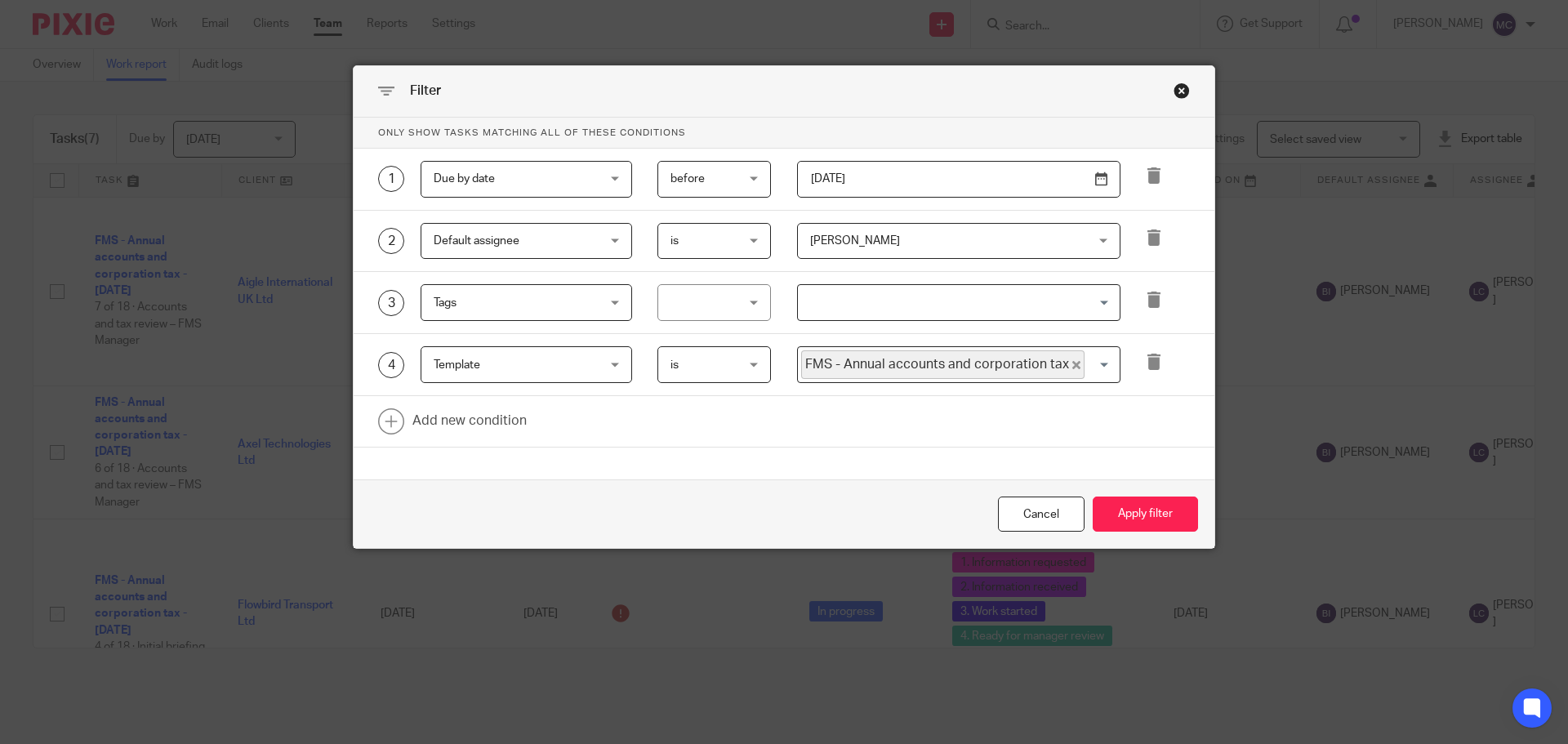
click at [891, 233] on span "[PERSON_NAME]" at bounding box center [934, 242] width 247 height 35
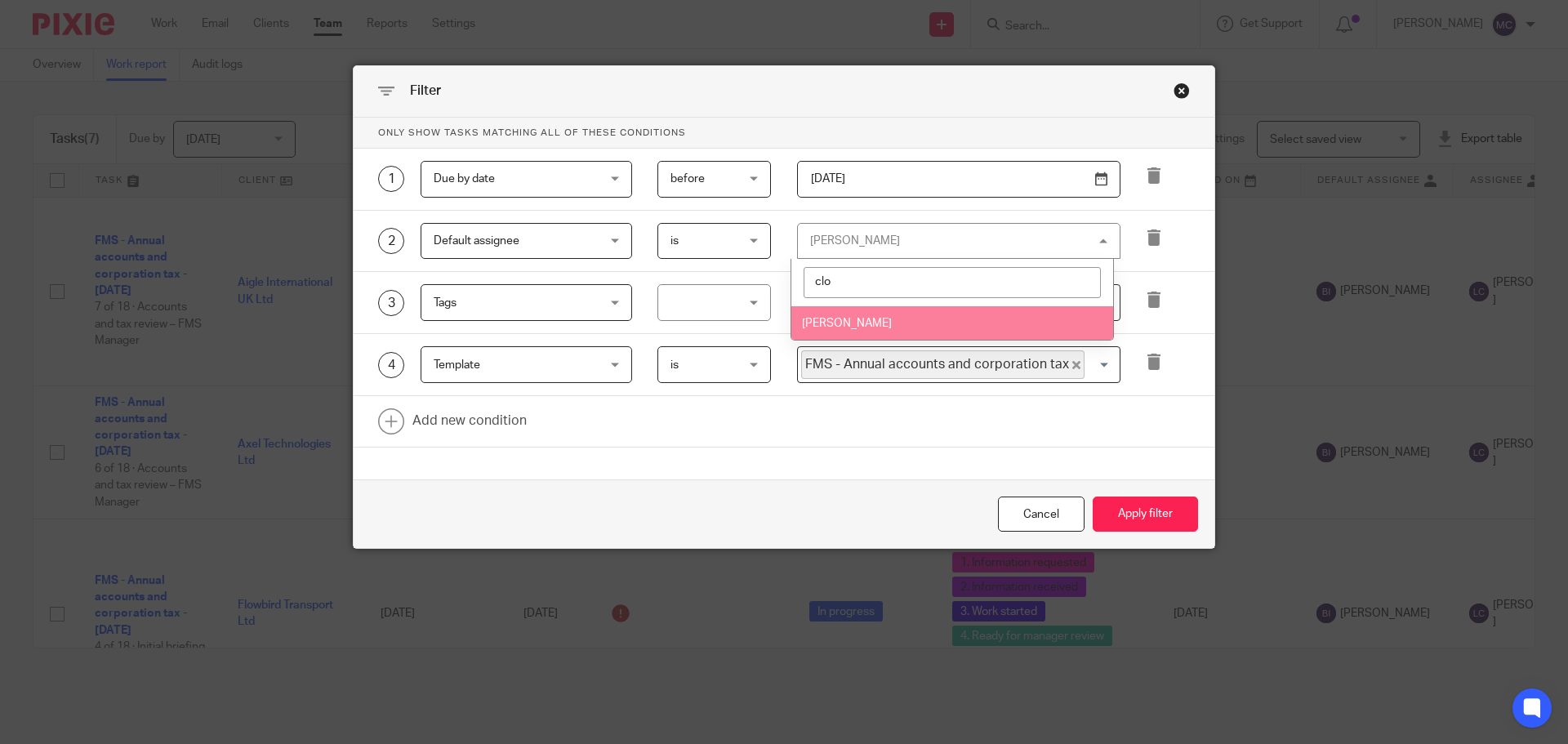
type input "clo"
click at [889, 321] on li "[PERSON_NAME]" at bounding box center [952, 323] width 322 height 34
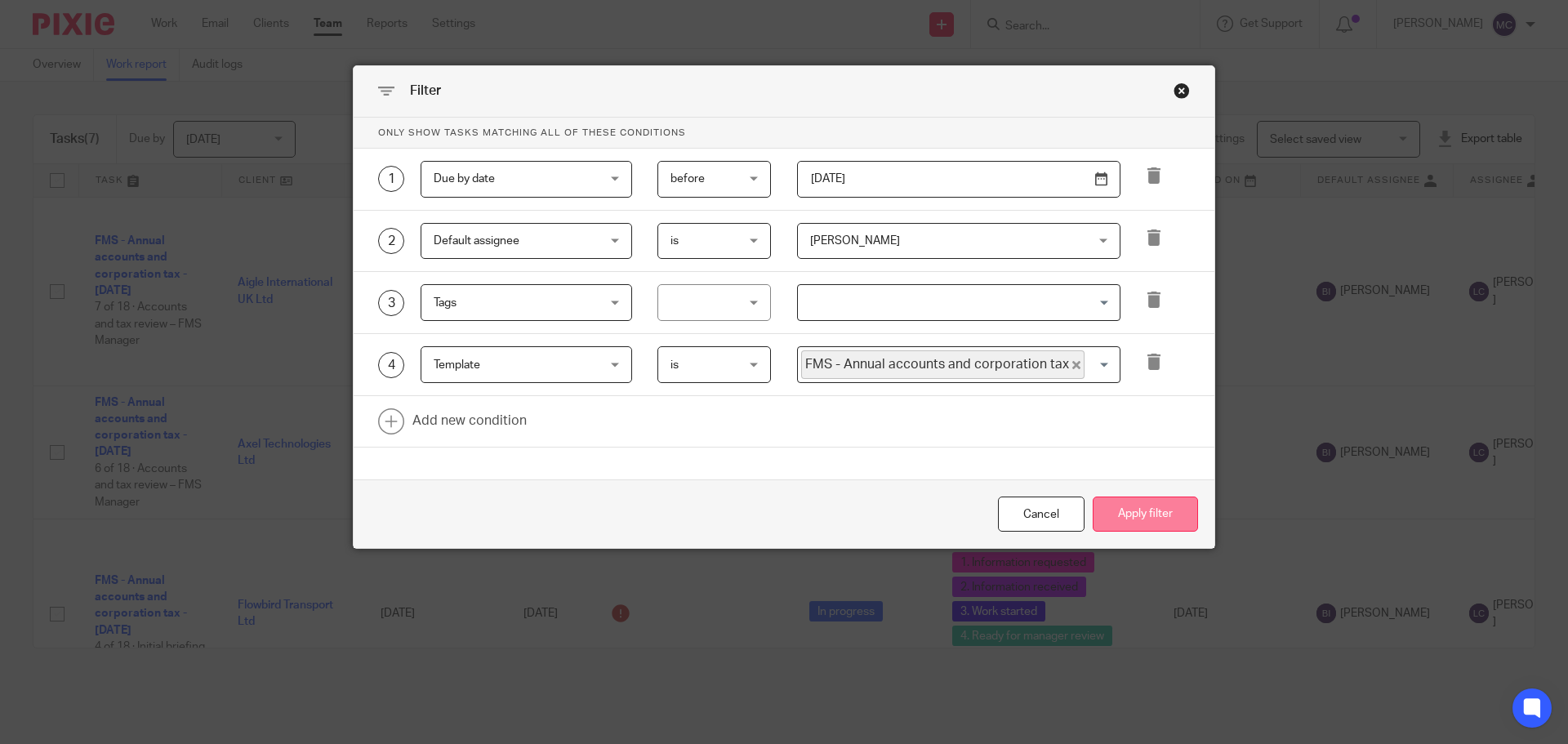
click at [1139, 509] on button "Apply filter" at bounding box center [1145, 514] width 105 height 35
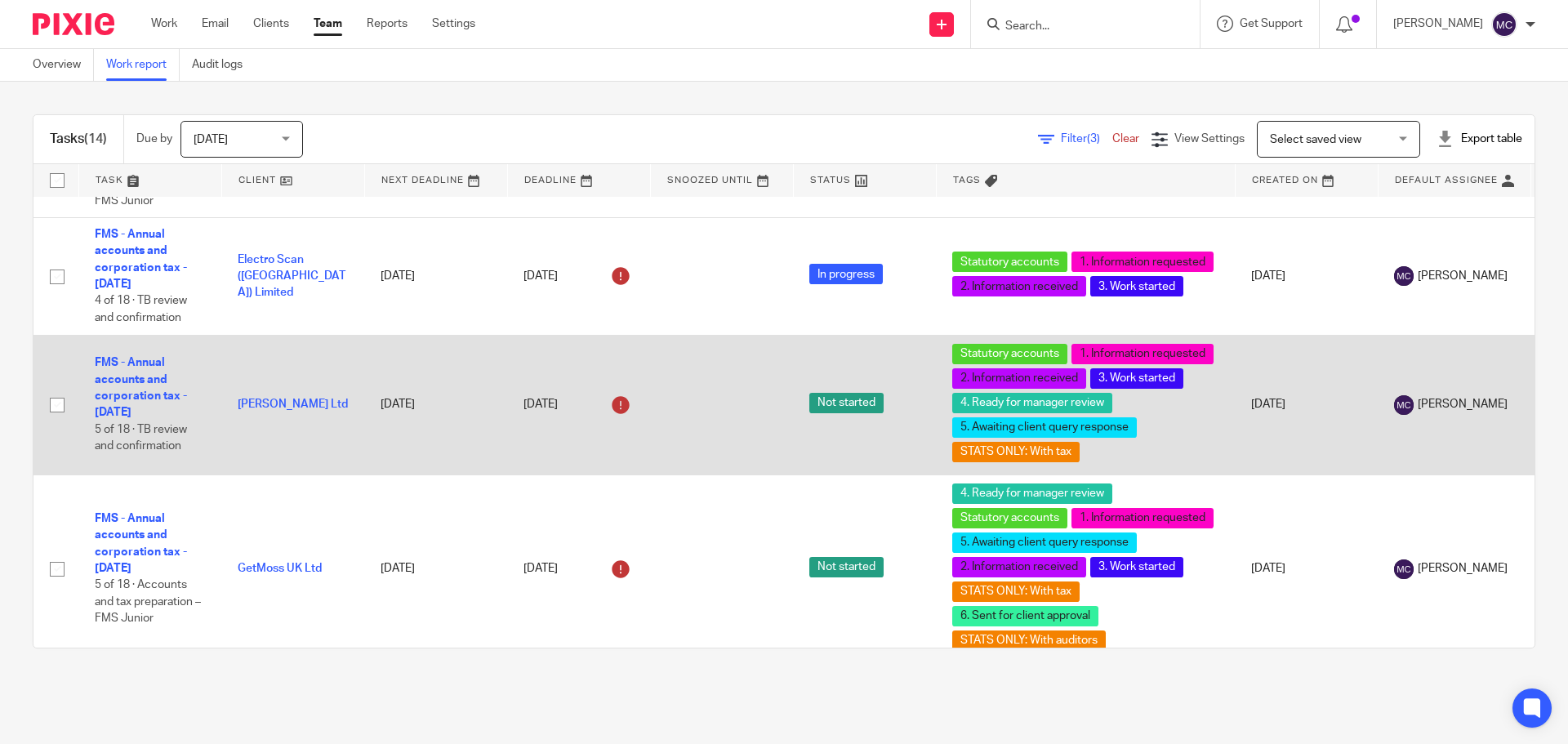
scroll to position [1144, 0]
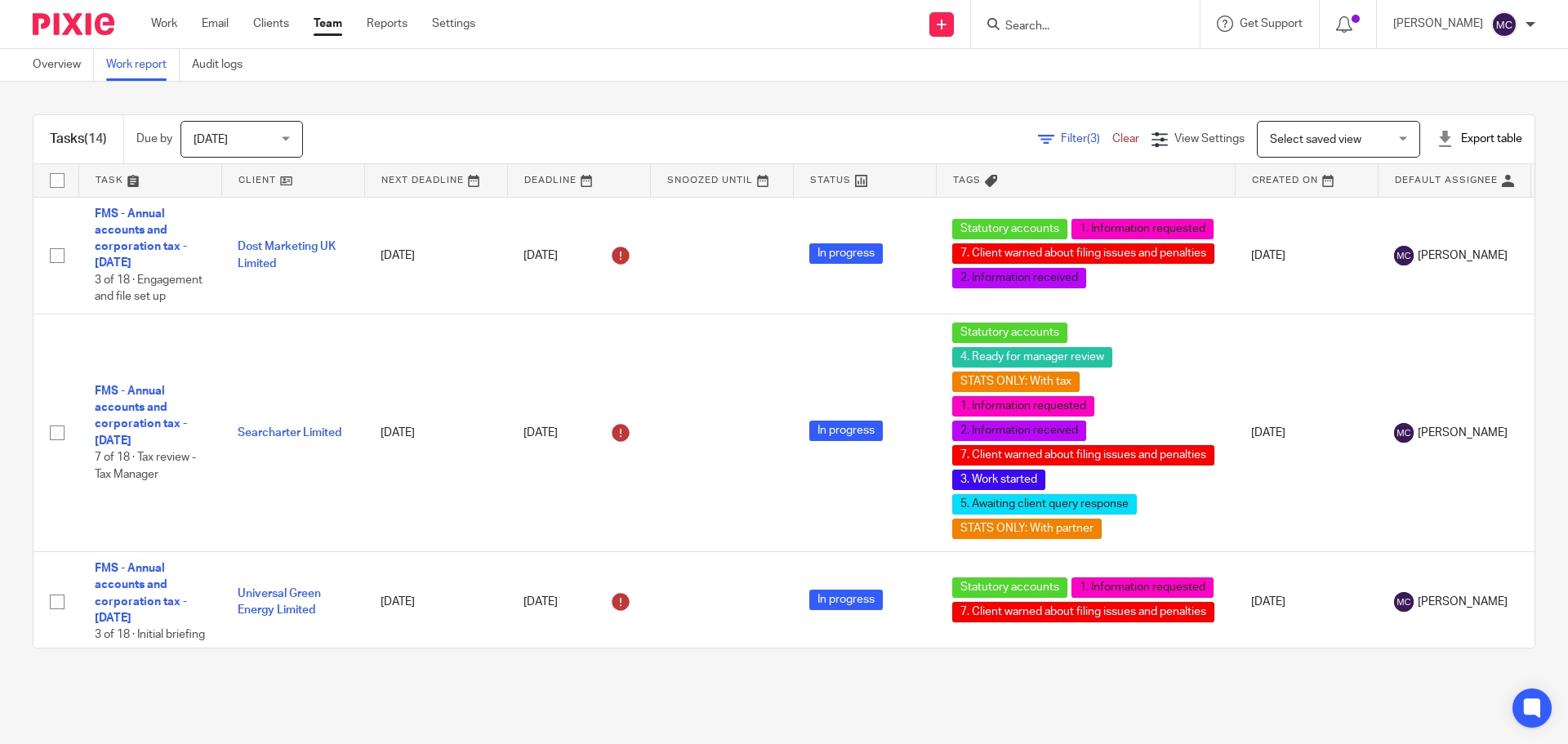
scroll to position [1144, 0]
